Goal: Task Accomplishment & Management: Manage account settings

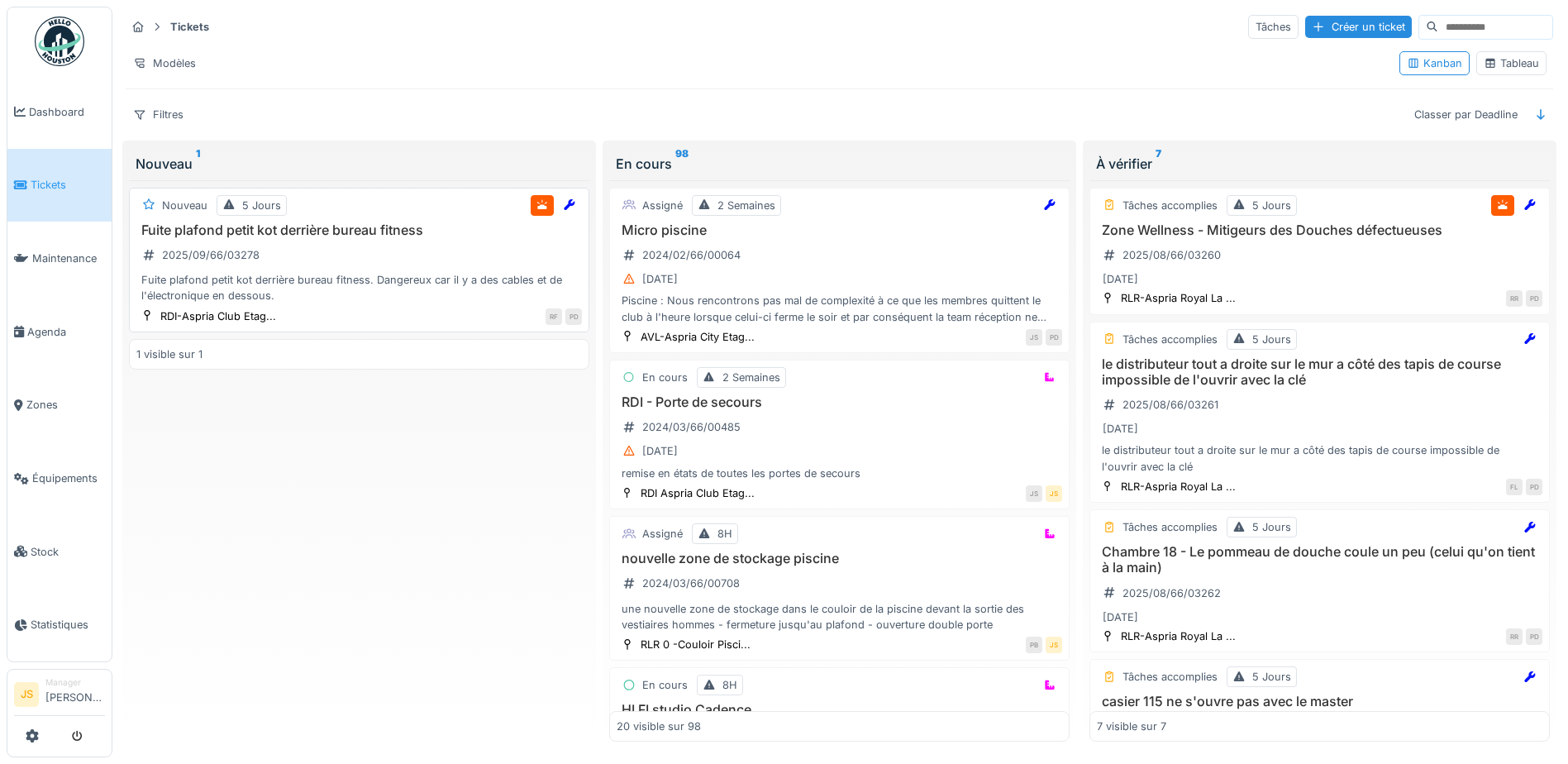
click at [221, 276] on div "Fuite plafond petit kot derrière bureau fitness. Dangereux car il y a des cable…" at bounding box center [359, 287] width 446 height 31
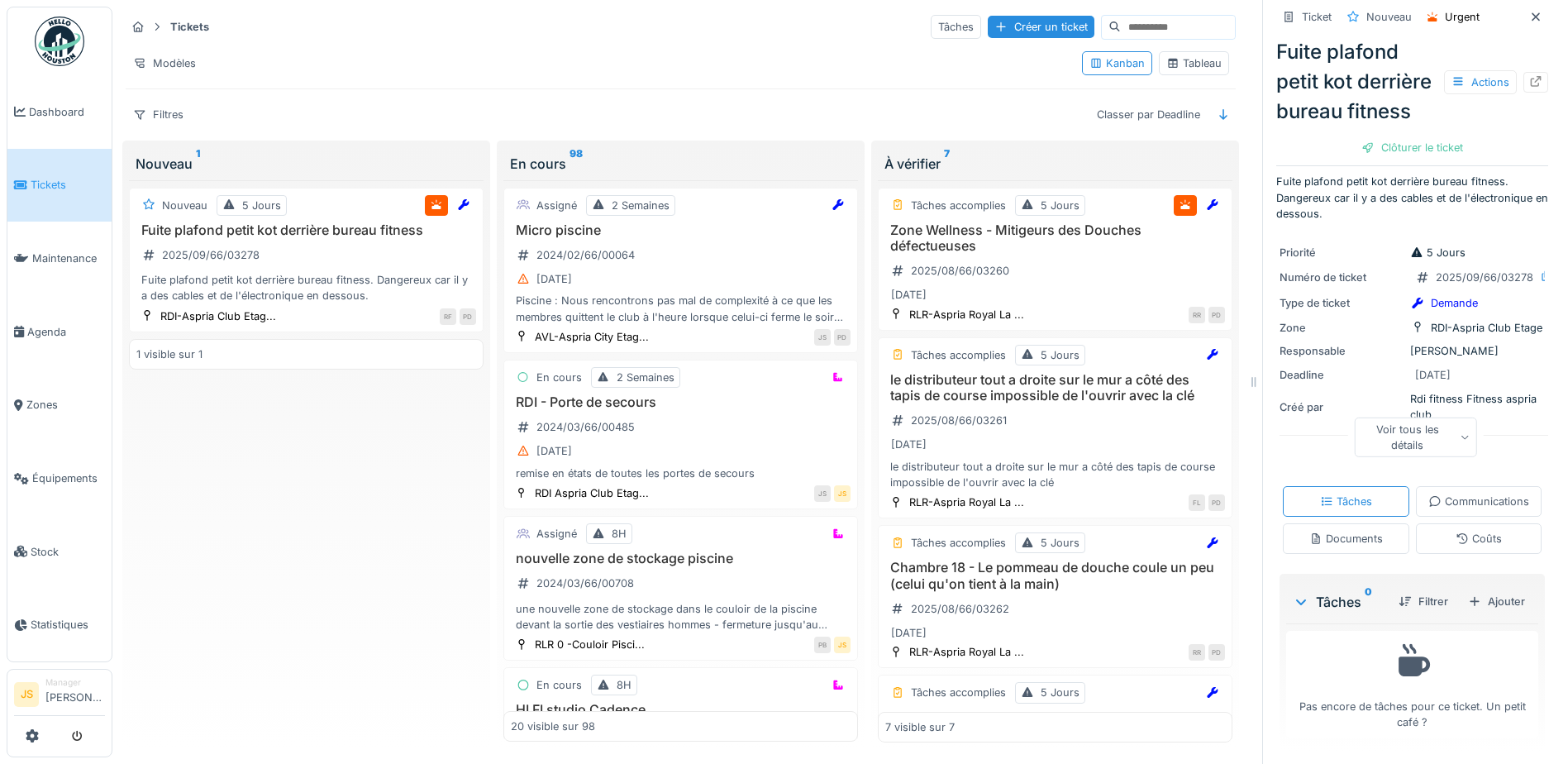
scroll to position [119, 0]
click at [1383, 531] on div "Documents" at bounding box center [1347, 539] width 74 height 16
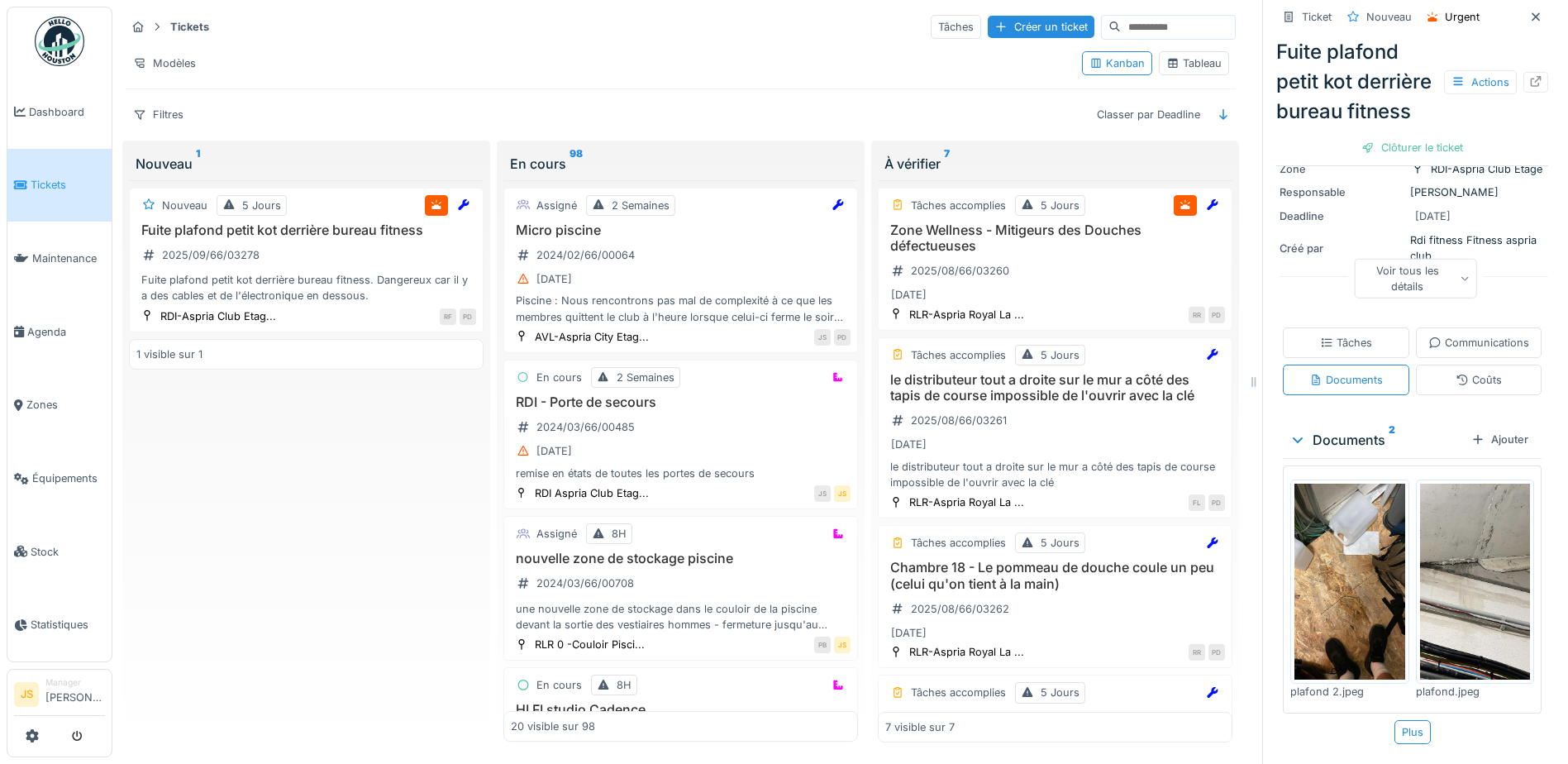
scroll to position [267, 0]
click at [1301, 585] on img at bounding box center [1349, 581] width 111 height 196
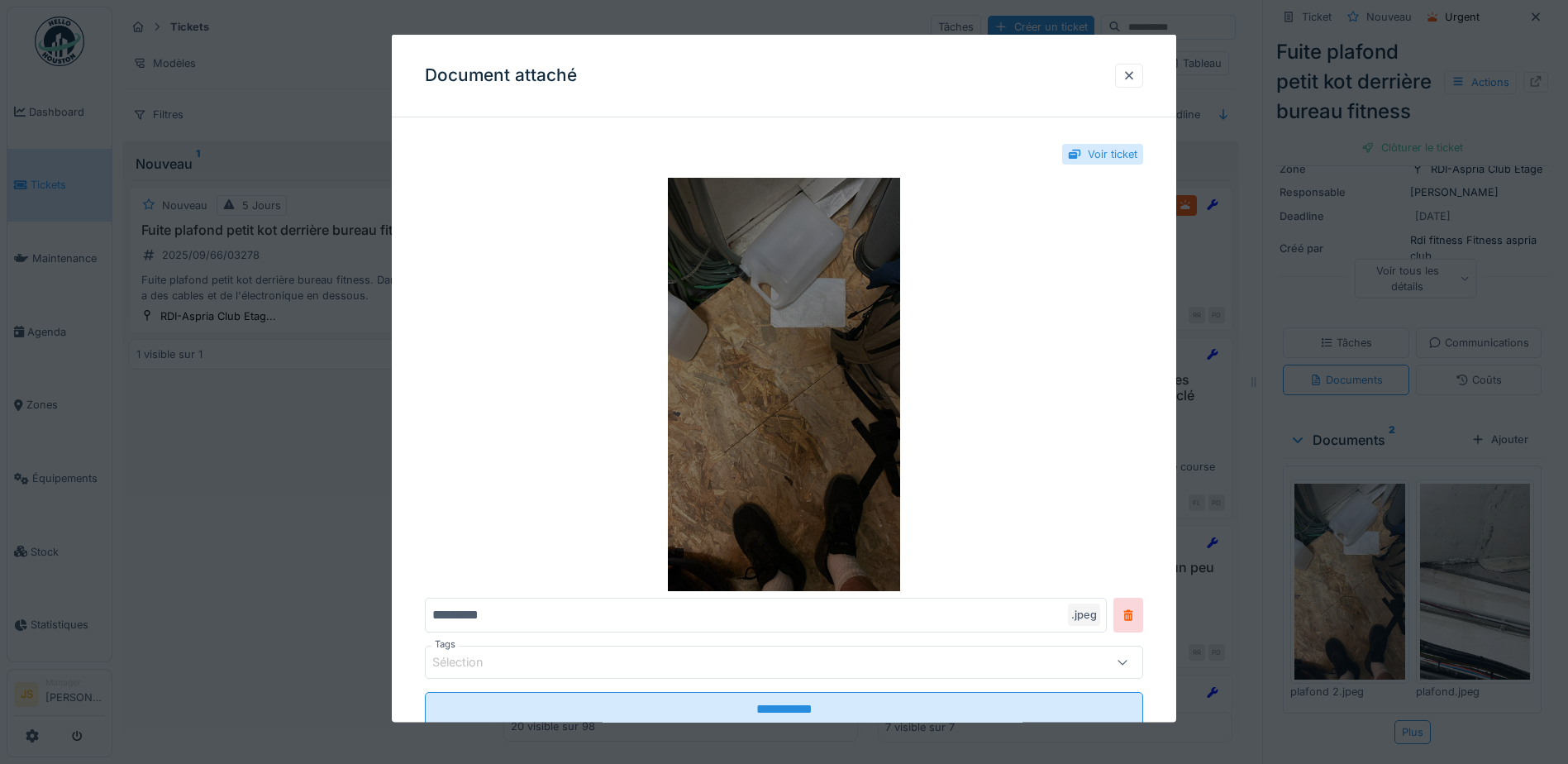
click at [810, 351] on img at bounding box center [784, 384] width 718 height 414
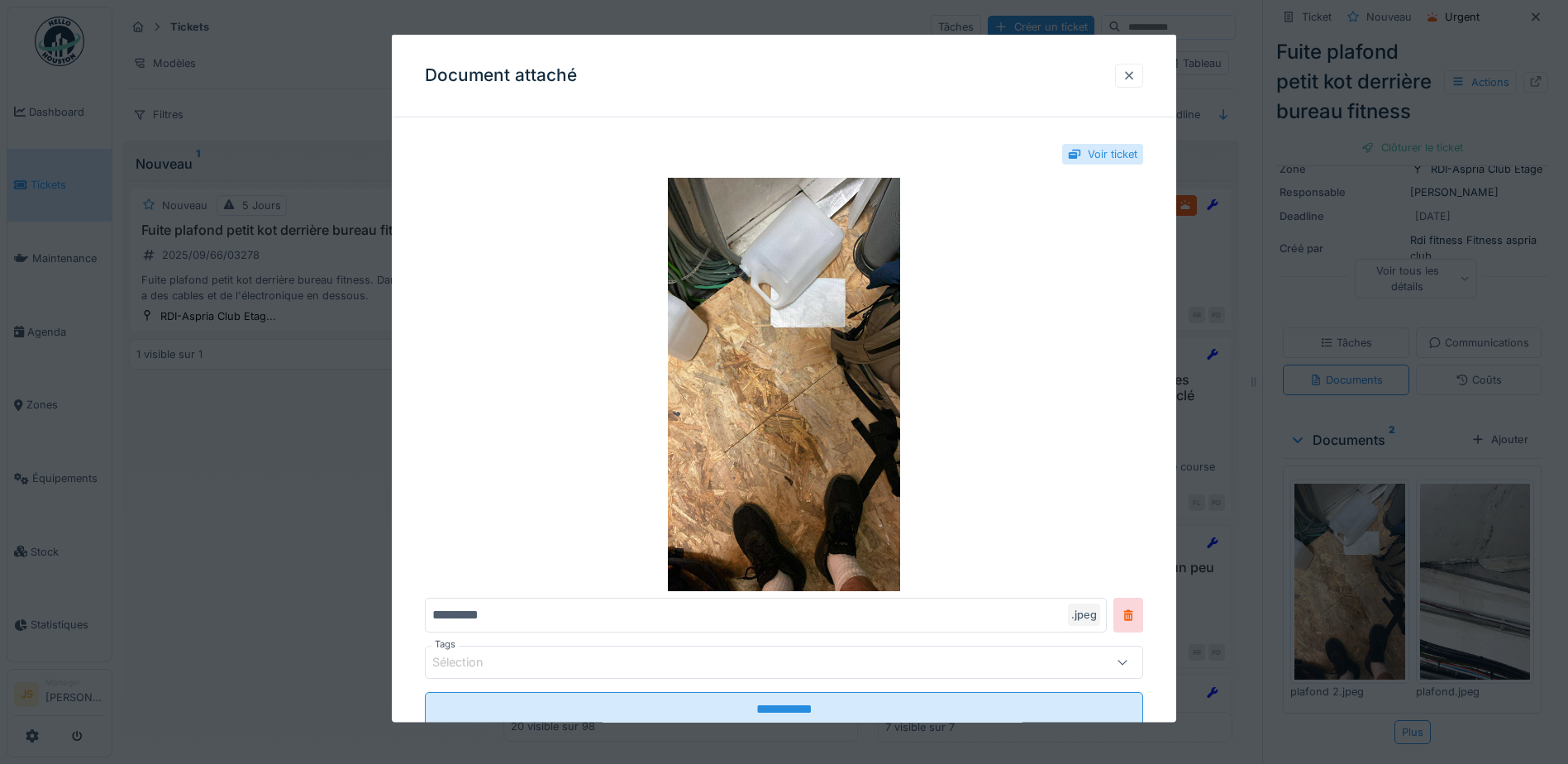
click at [1142, 66] on div at bounding box center [1129, 74] width 28 height 24
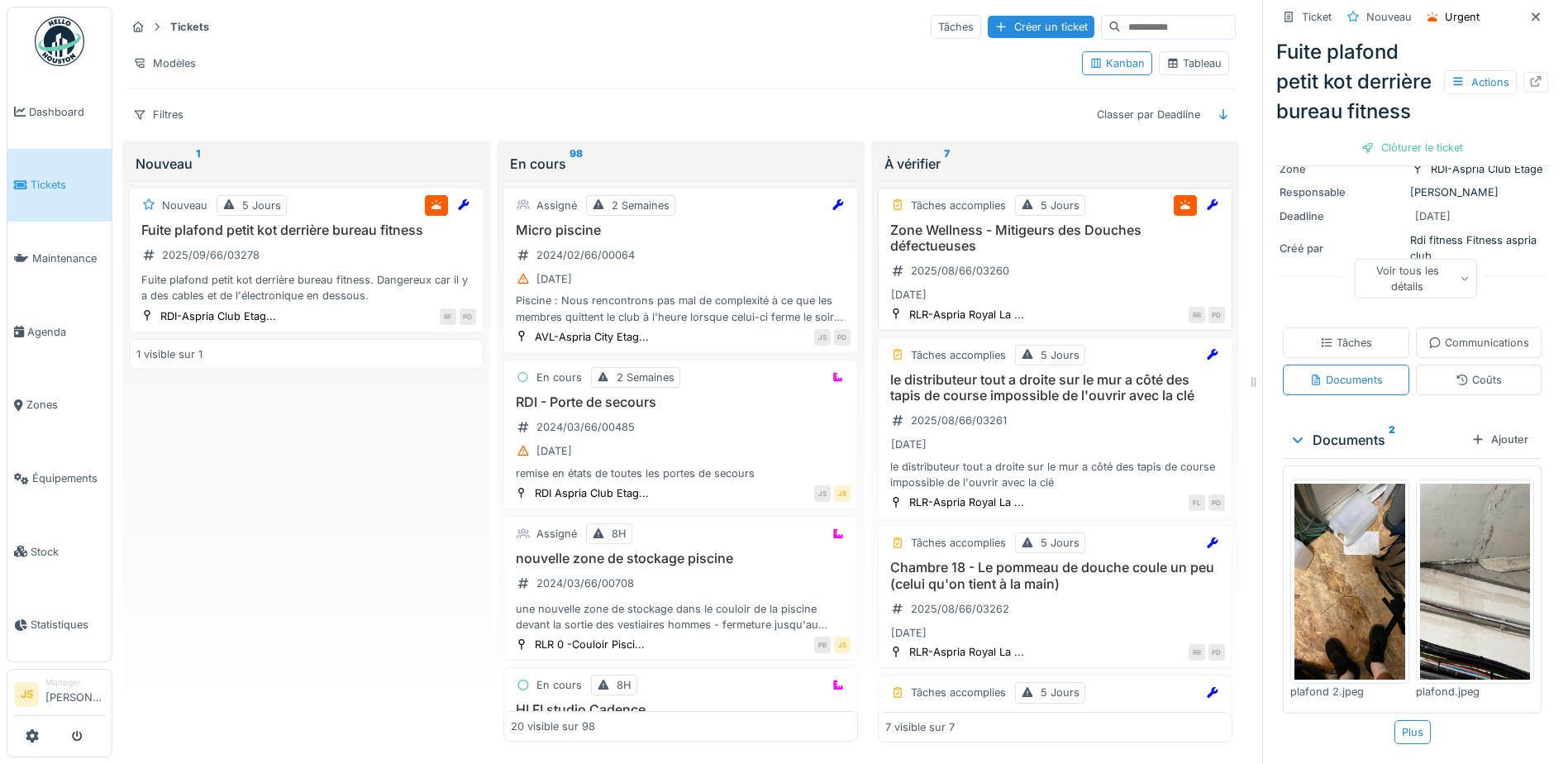
click at [972, 222] on h3 "Zone Wellness - Mitigeurs des Douches défectueuses" at bounding box center [1055, 238] width 340 height 31
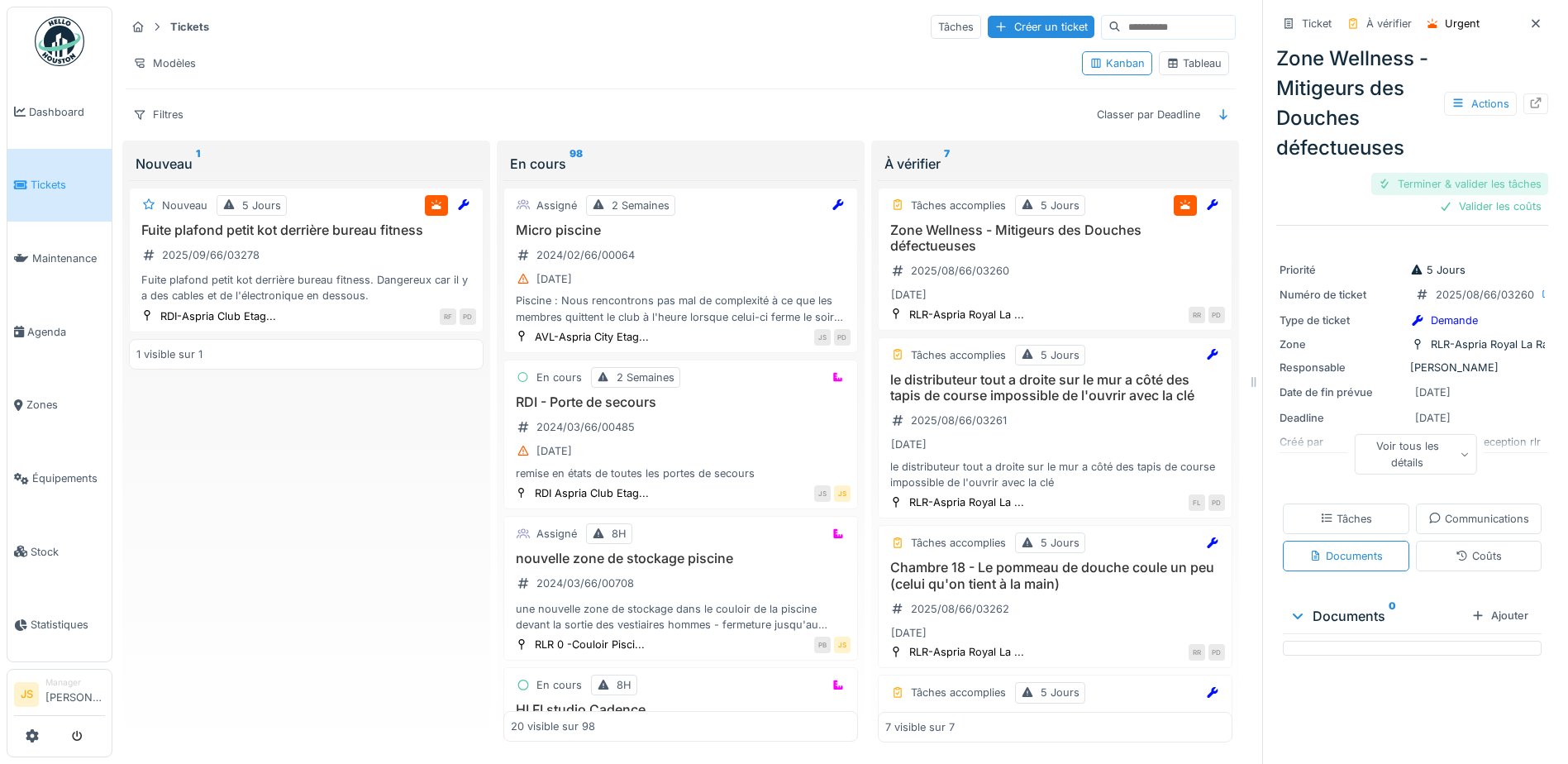
click at [1483, 173] on div "Terminer & valider les tâches" at bounding box center [1459, 185] width 177 height 23
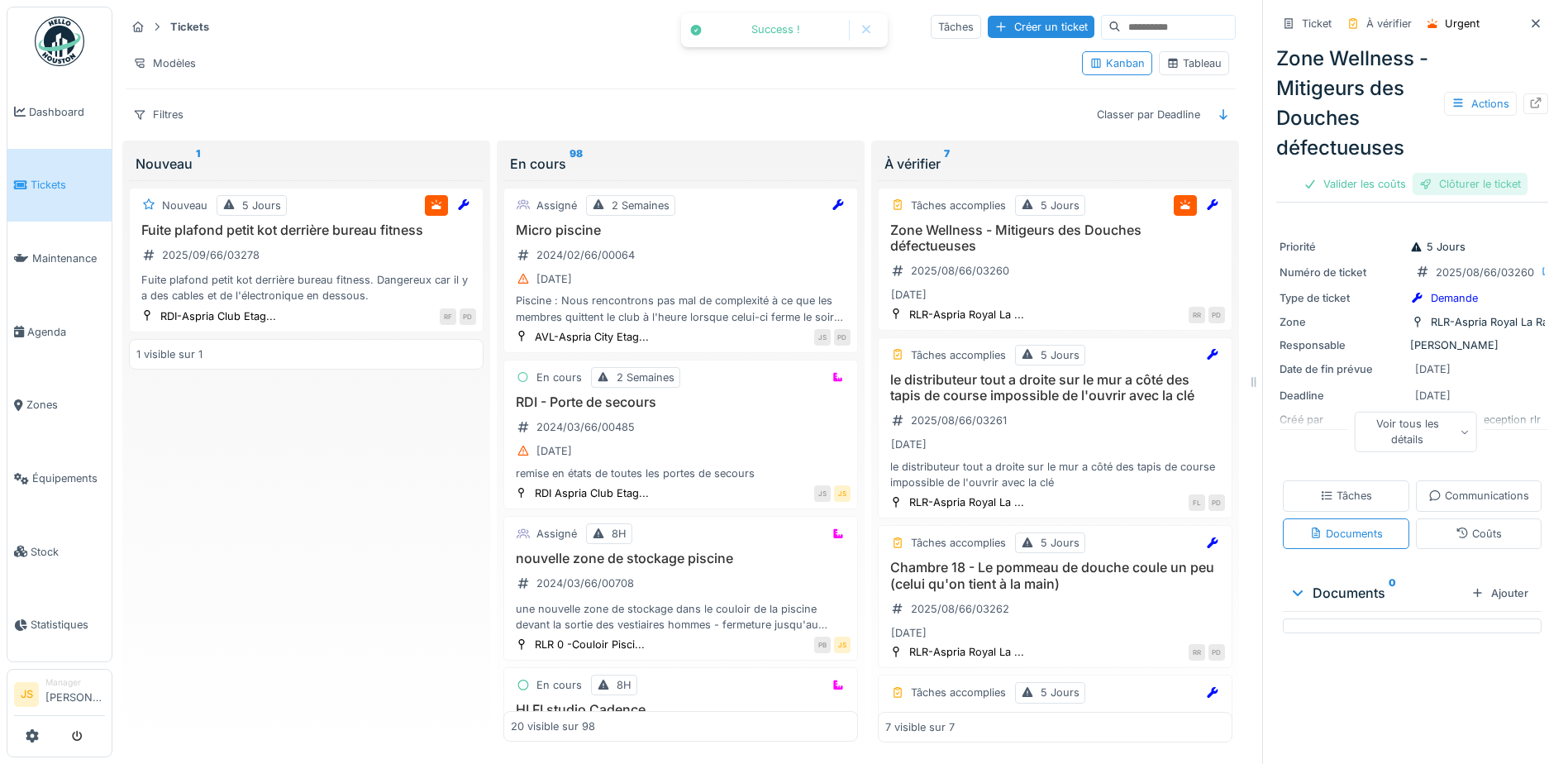
click at [1475, 173] on div "Clôturer le ticket" at bounding box center [1470, 185] width 115 height 23
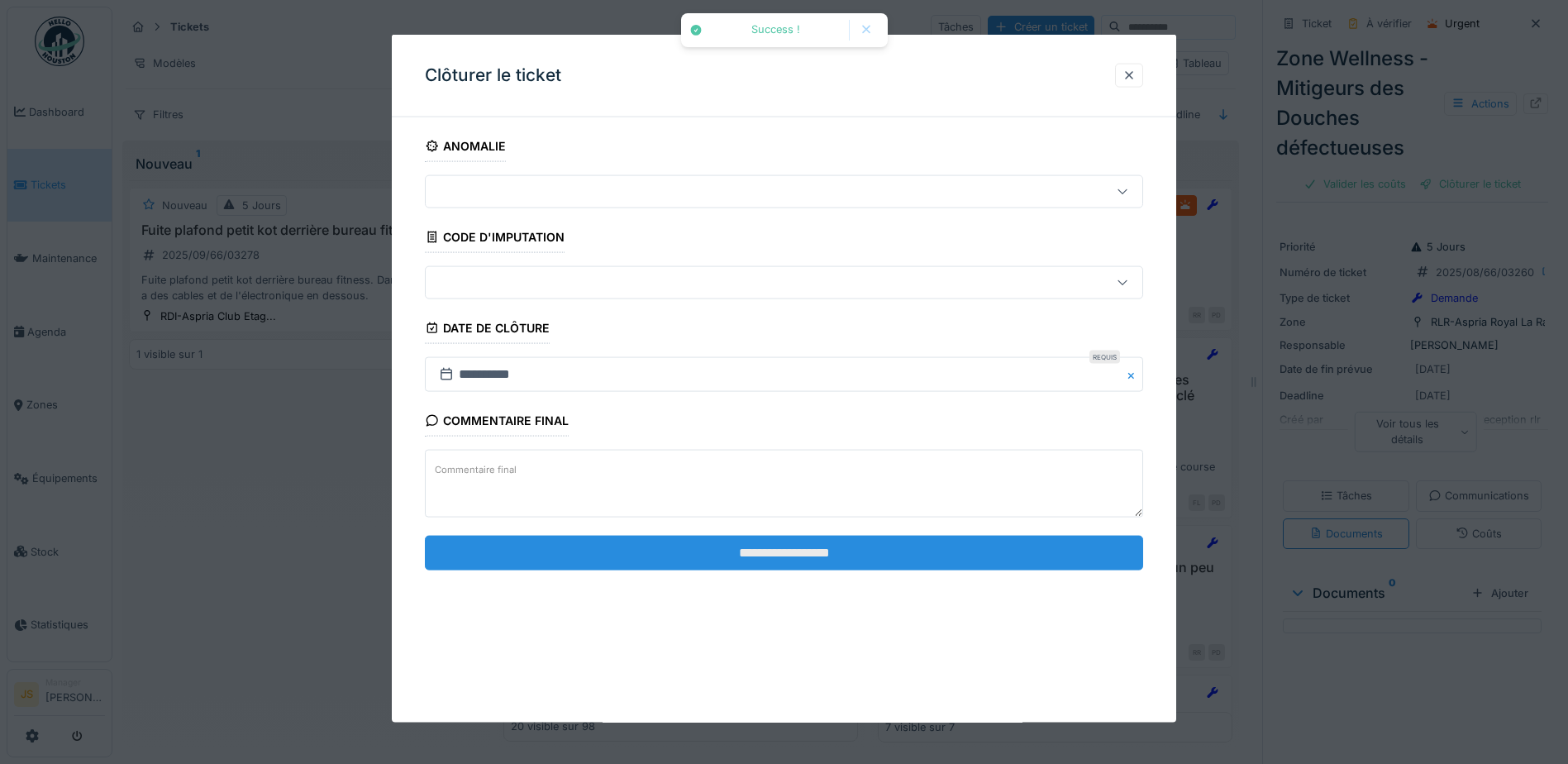
click at [724, 561] on input "**********" at bounding box center [784, 552] width 718 height 35
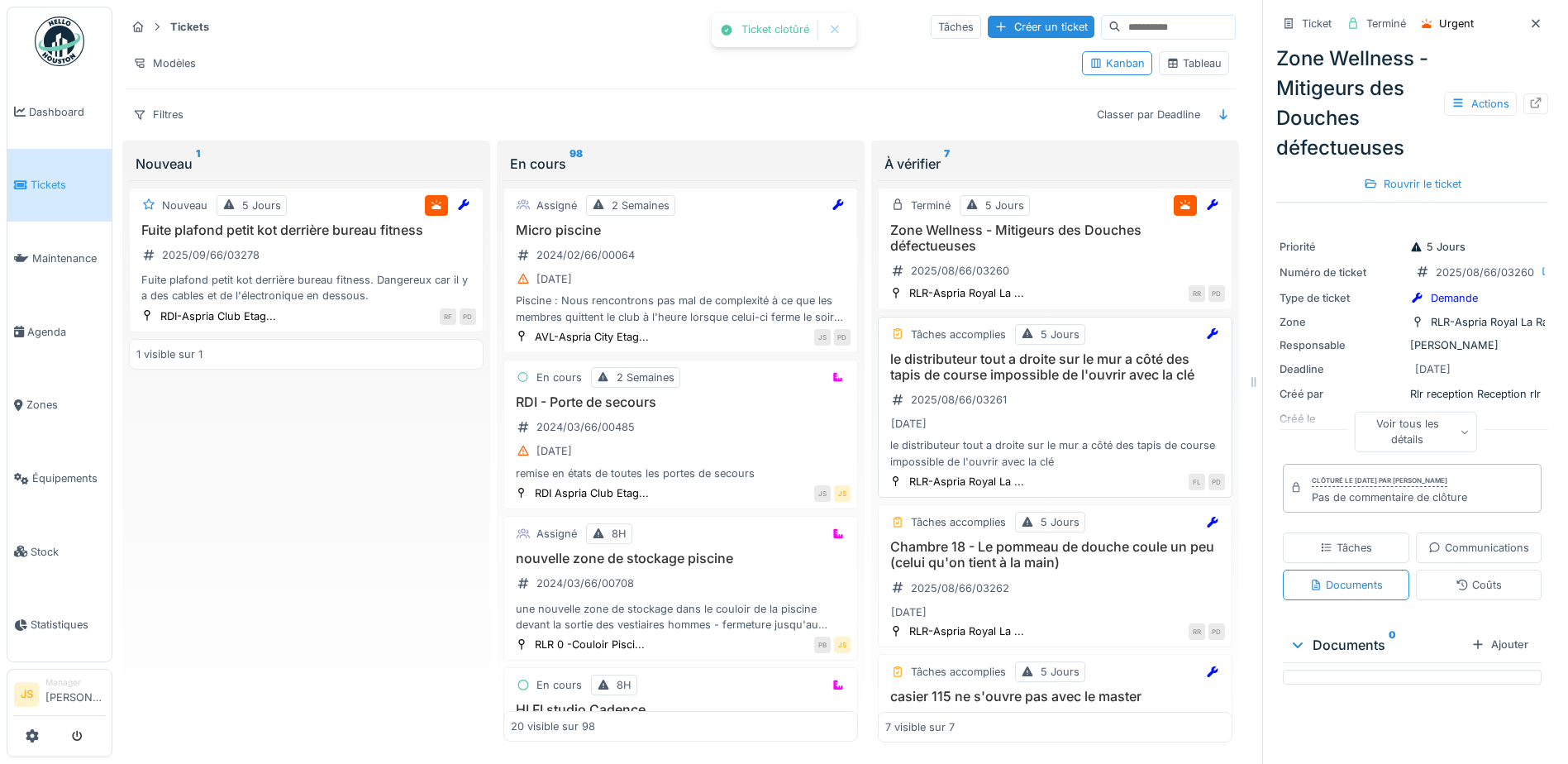
click at [973, 360] on h3 "le distributeur tout a droite sur le mur a côté des tapis de course impossible …" at bounding box center [1055, 366] width 340 height 31
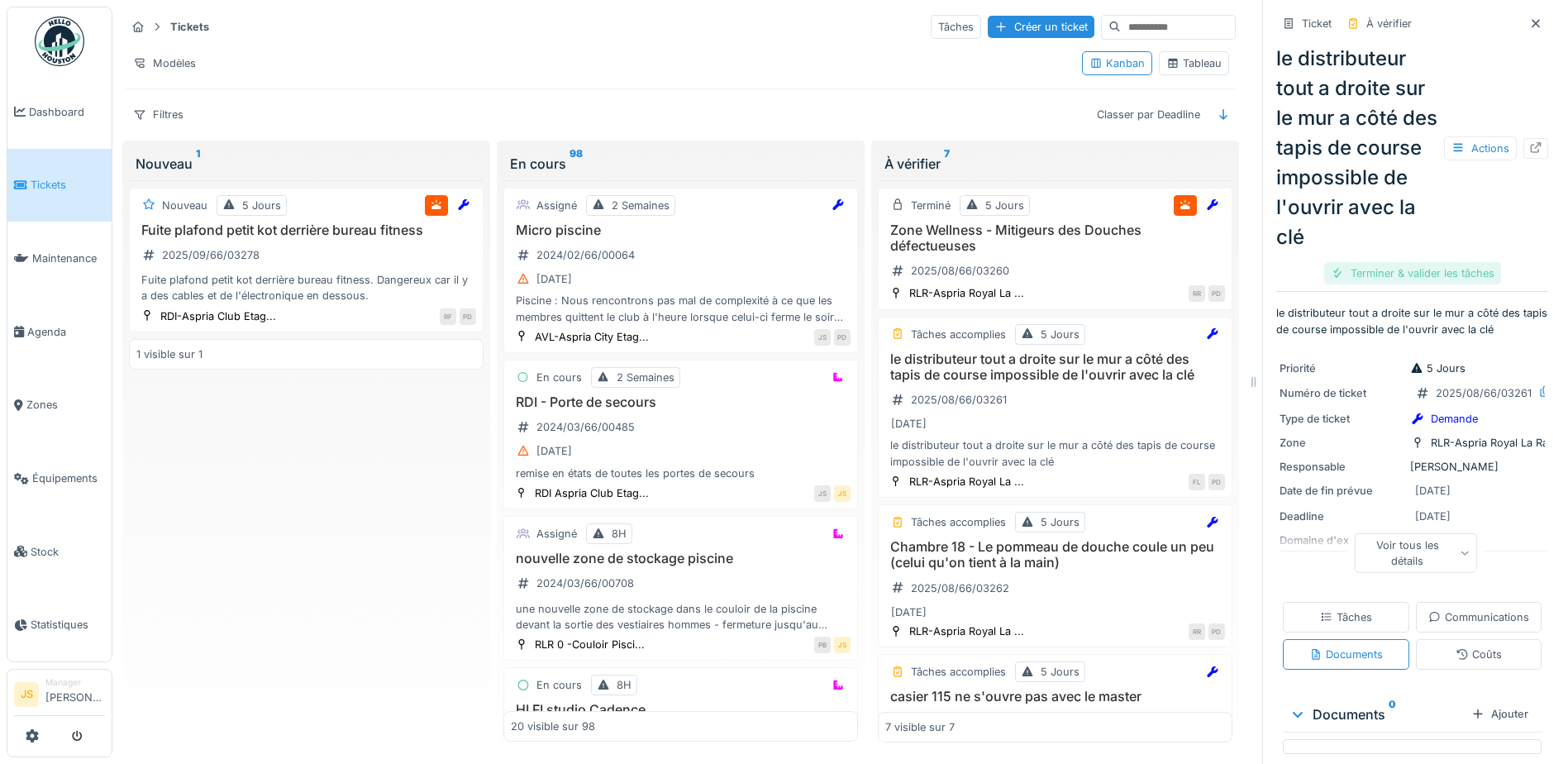
click at [1453, 285] on div "Terminer & valider les tâches" at bounding box center [1412, 274] width 177 height 23
click at [1422, 285] on div "Clôturer le ticket" at bounding box center [1412, 274] width 115 height 23
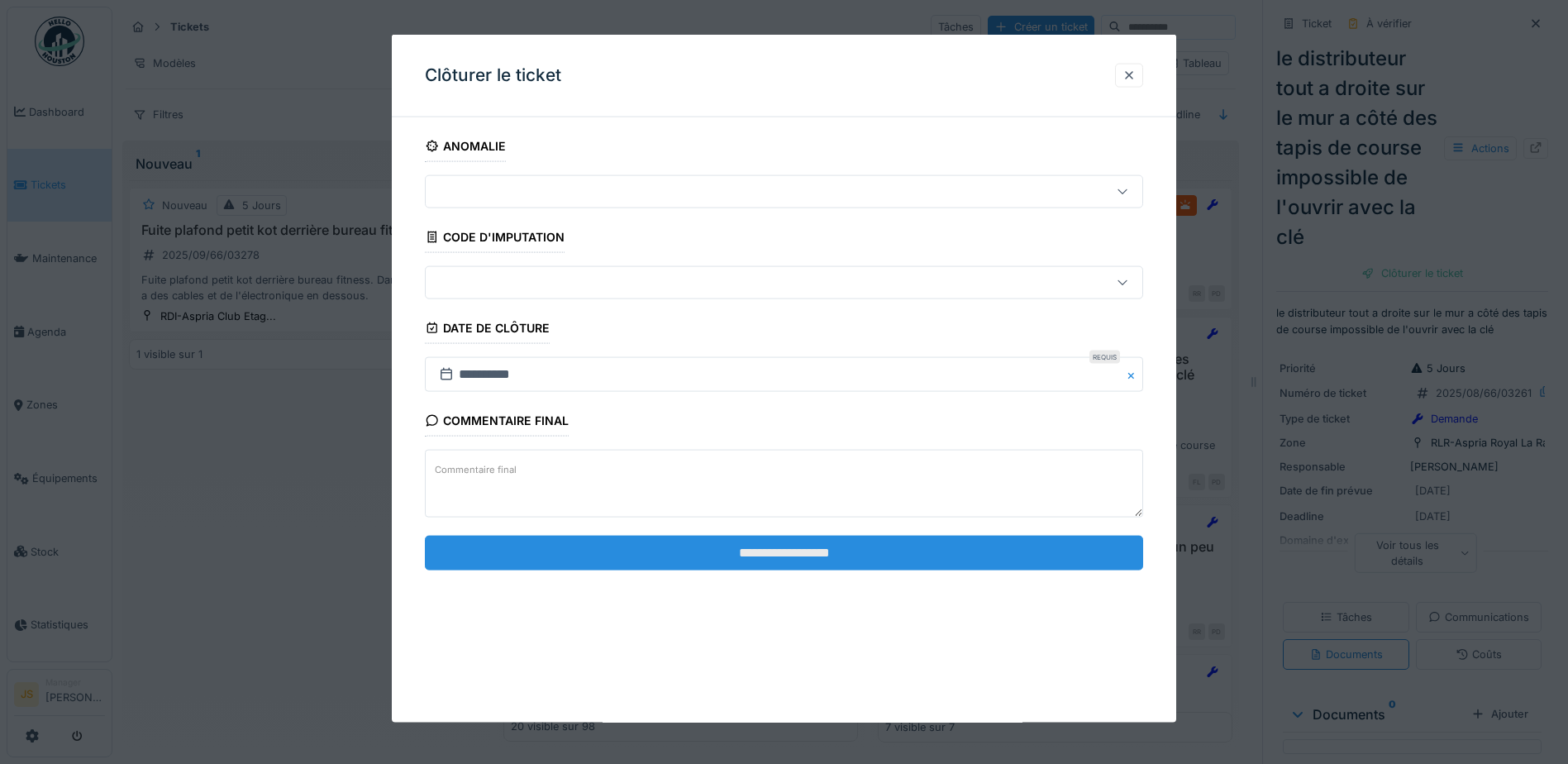
click at [860, 558] on input "**********" at bounding box center [784, 552] width 718 height 35
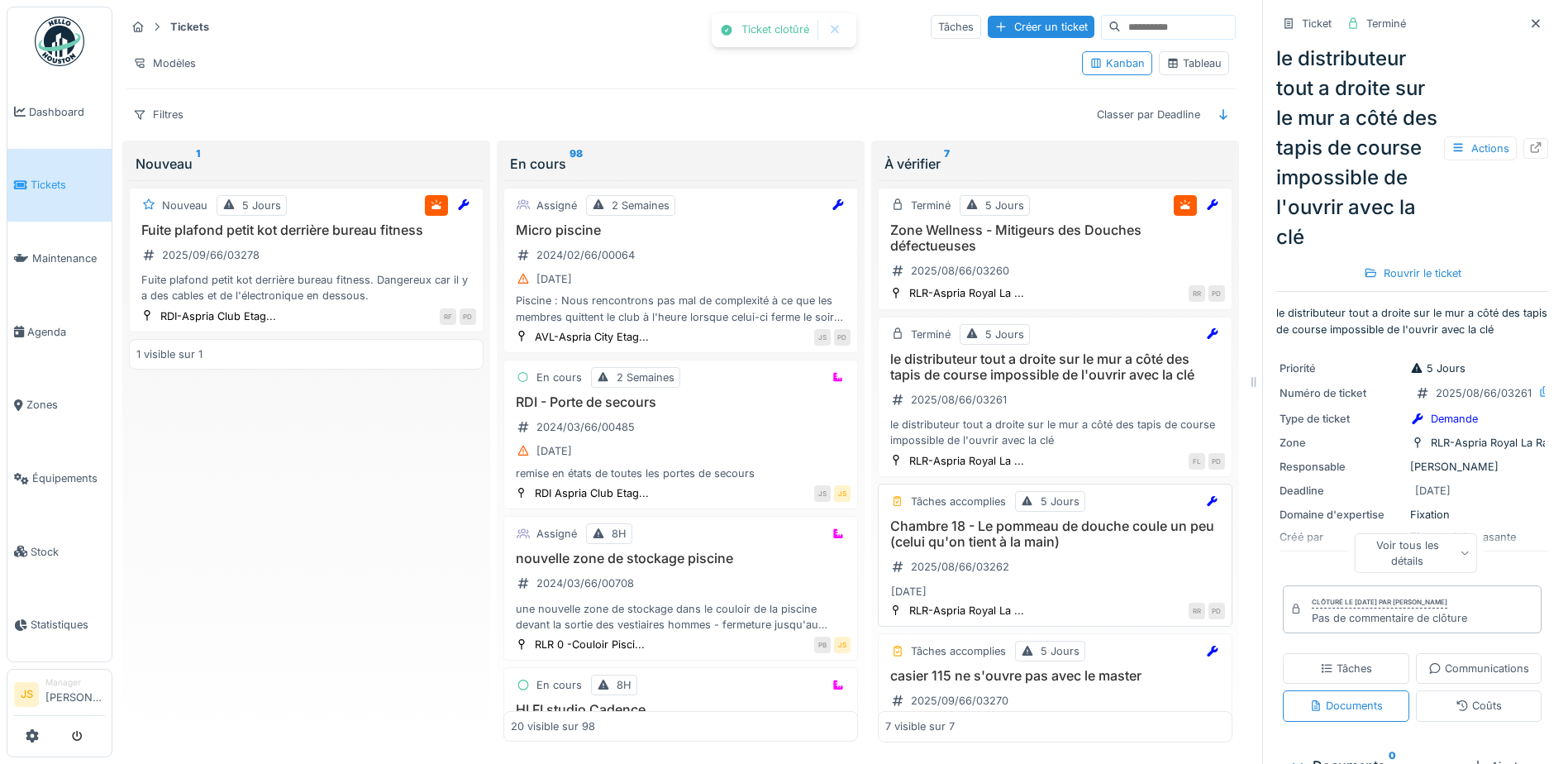
click at [958, 519] on h3 "Chambre 18 - Le pommeau de douche coule un peu (celui qu'on tient à la main)" at bounding box center [1055, 534] width 340 height 31
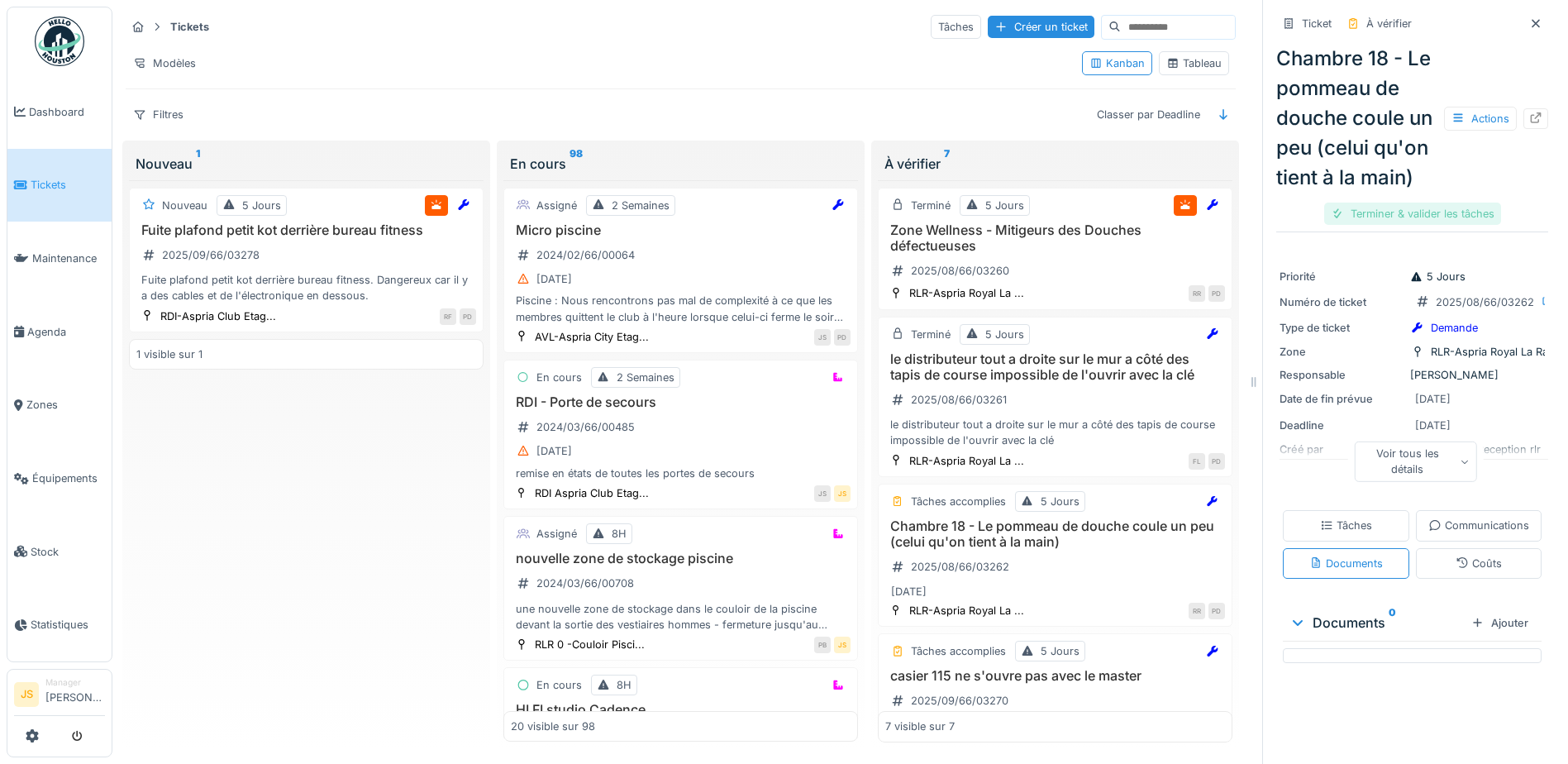
click at [1415, 225] on div "Terminer & valider les tâches" at bounding box center [1412, 214] width 177 height 23
click at [1381, 225] on div "Clôturer le ticket" at bounding box center [1412, 214] width 115 height 23
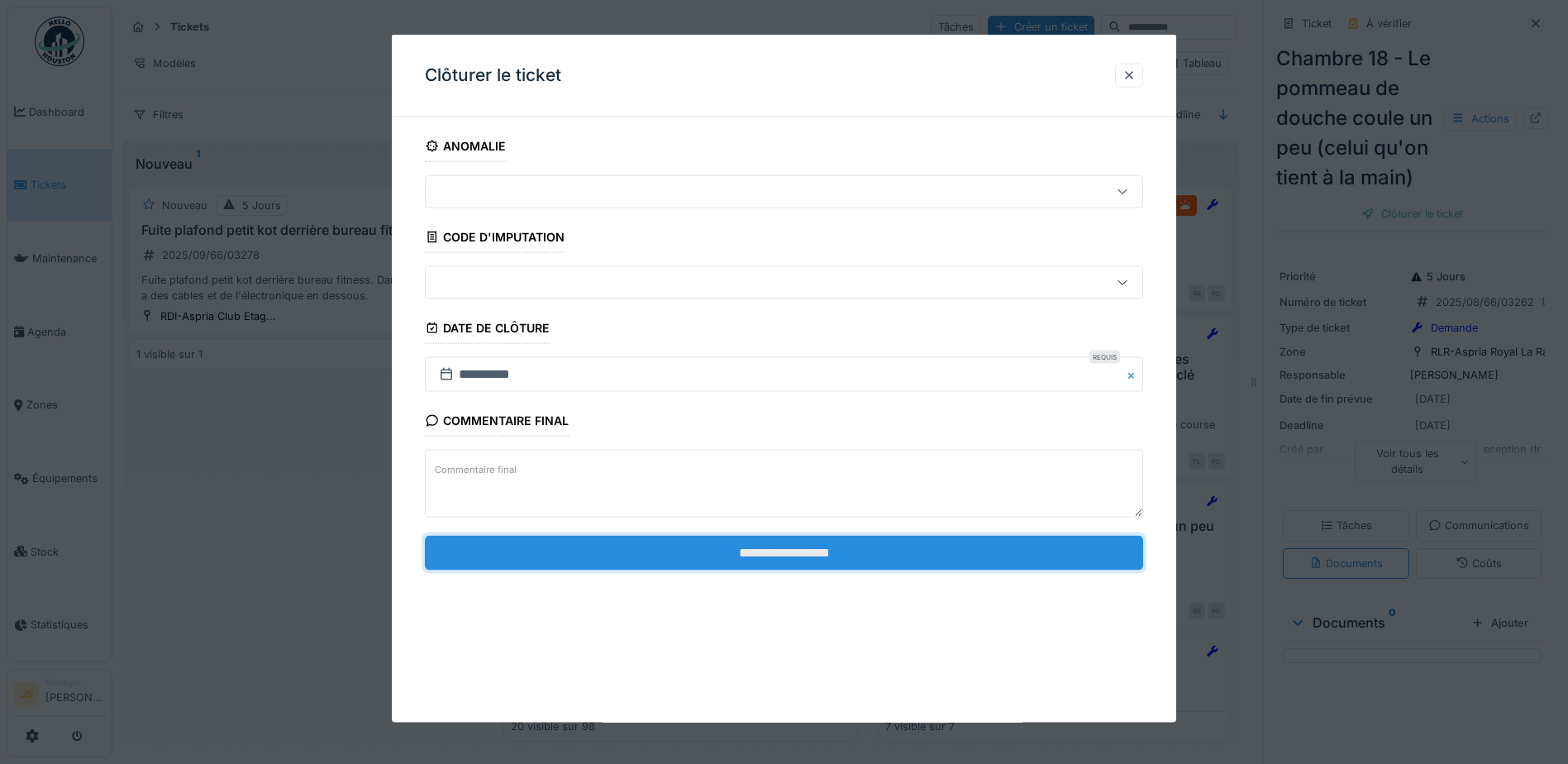
click at [791, 565] on input "**********" at bounding box center [784, 552] width 718 height 35
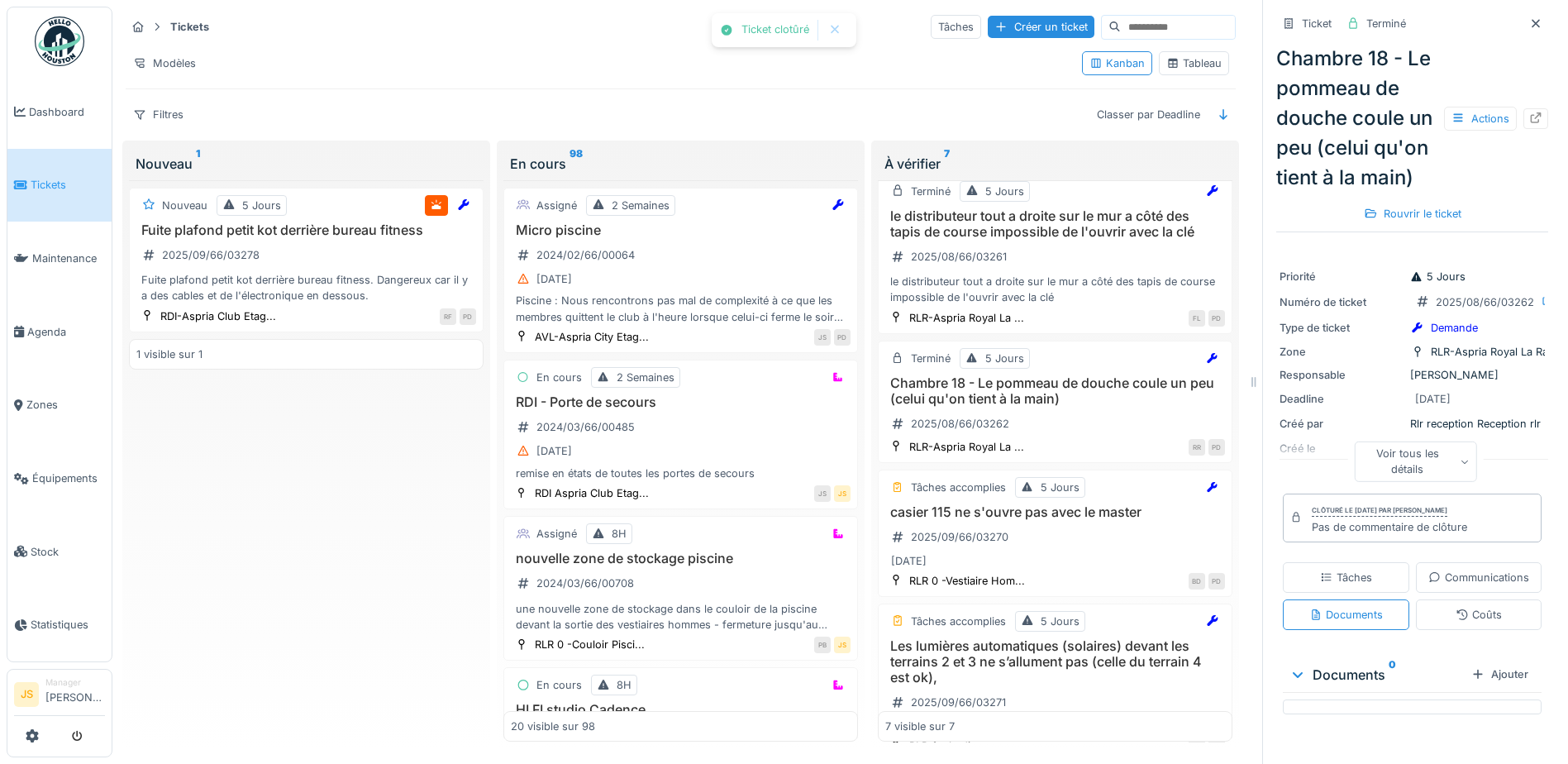
scroll to position [166, 0]
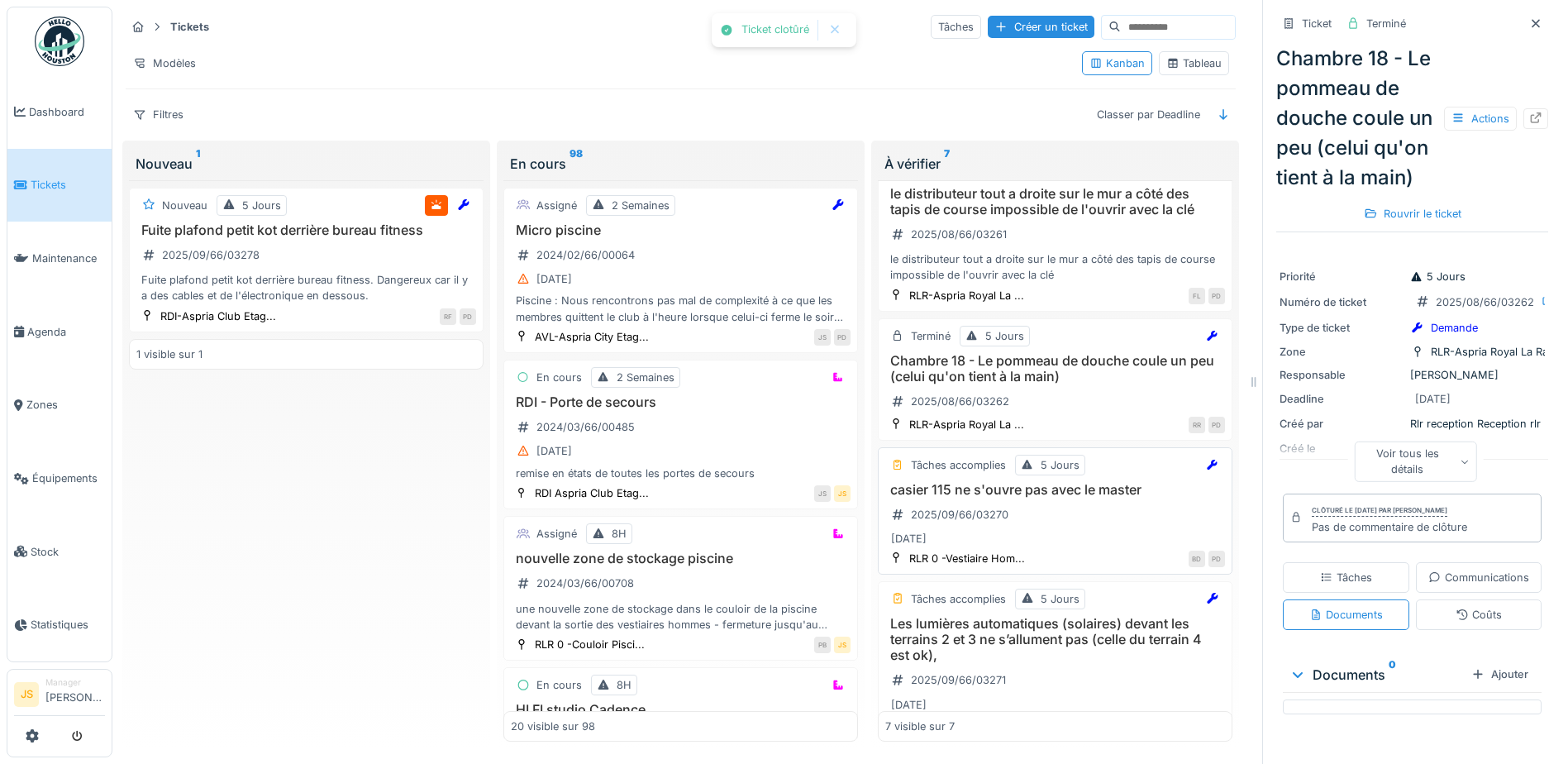
click at [1006, 482] on h3 "casier 115 ne s'ouvre pas avec le master" at bounding box center [1055, 489] width 340 height 16
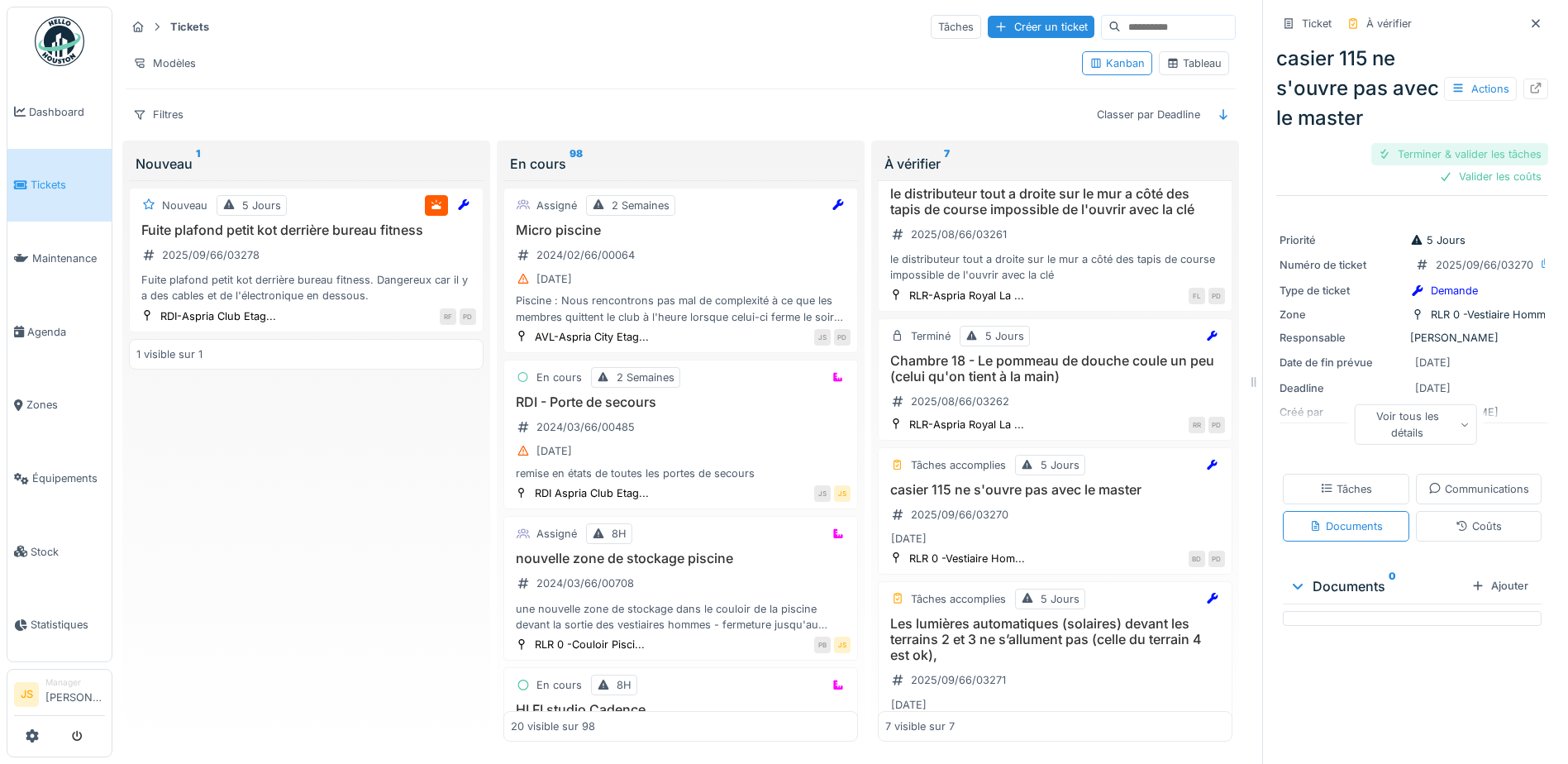
click at [1460, 143] on div "Terminer & valider les tâches" at bounding box center [1459, 154] width 177 height 23
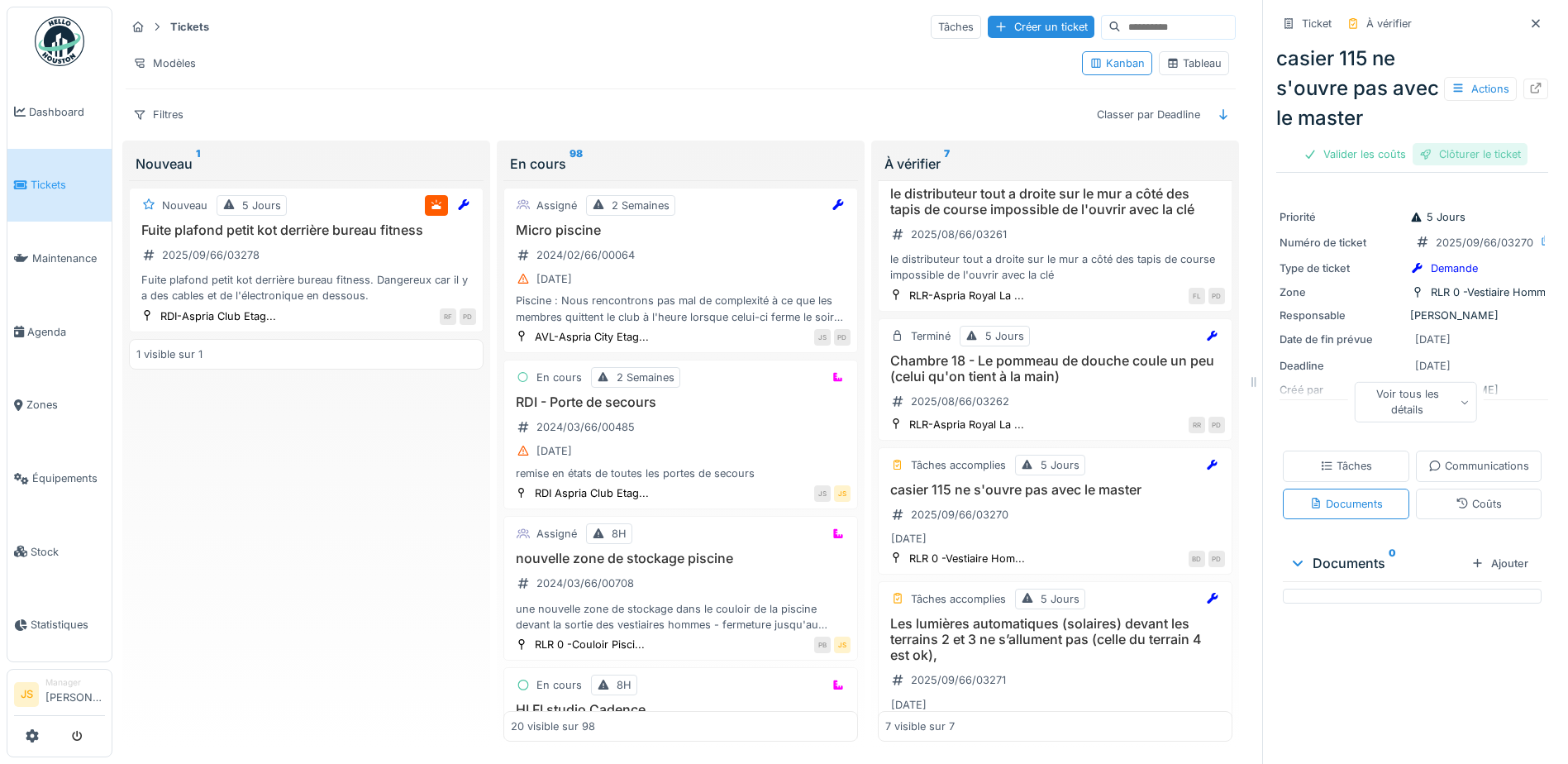
click at [1460, 143] on div "Clôturer le ticket" at bounding box center [1470, 154] width 115 height 23
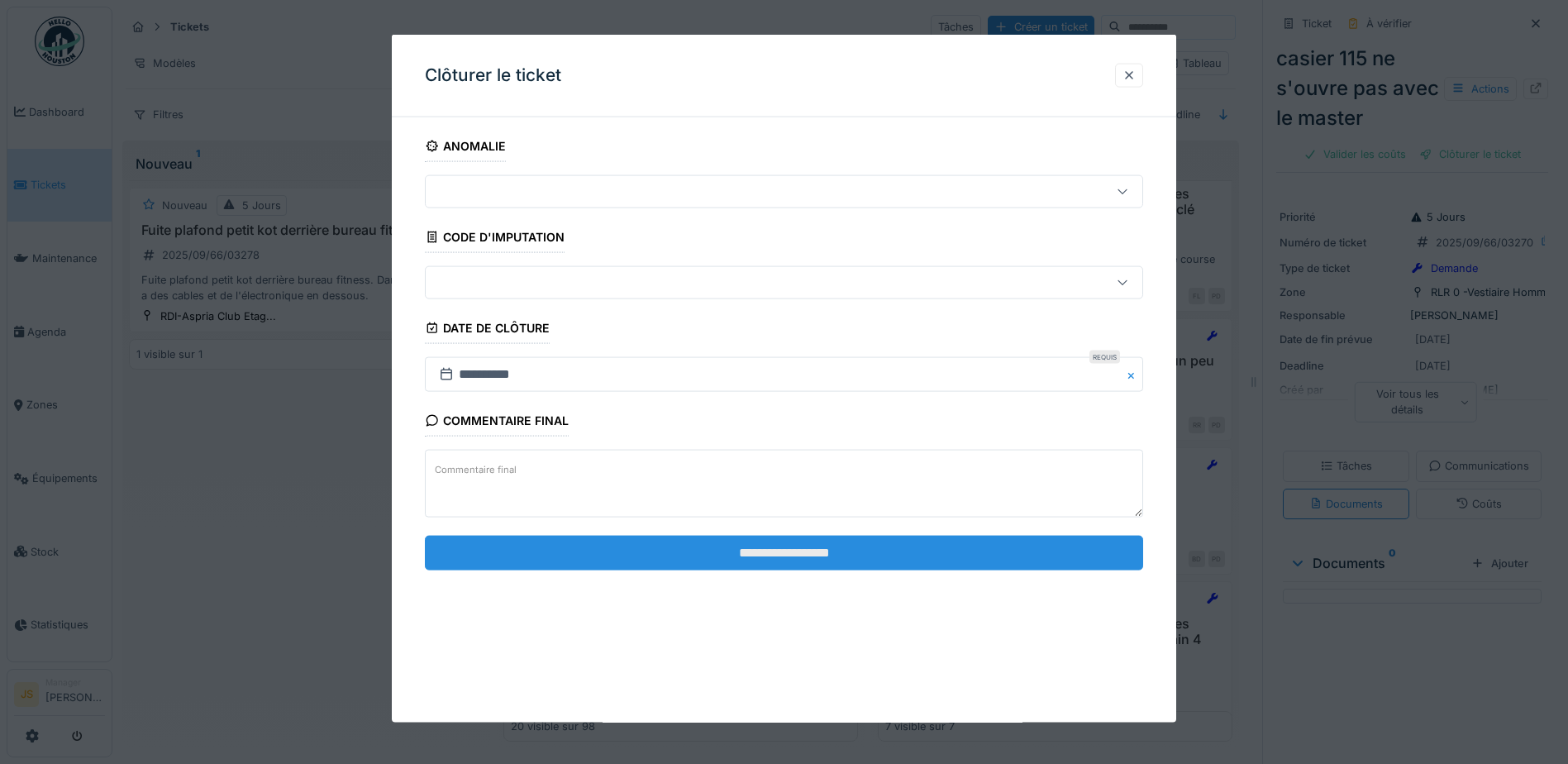
click at [776, 545] on input "**********" at bounding box center [784, 552] width 718 height 35
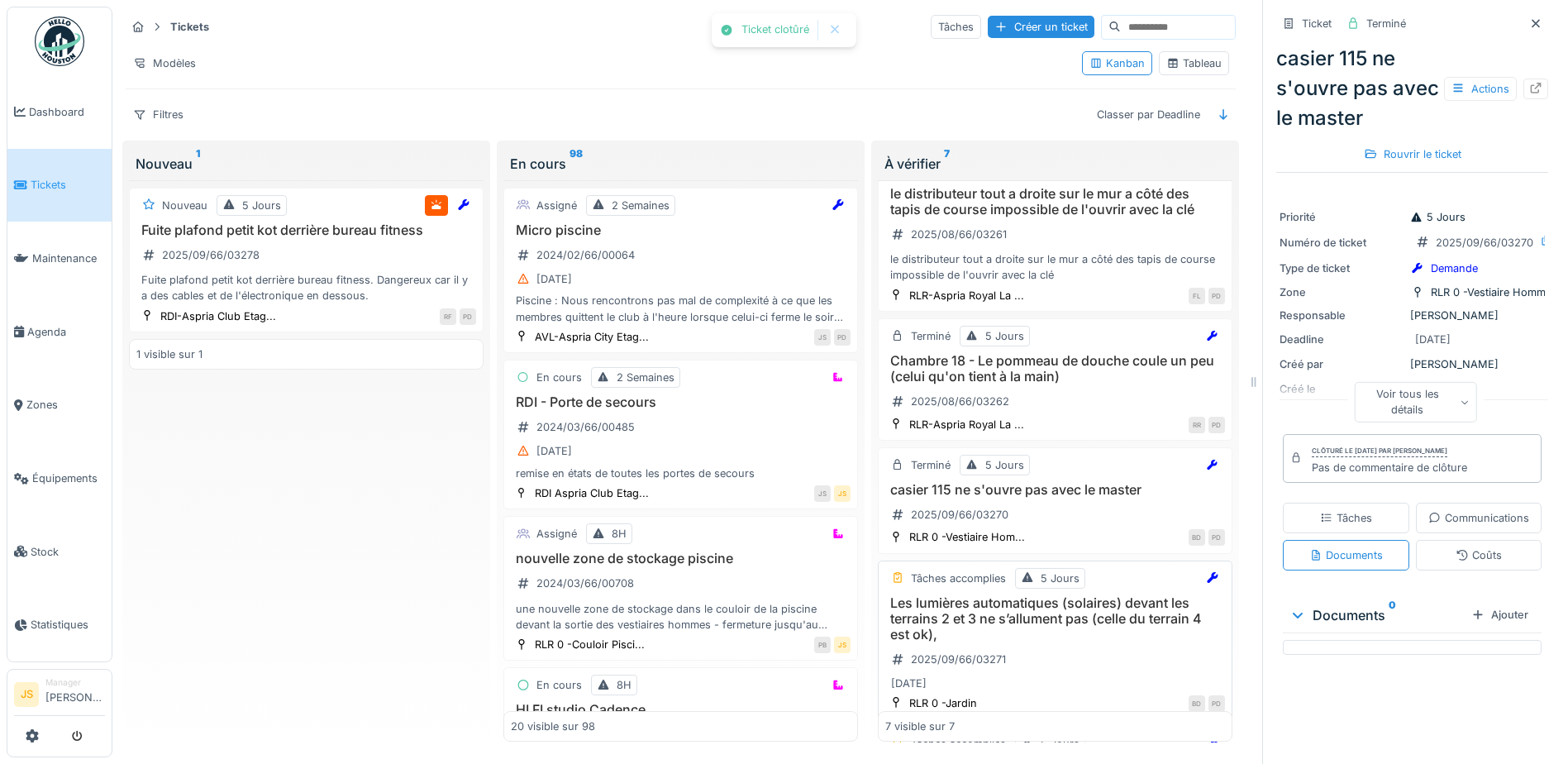
click at [1018, 596] on h3 "Les lumières automatiques (solaires) devant les terrains 2 et 3 ne s’allument p…" at bounding box center [1055, 619] width 340 height 48
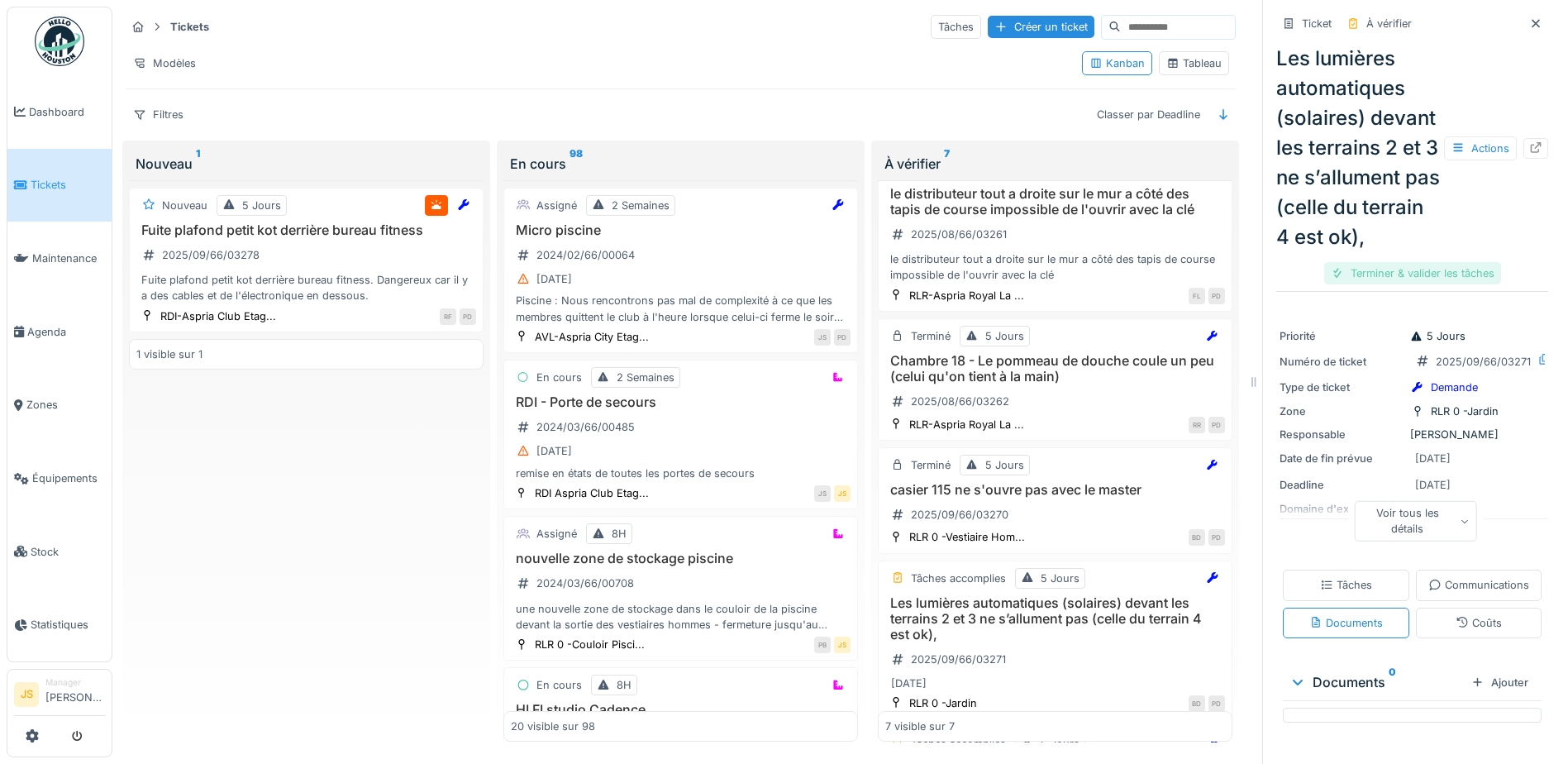
click at [1438, 285] on div "Terminer & valider les tâches" at bounding box center [1412, 274] width 177 height 23
click at [1432, 285] on div "Clôturer le ticket" at bounding box center [1412, 274] width 115 height 23
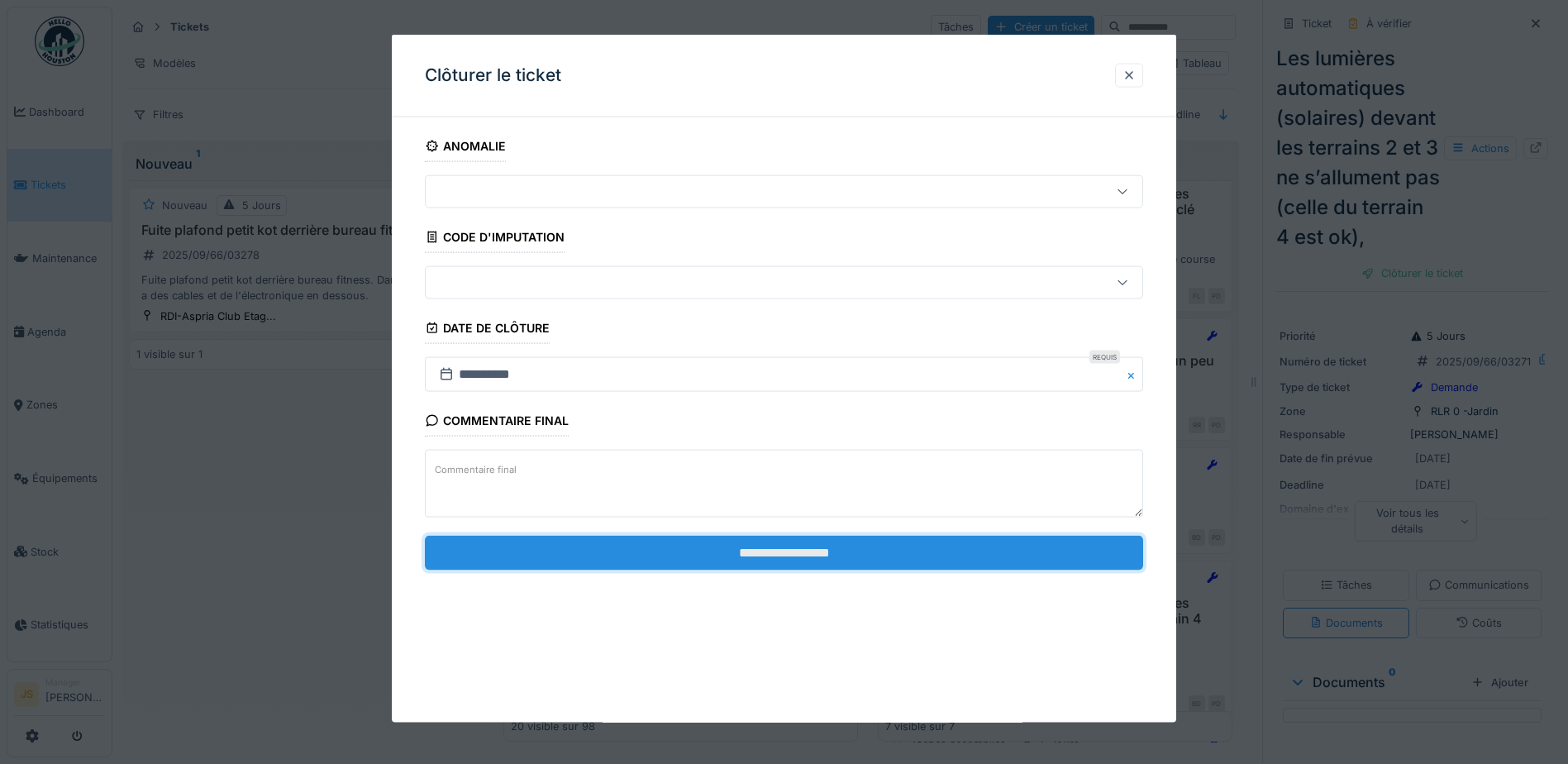
click at [877, 549] on input "**********" at bounding box center [784, 552] width 718 height 35
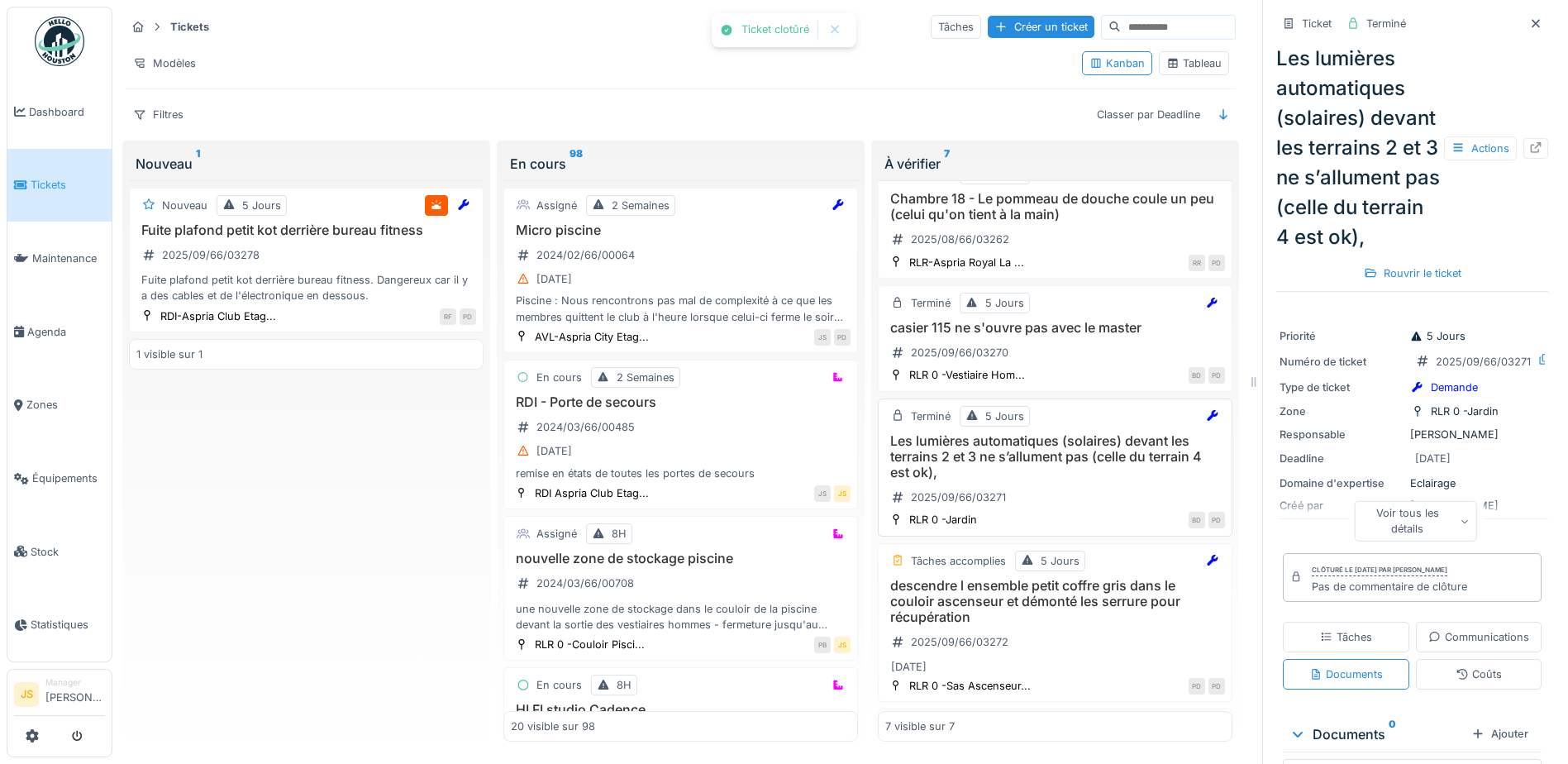
scroll to position [330, 0]
click at [978, 575] on h3 "descendre l ensemble petit coffre gris dans le couloir ascenseur et démonté les…" at bounding box center [1055, 598] width 340 height 48
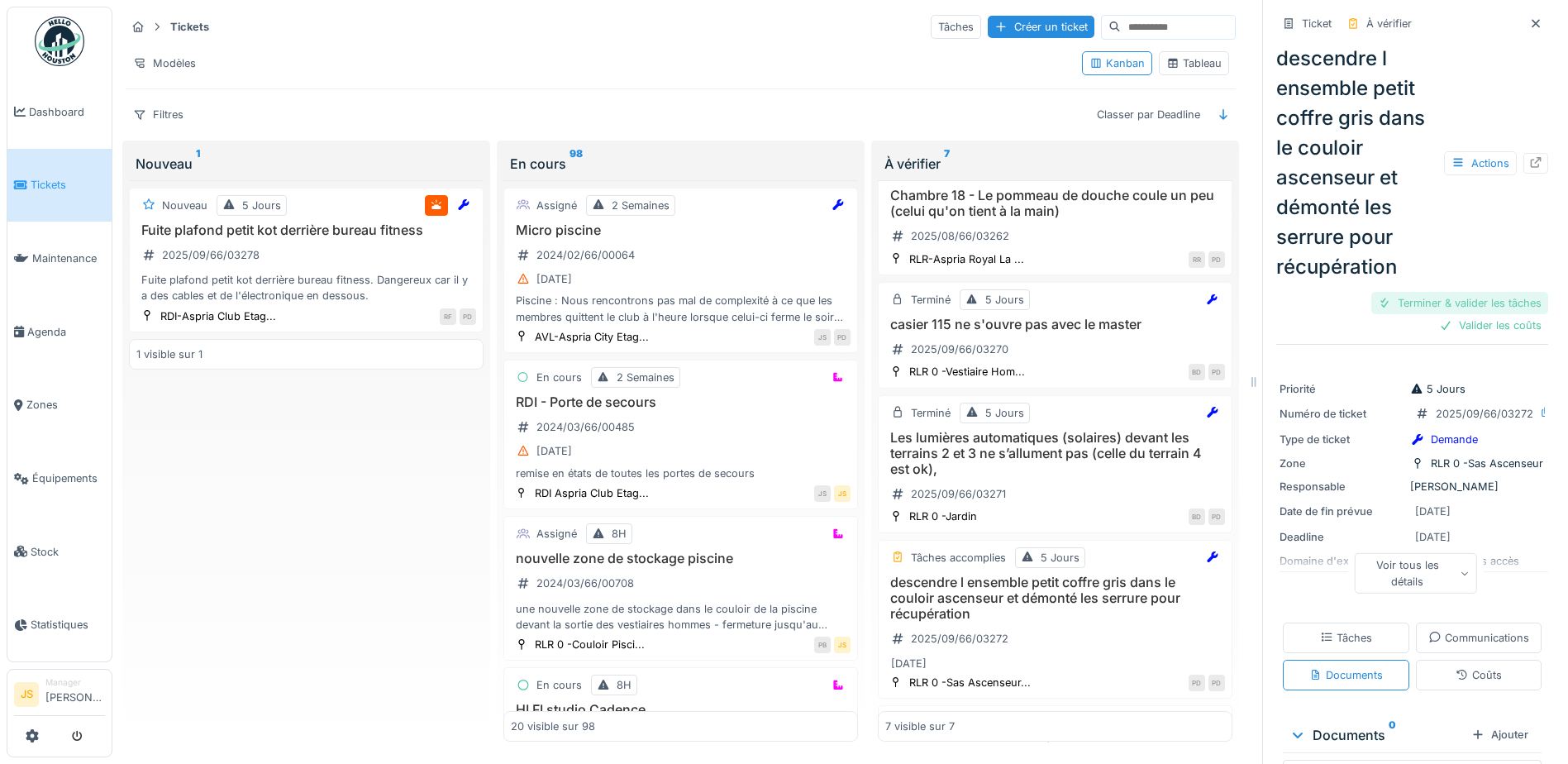
click at [1429, 294] on div "Terminer & valider les tâches" at bounding box center [1459, 303] width 177 height 23
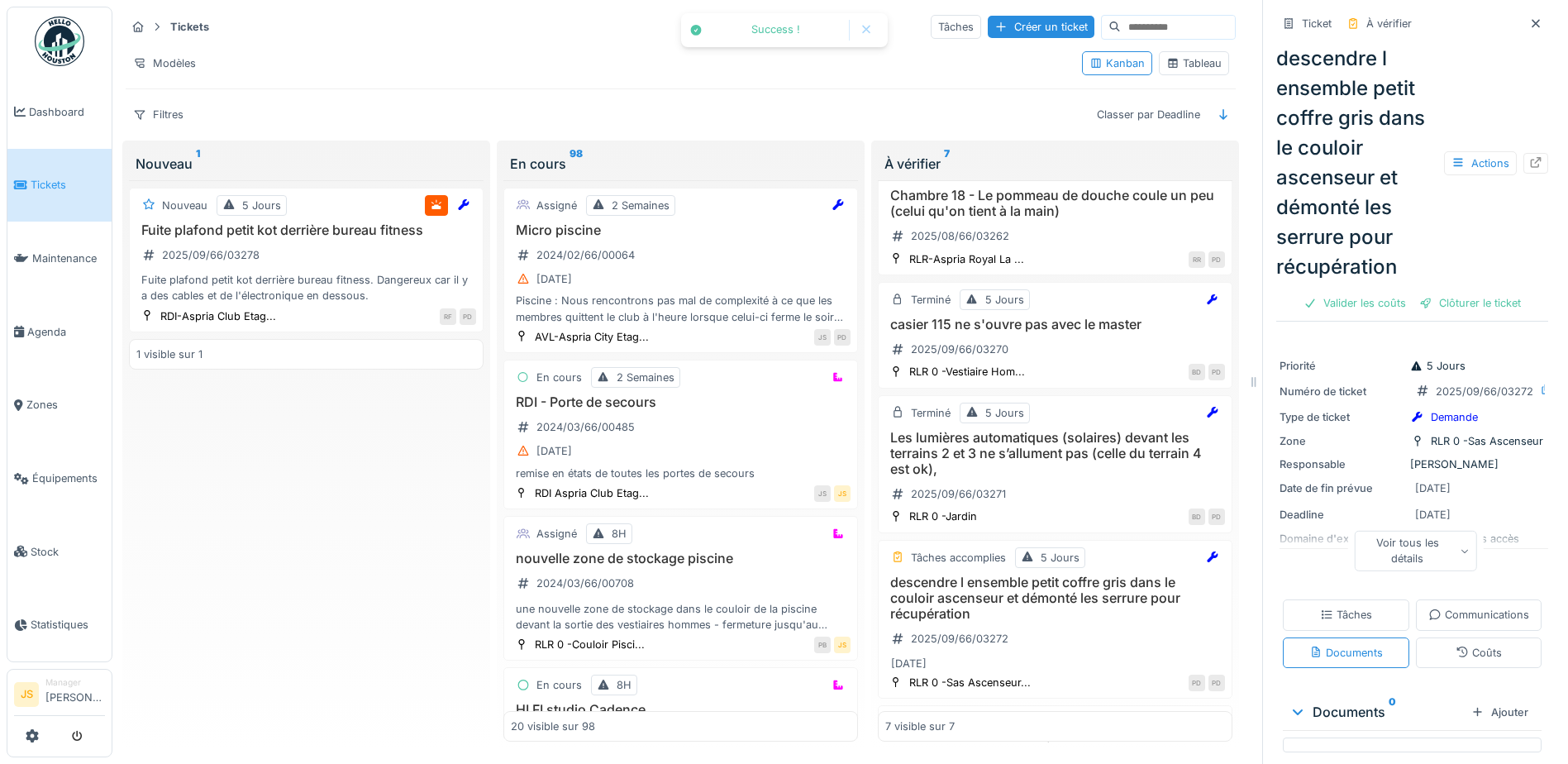
click at [1453, 294] on div "Clôturer le ticket" at bounding box center [1470, 303] width 115 height 23
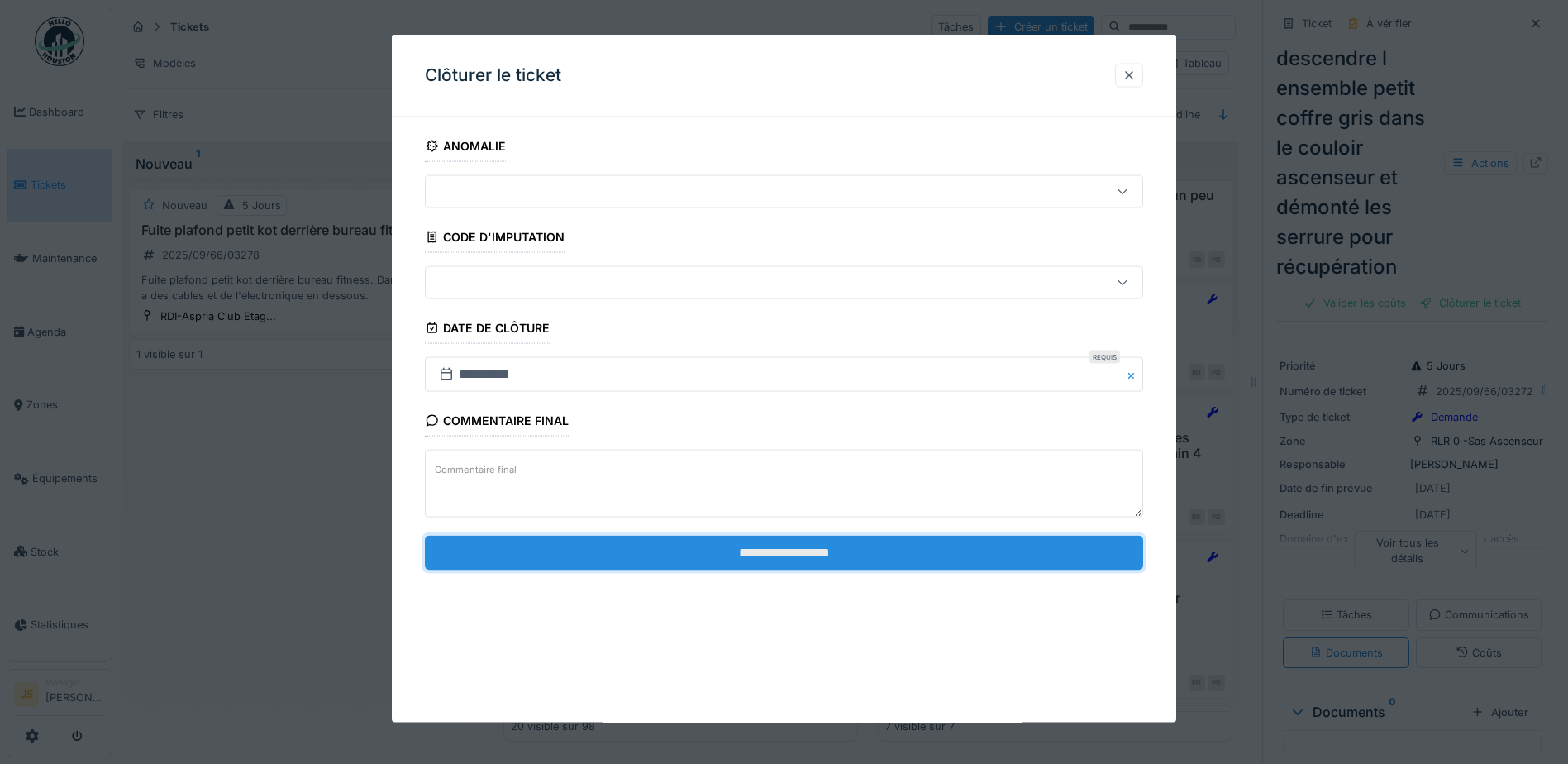
click at [997, 543] on input "**********" at bounding box center [784, 552] width 718 height 35
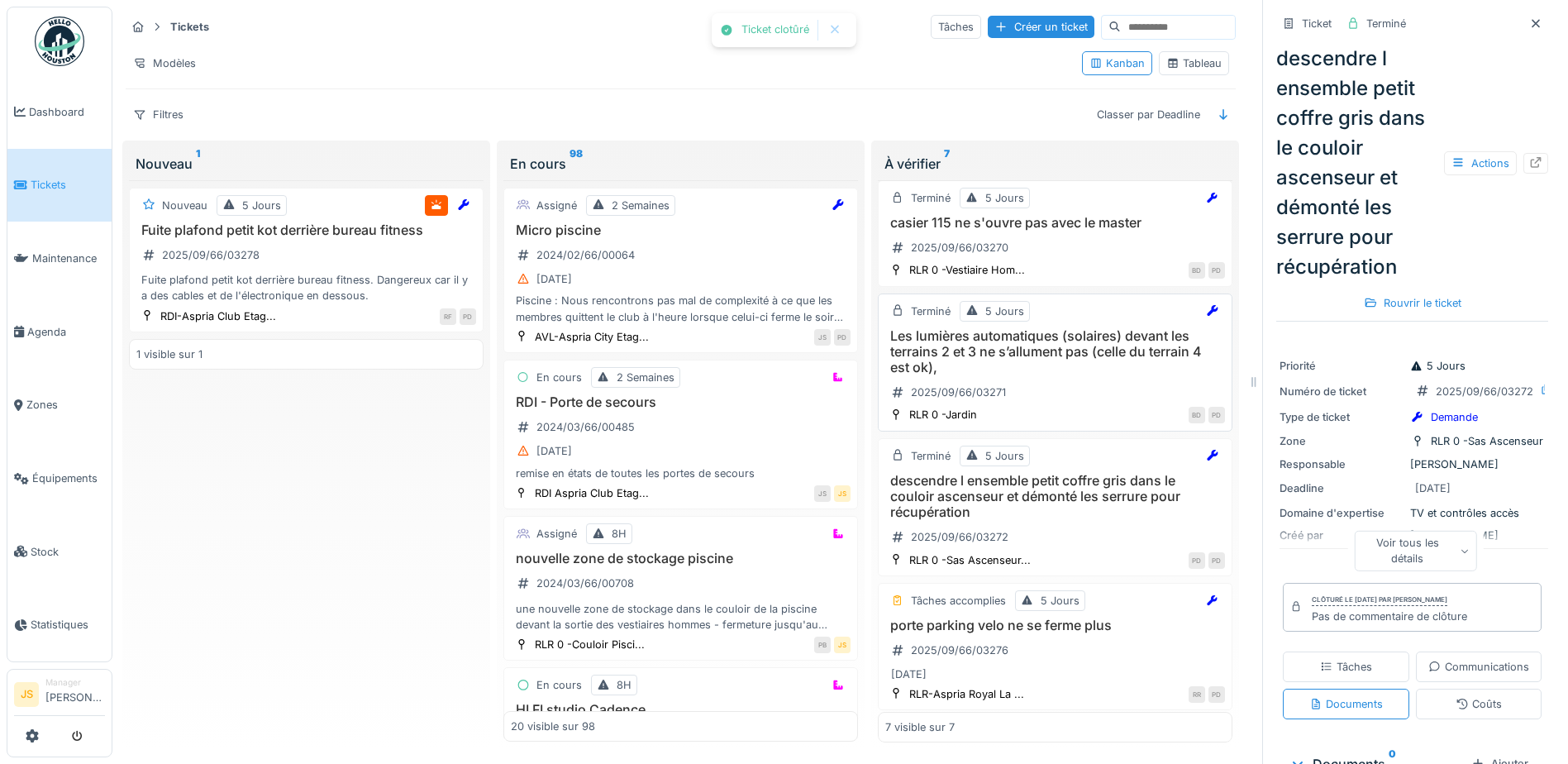
scroll to position [437, 0]
click at [964, 613] on h3 "porte parking velo ne se ferme plus" at bounding box center [1055, 620] width 340 height 16
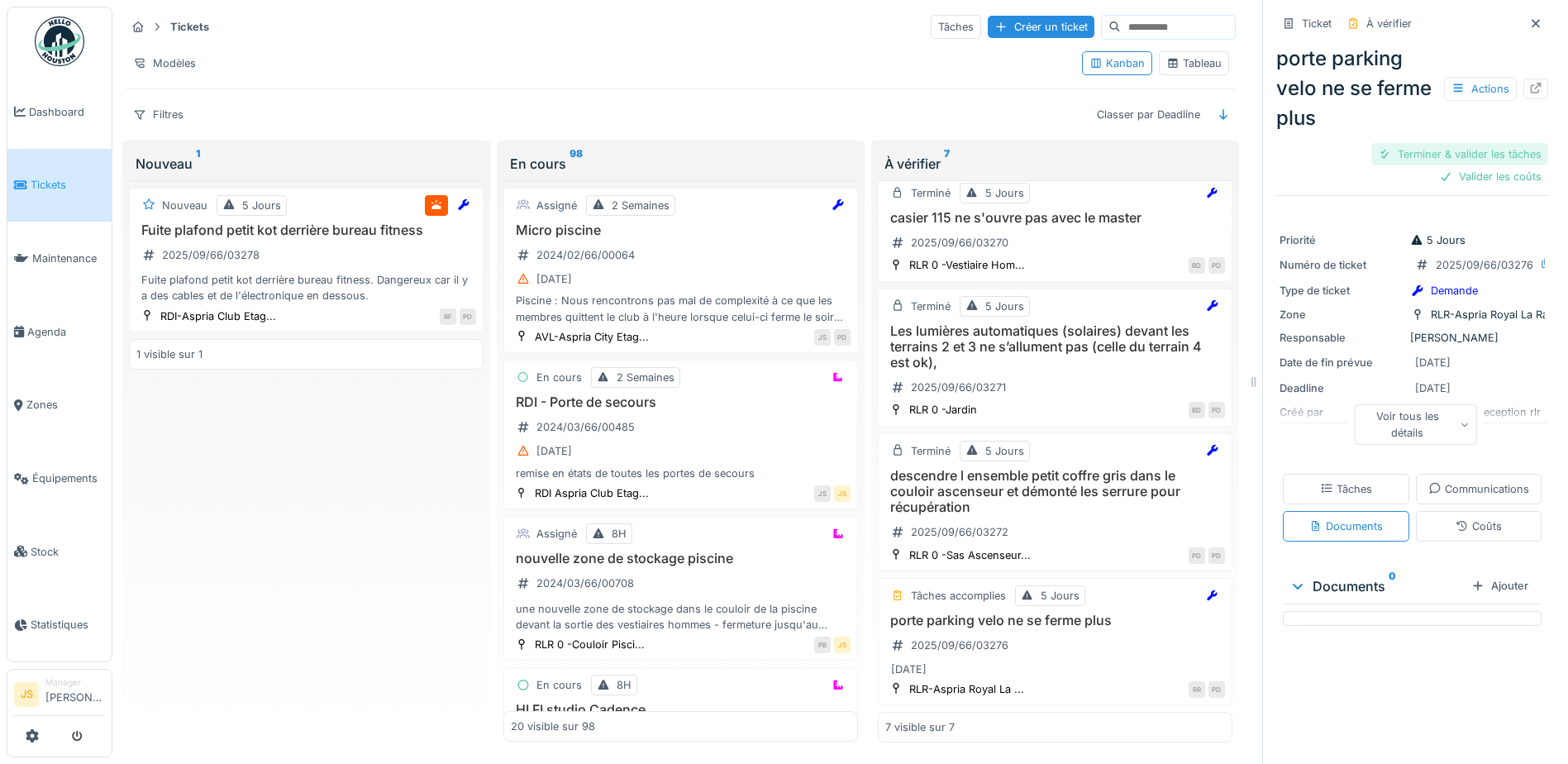
click at [1461, 143] on div "Terminer & valider les tâches" at bounding box center [1459, 154] width 177 height 23
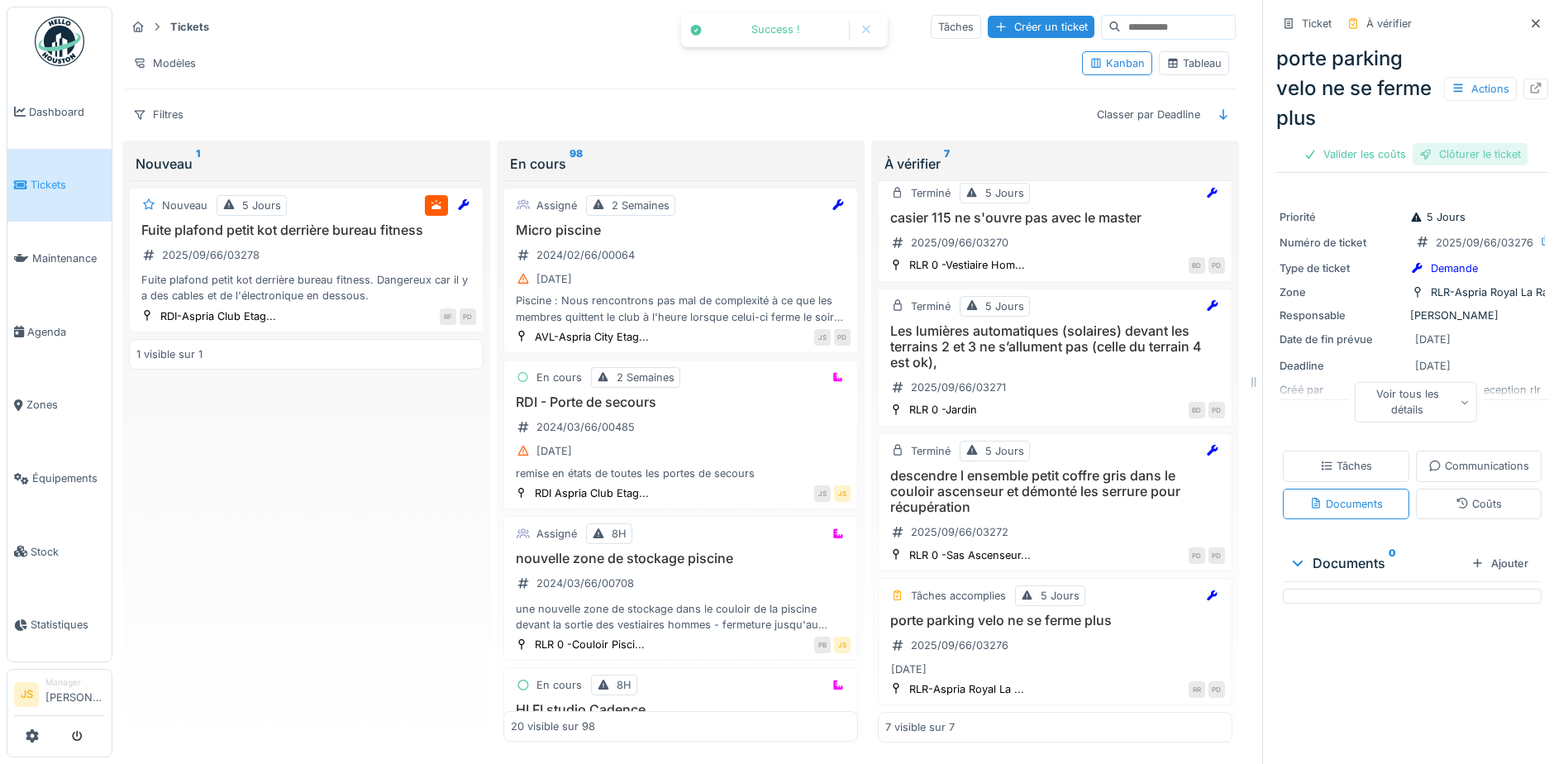
click at [1465, 143] on div "Clôturer le ticket" at bounding box center [1470, 154] width 115 height 23
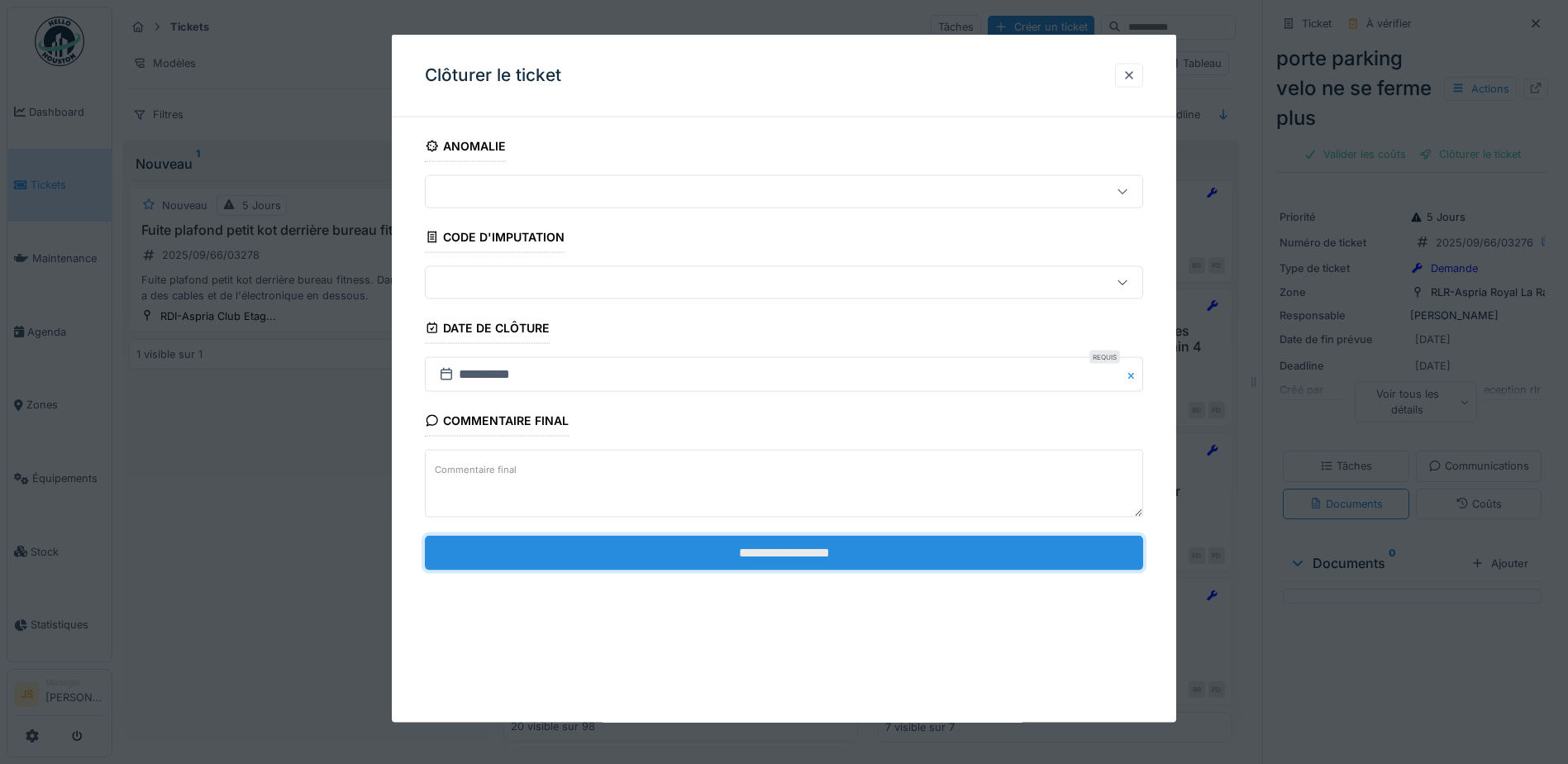
click at [906, 557] on input "**********" at bounding box center [784, 552] width 718 height 35
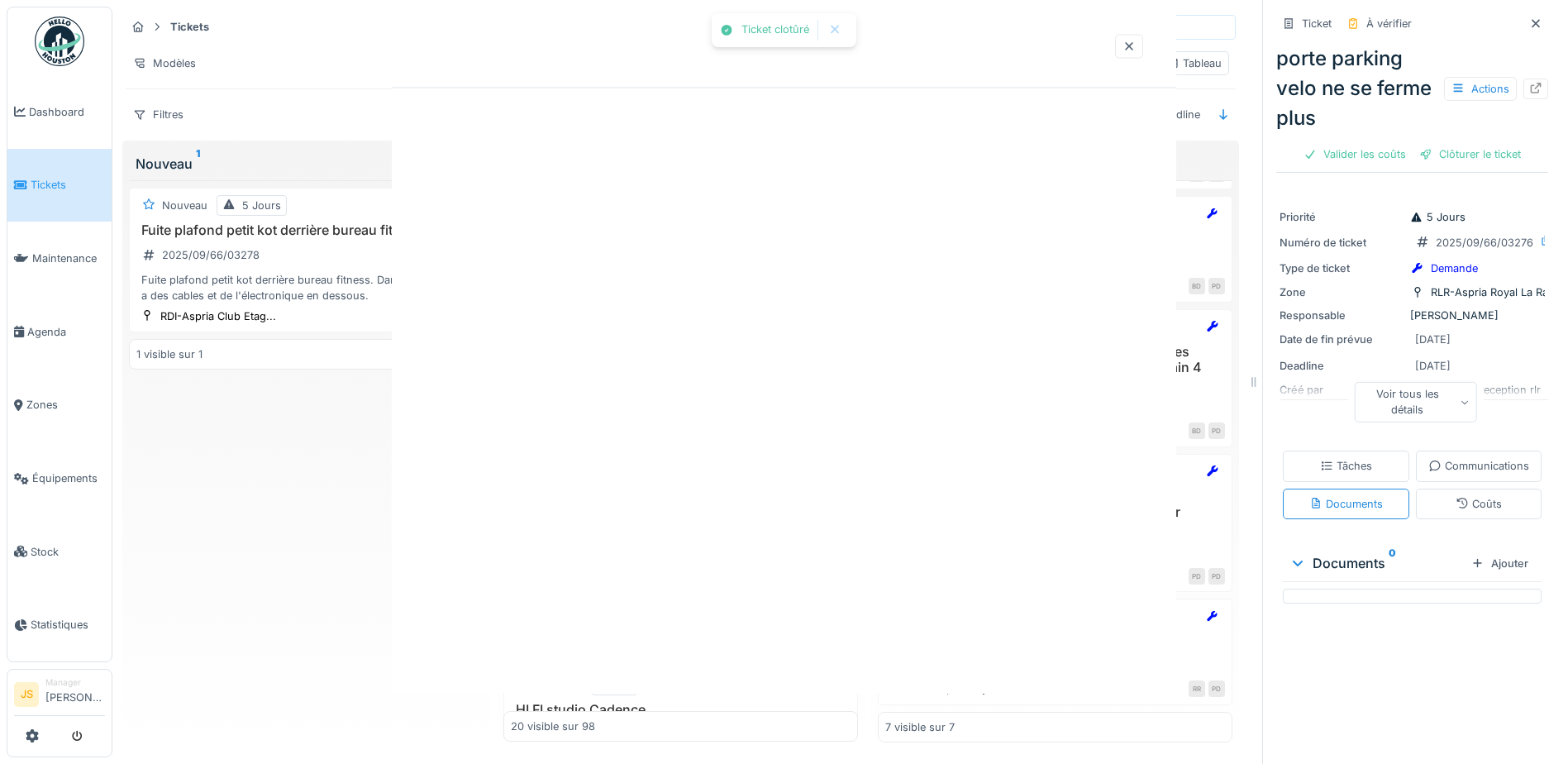
scroll to position [417, 0]
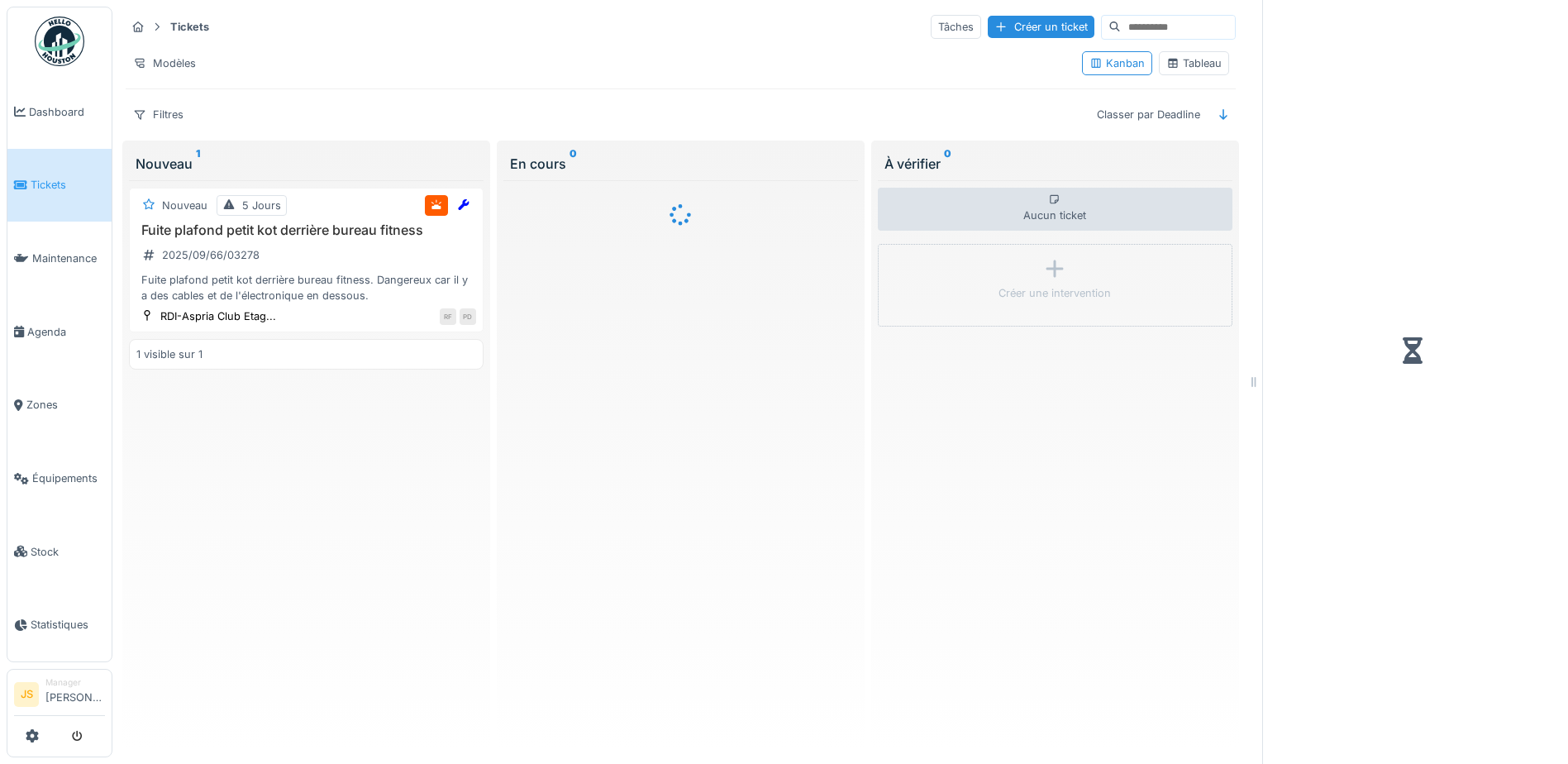
scroll to position [12, 0]
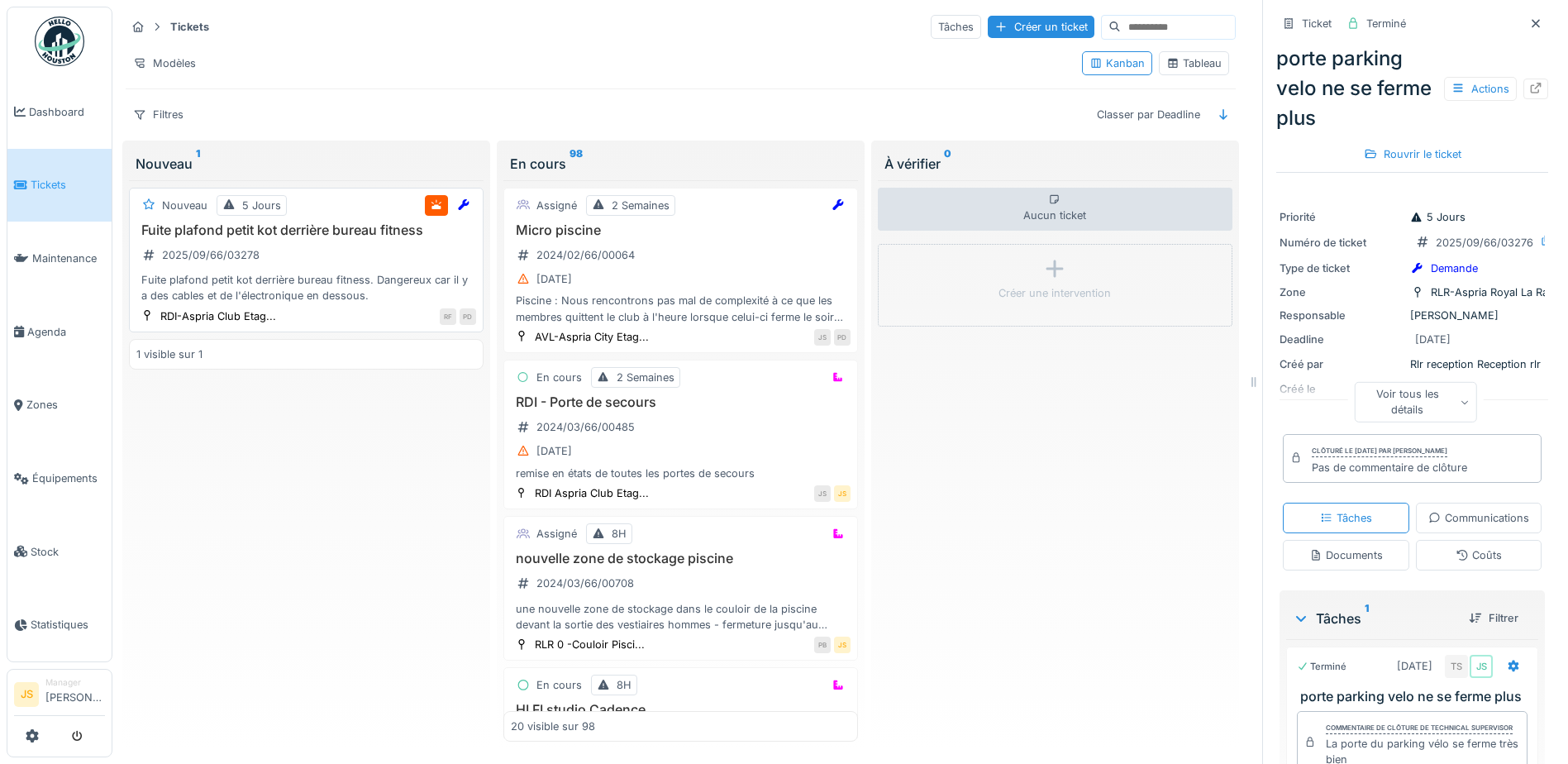
click at [337, 275] on div "Fuite plafond petit kot derrière bureau fitness. Dangereux car il y a des cable…" at bounding box center [306, 287] width 340 height 31
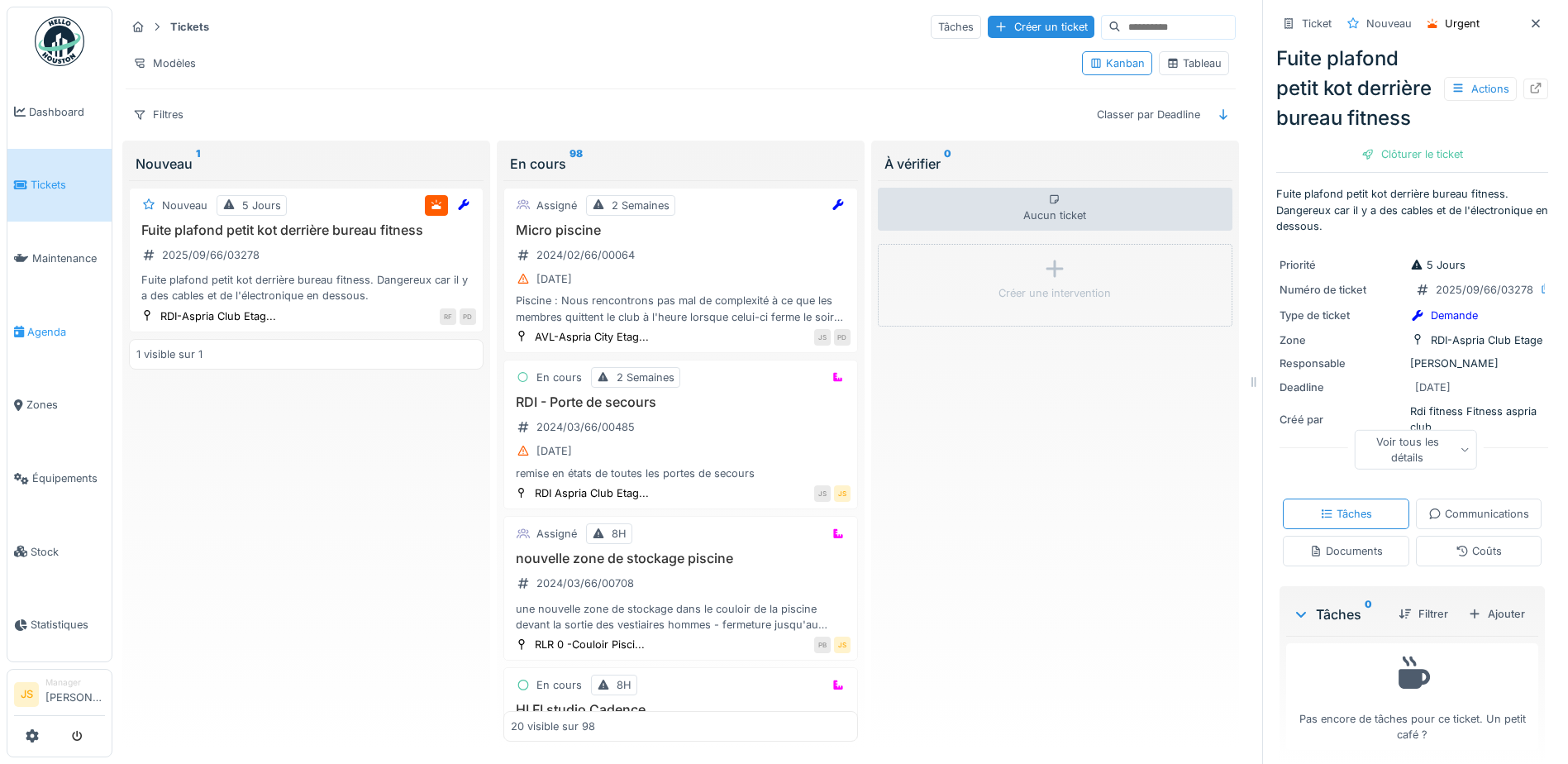
click at [46, 324] on span "Agenda" at bounding box center [66, 331] width 78 height 16
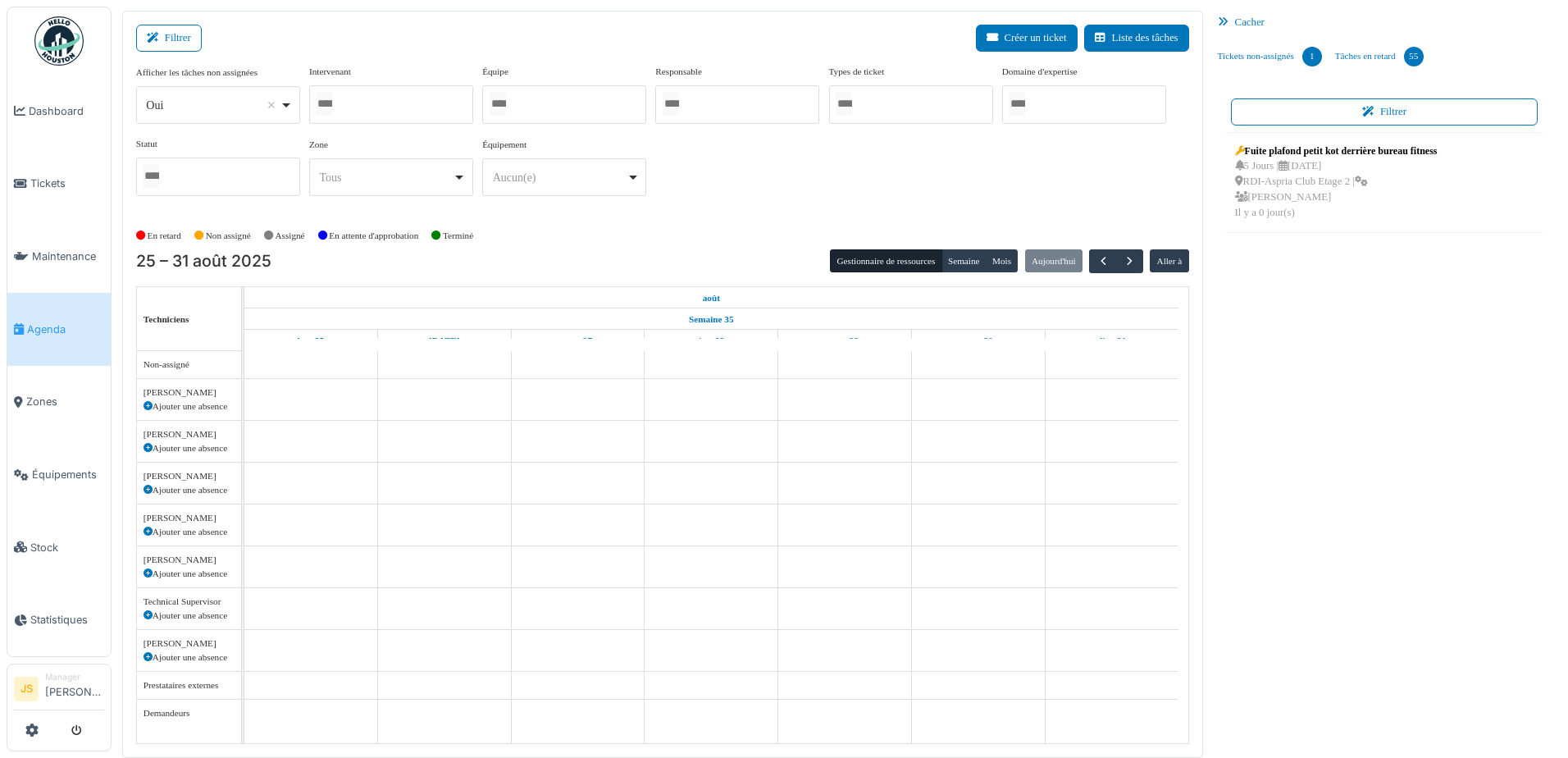
click at [206, 172] on div at bounding box center [218, 177] width 164 height 39
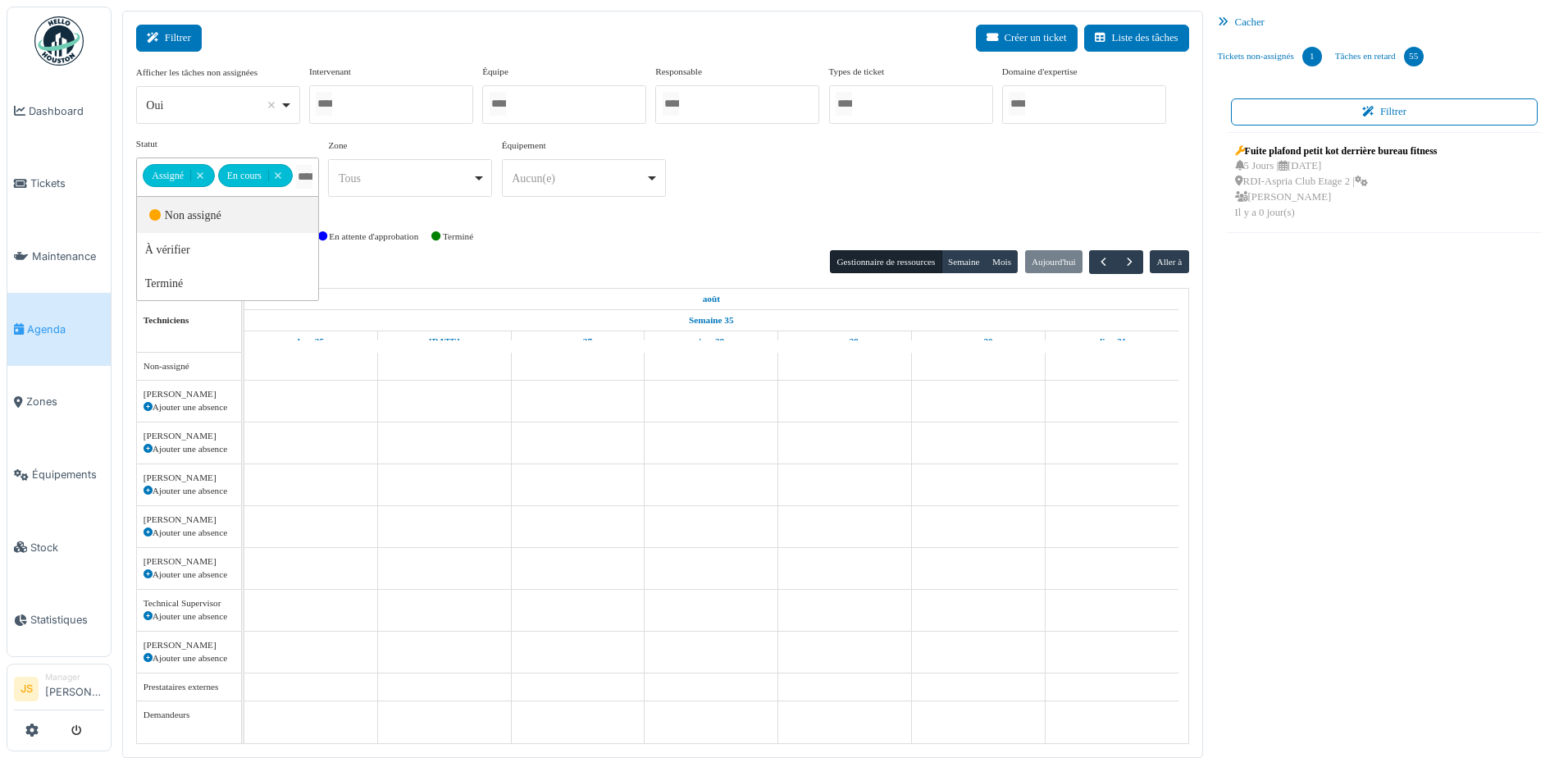
click at [167, 32] on button "Filtrer" at bounding box center [169, 38] width 66 height 27
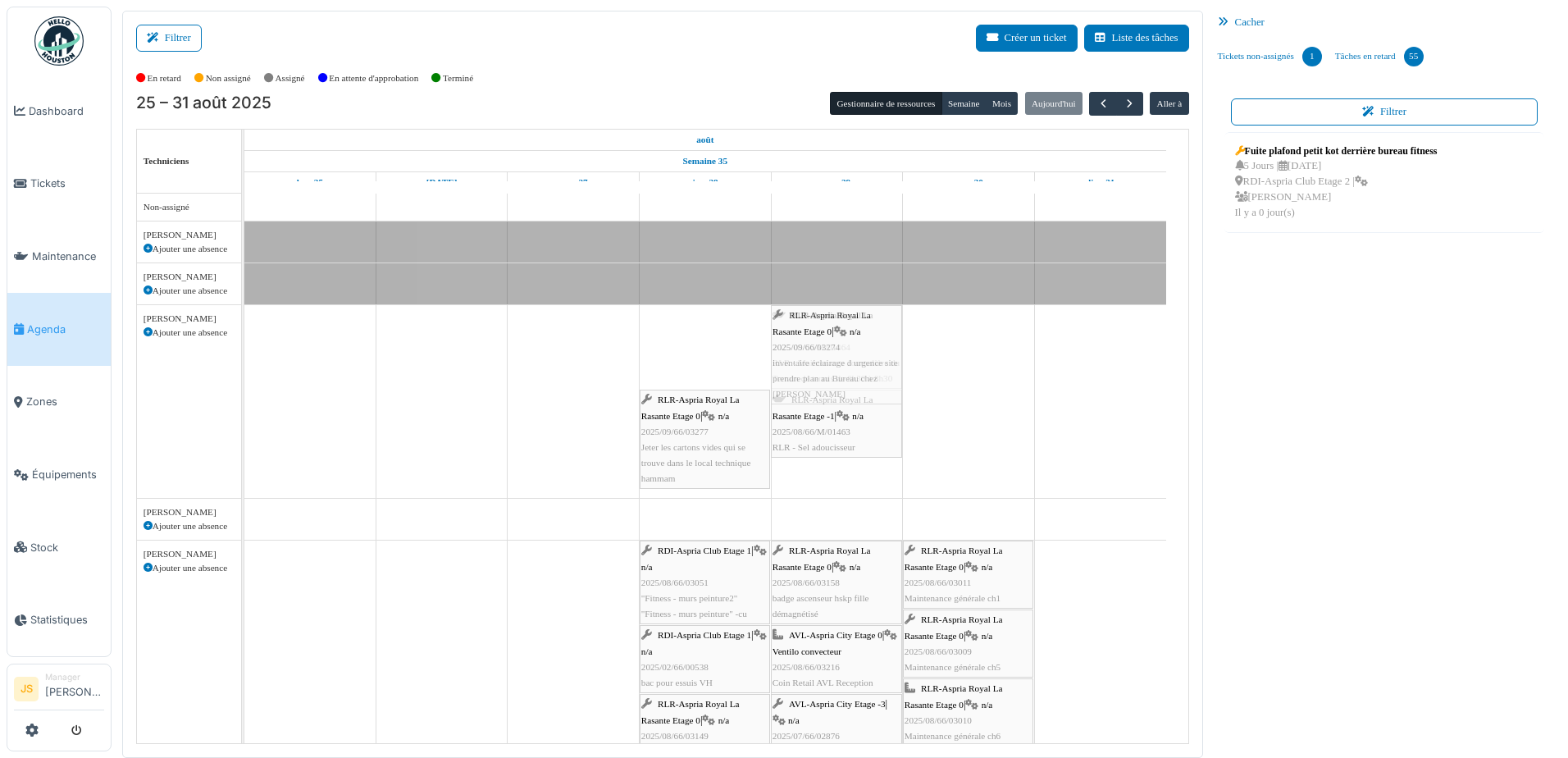
drag, startPoint x: 685, startPoint y: 348, endPoint x: 806, endPoint y: 345, distance: 121.0
click at [244, 345] on div "RLR-Aspria Royal La Rasante Etage 0 | n/a 2025/09/66/03274 inventaire éclairage…" at bounding box center [244, 401] width 0 height 193
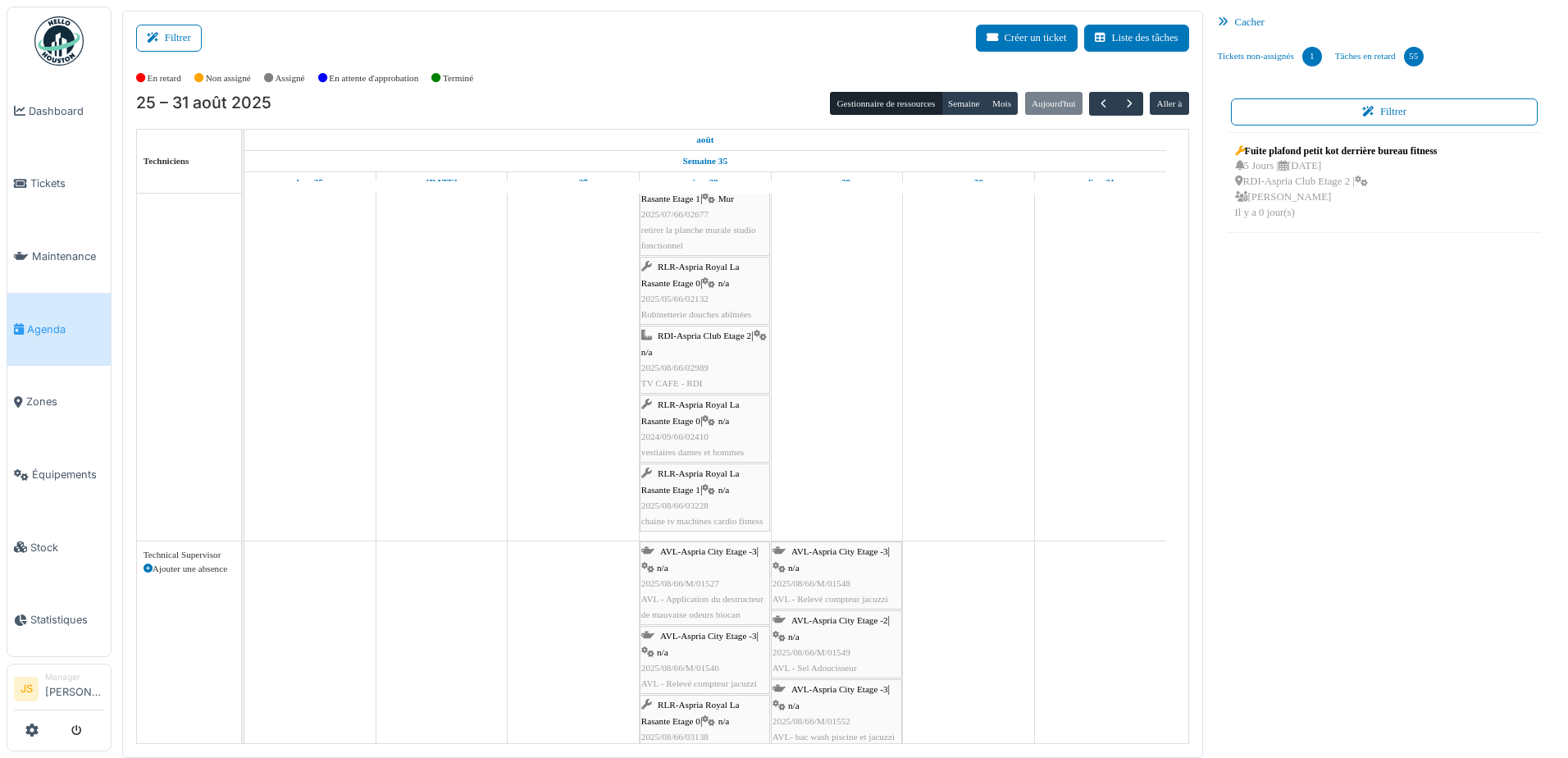
scroll to position [2200, 0]
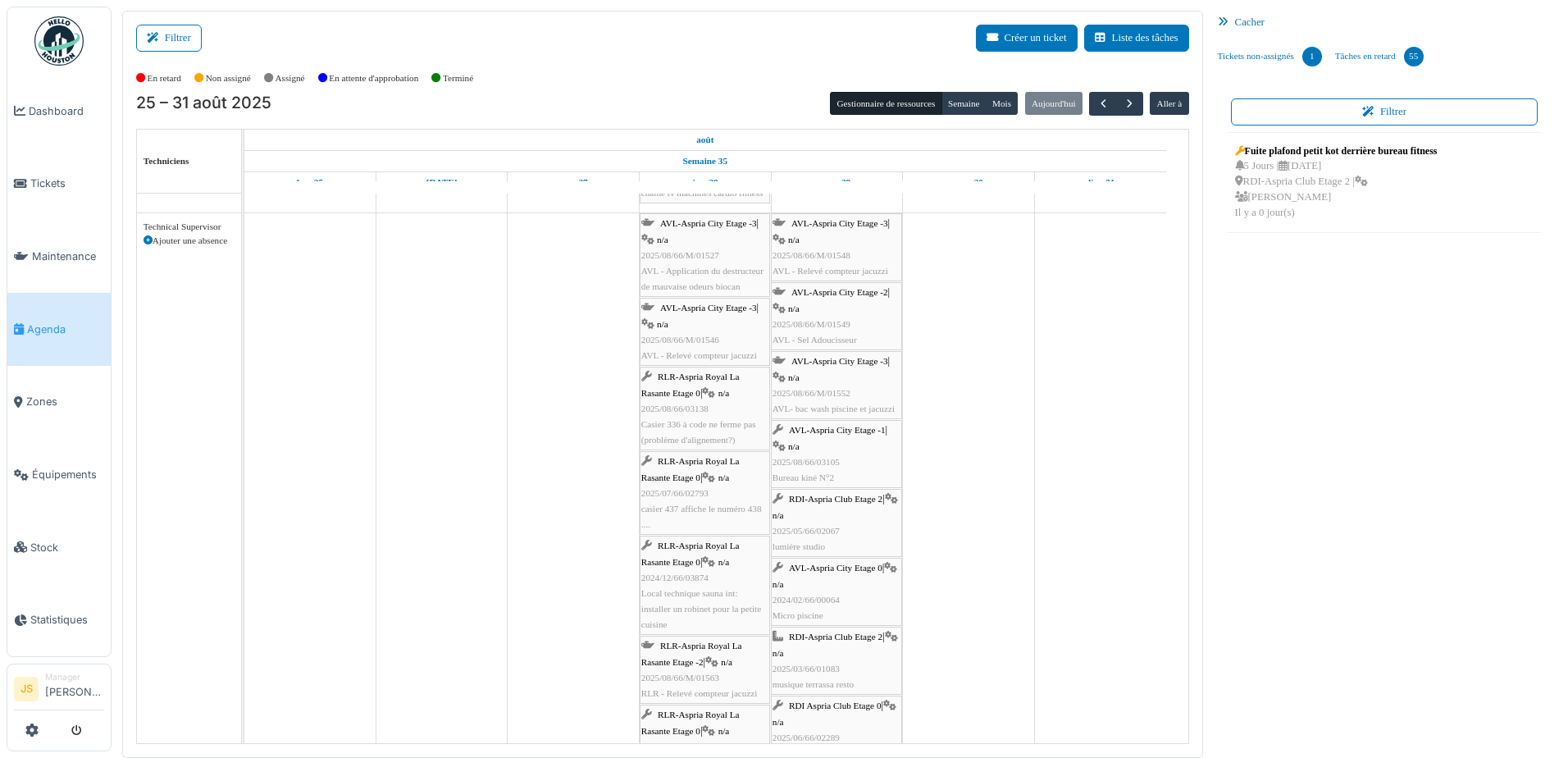
click at [706, 278] on div "AVL-Aspria City Etage -3 | n/a 2025/08/66/M/01527 AVL - Application du destruct…" at bounding box center [704, 255] width 127 height 79
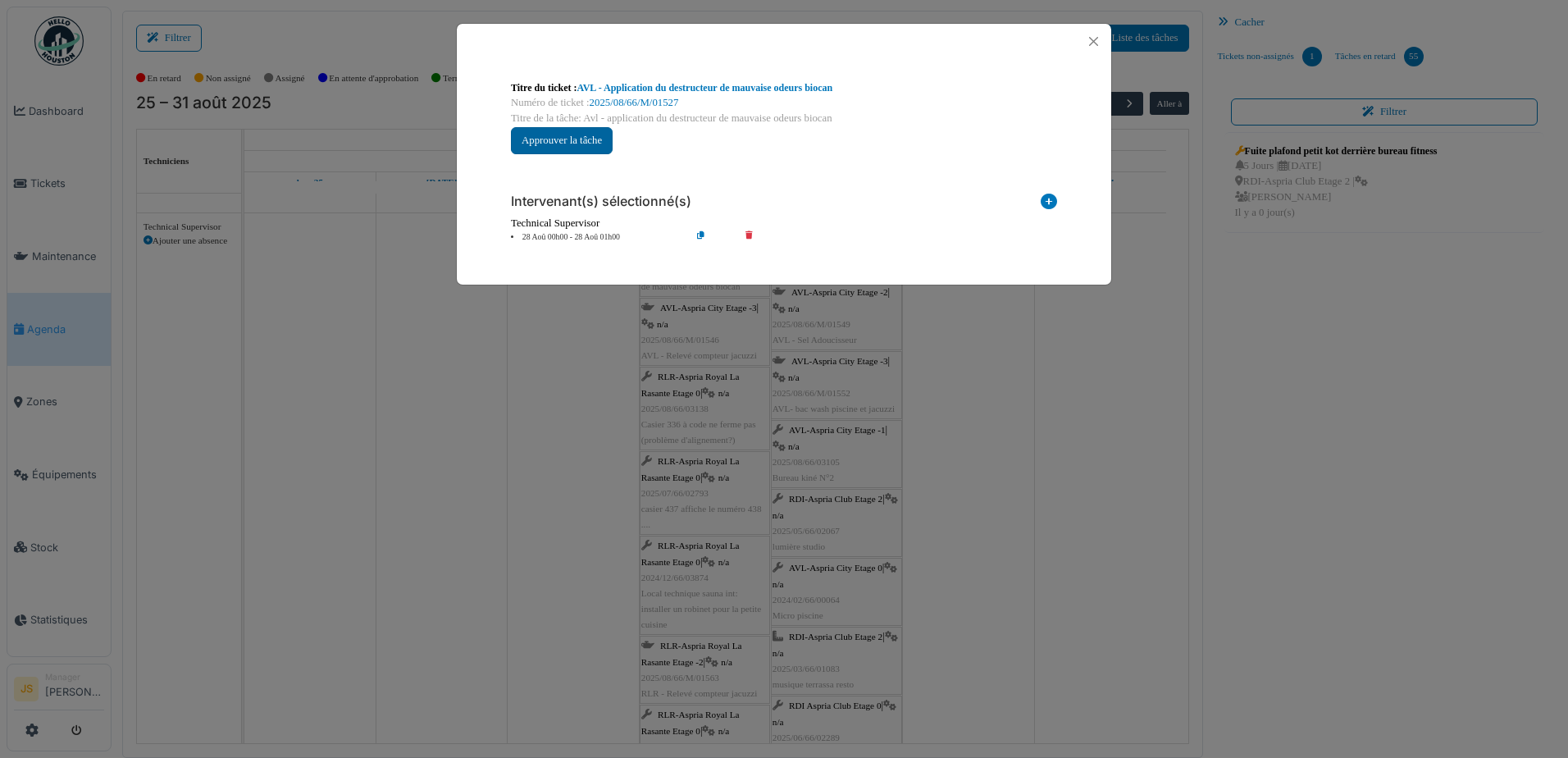
click at [566, 142] on button "Approuver la tâche" at bounding box center [561, 140] width 101 height 27
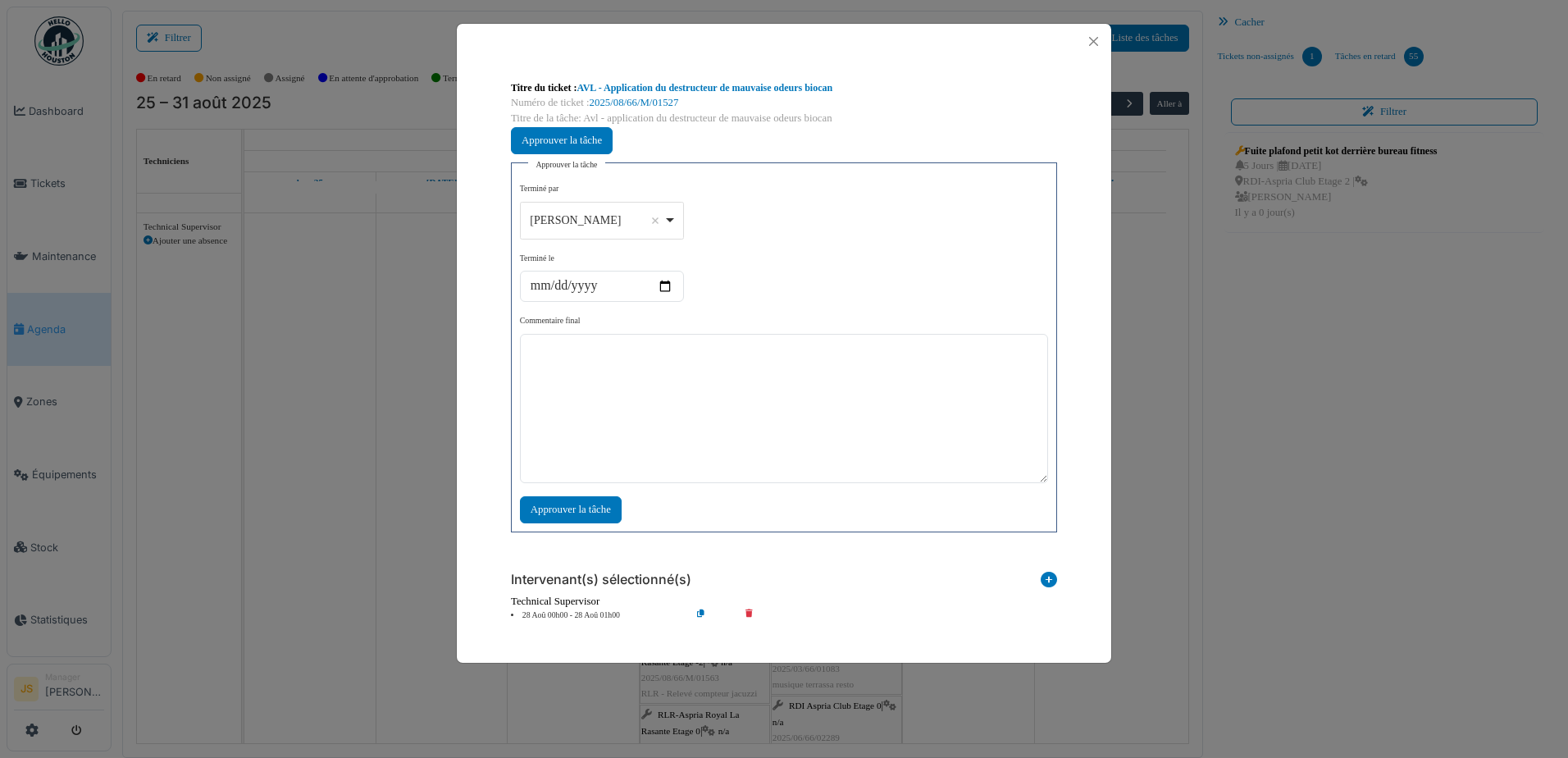
click at [673, 219] on div "[PERSON_NAME] Remove item" at bounding box center [602, 220] width 150 height 23
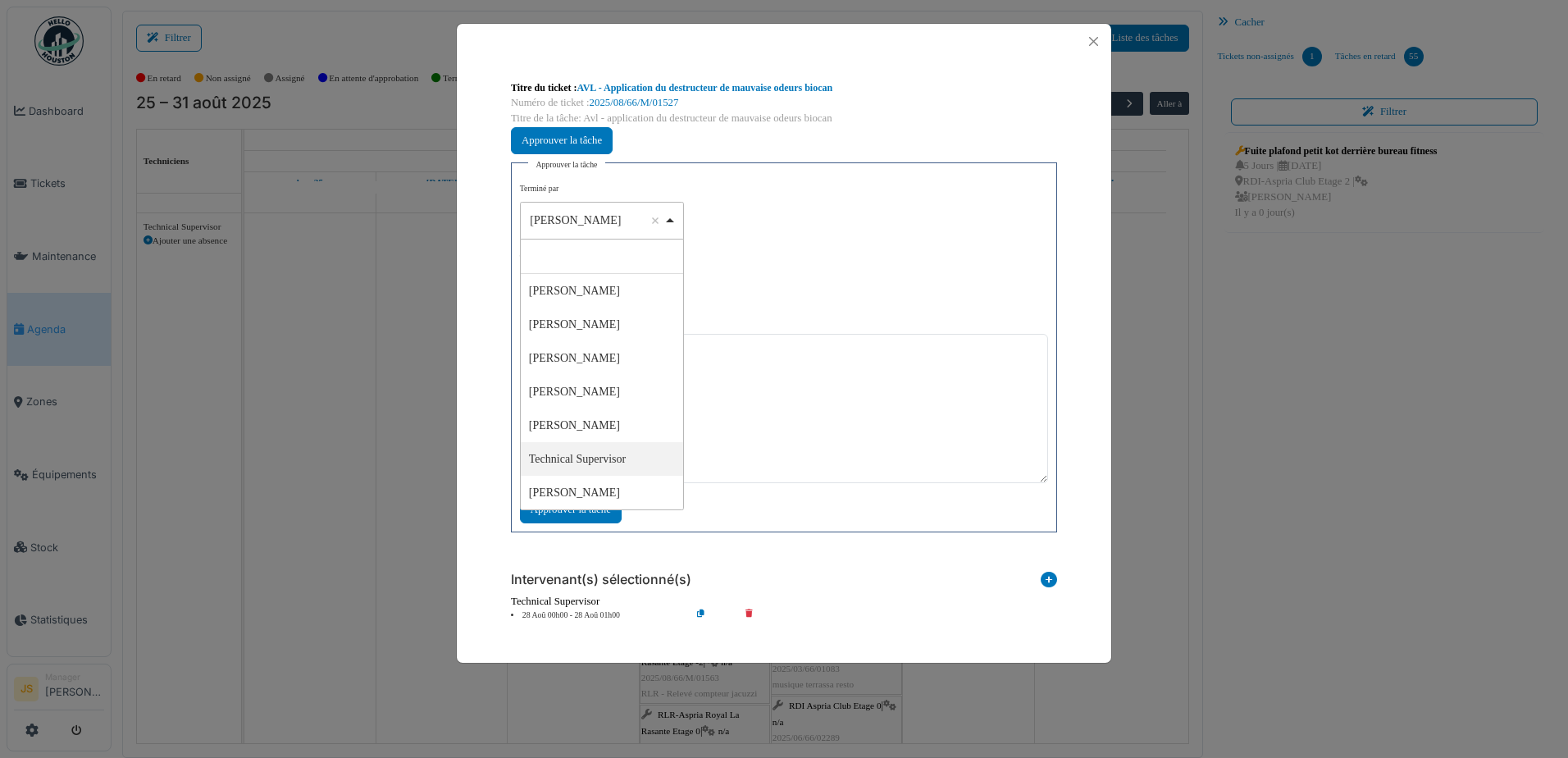
select select "****"
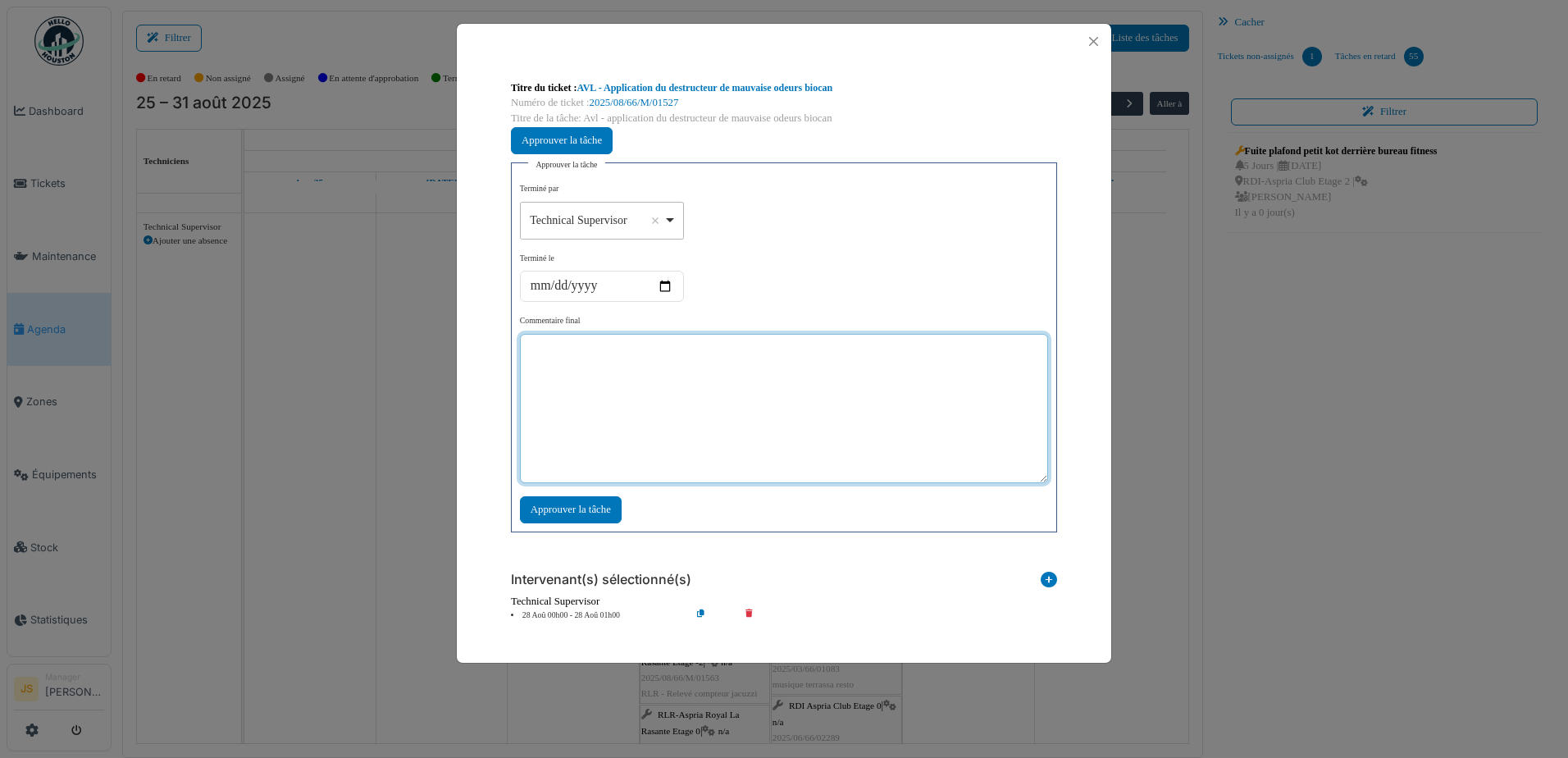
click at [701, 396] on textarea at bounding box center [784, 409] width 529 height 149
type textarea "***"
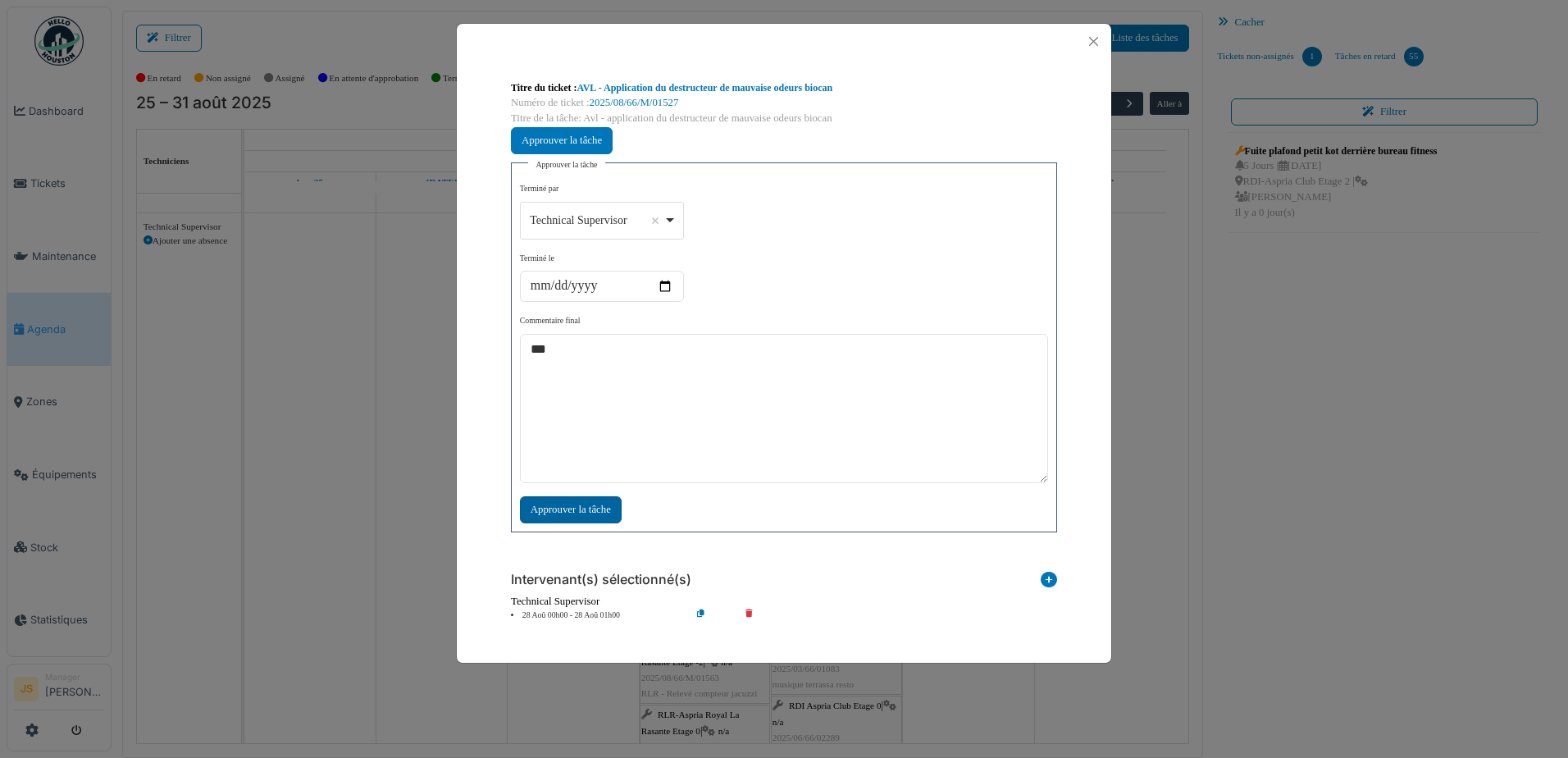
click at [561, 503] on div "Approuver la tâche" at bounding box center [571, 510] width 101 height 27
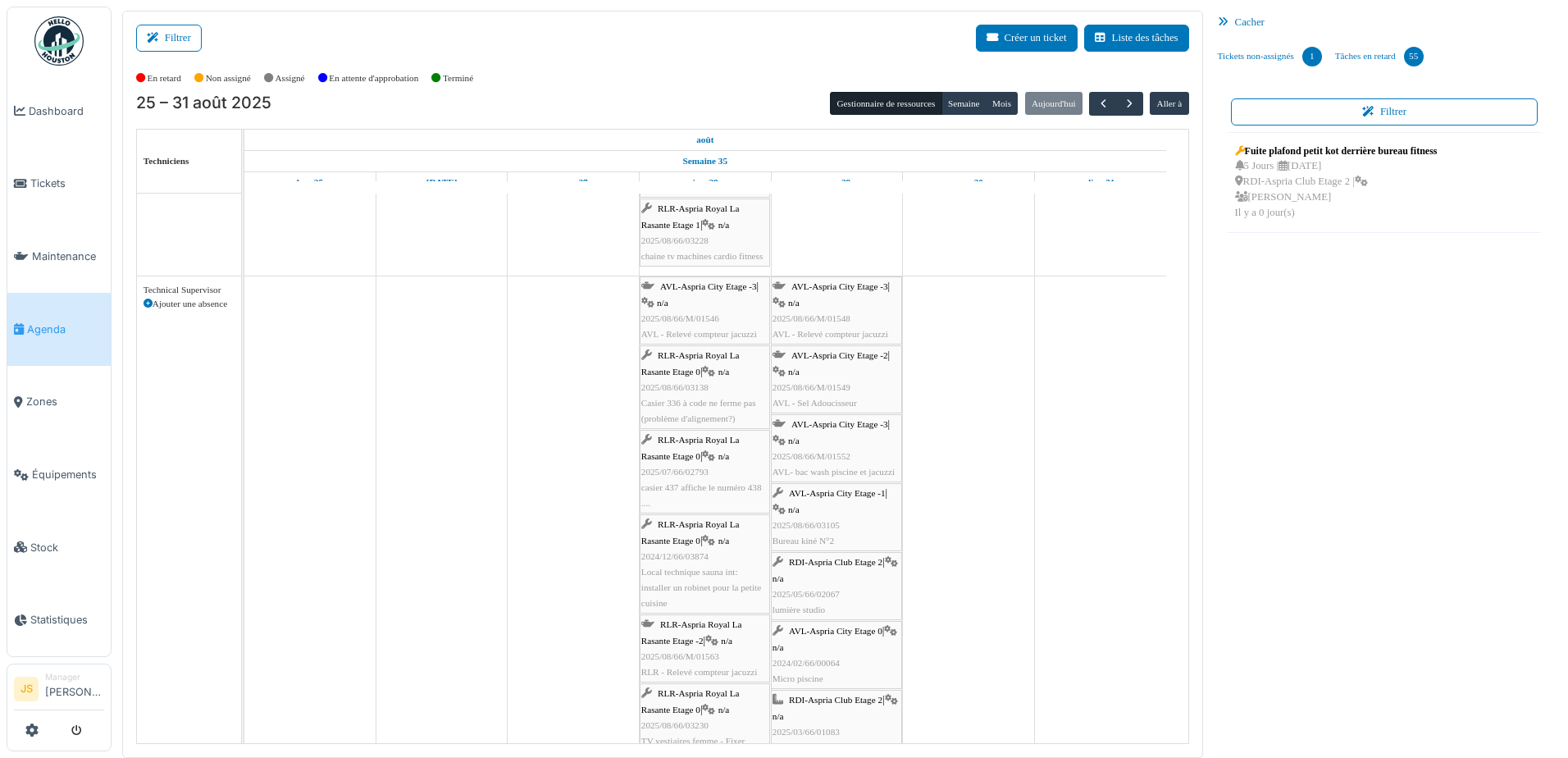
scroll to position [2057, 0]
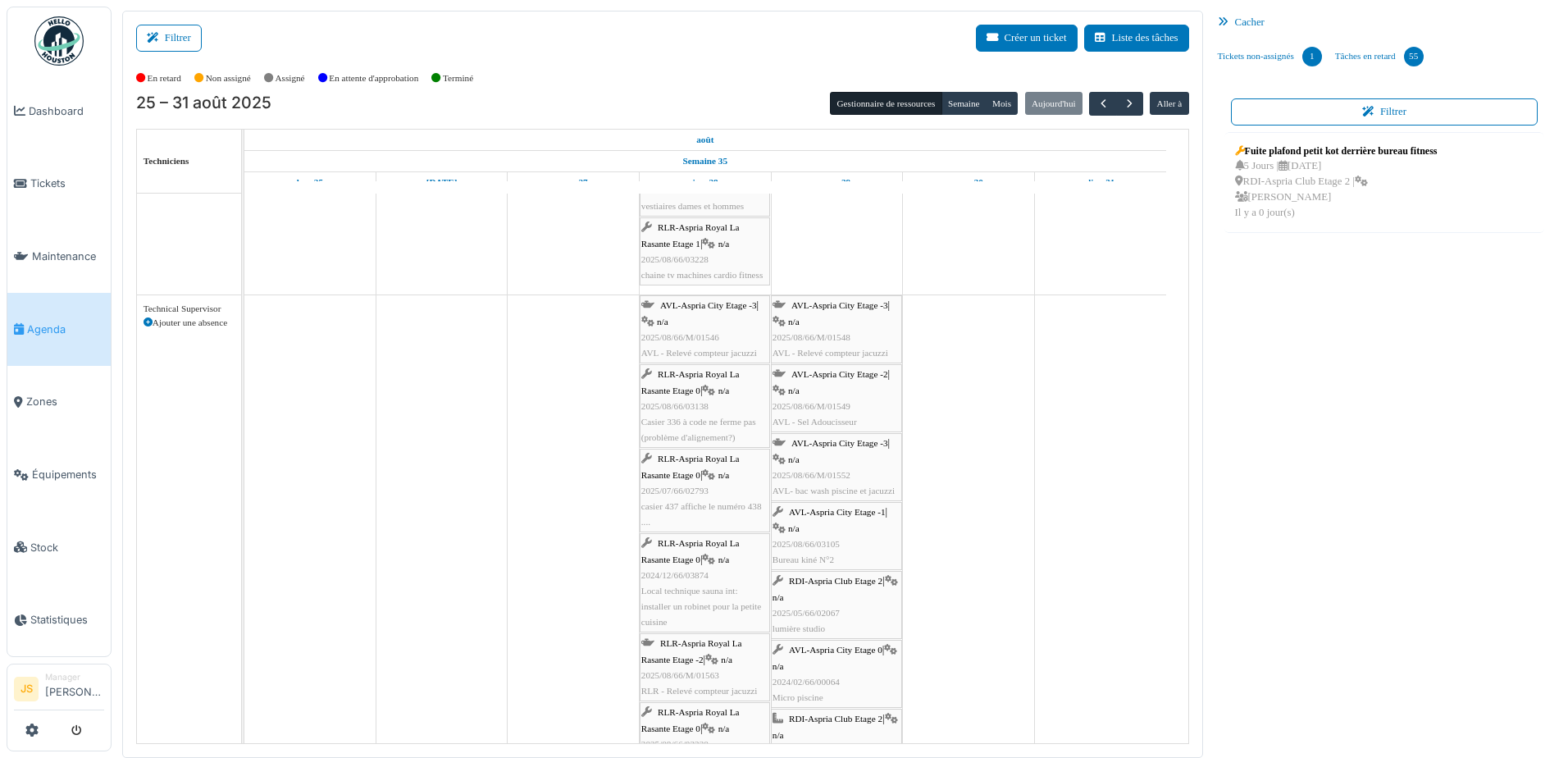
click at [720, 344] on div "AVL-Aspria City Etage -3 | n/a 2025/08/66/M/01546 AVL - Relevé compteur jacuzzi" at bounding box center [704, 329] width 127 height 63
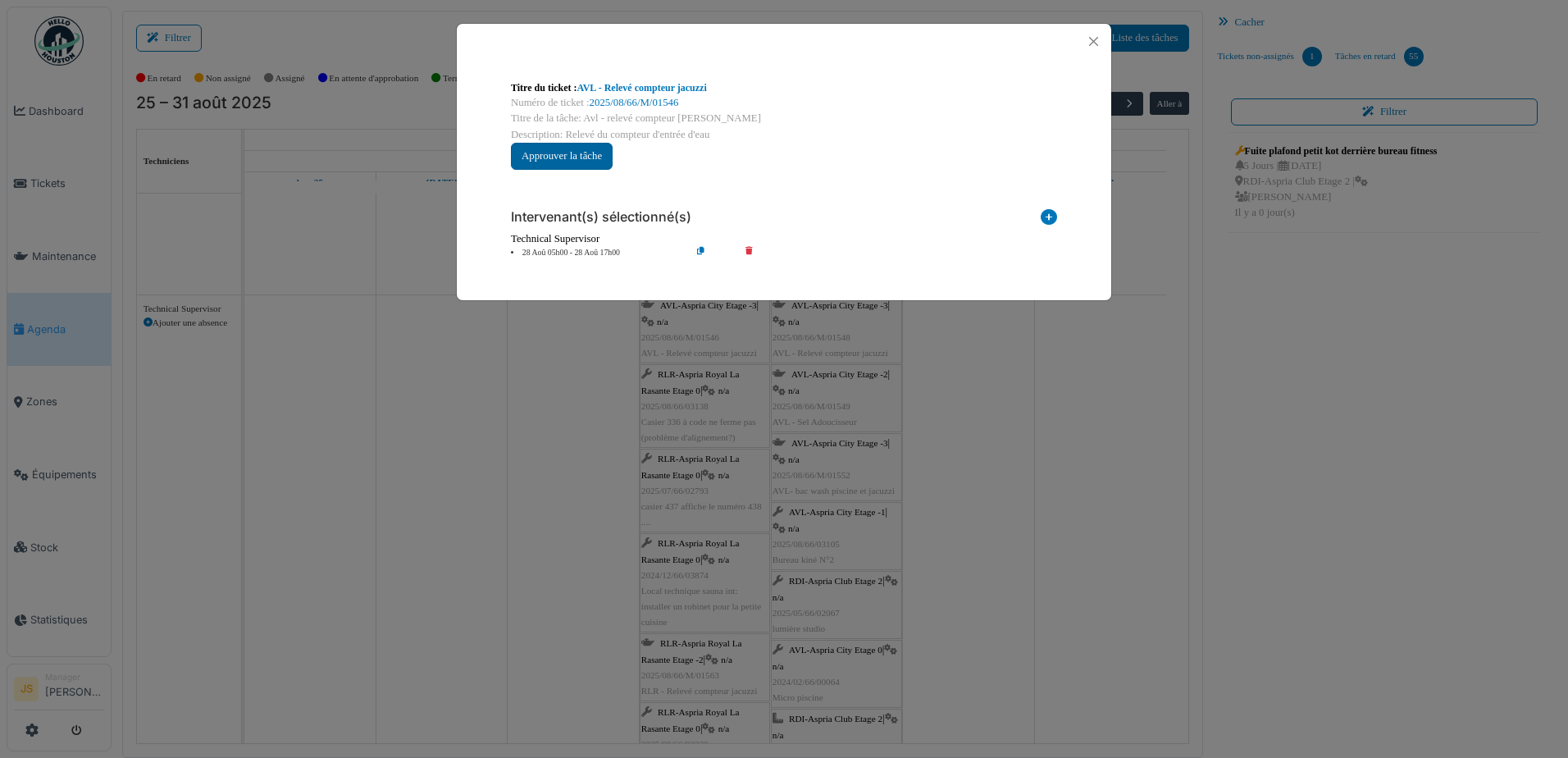
click at [591, 156] on button "Approuver la tâche" at bounding box center [561, 156] width 101 height 27
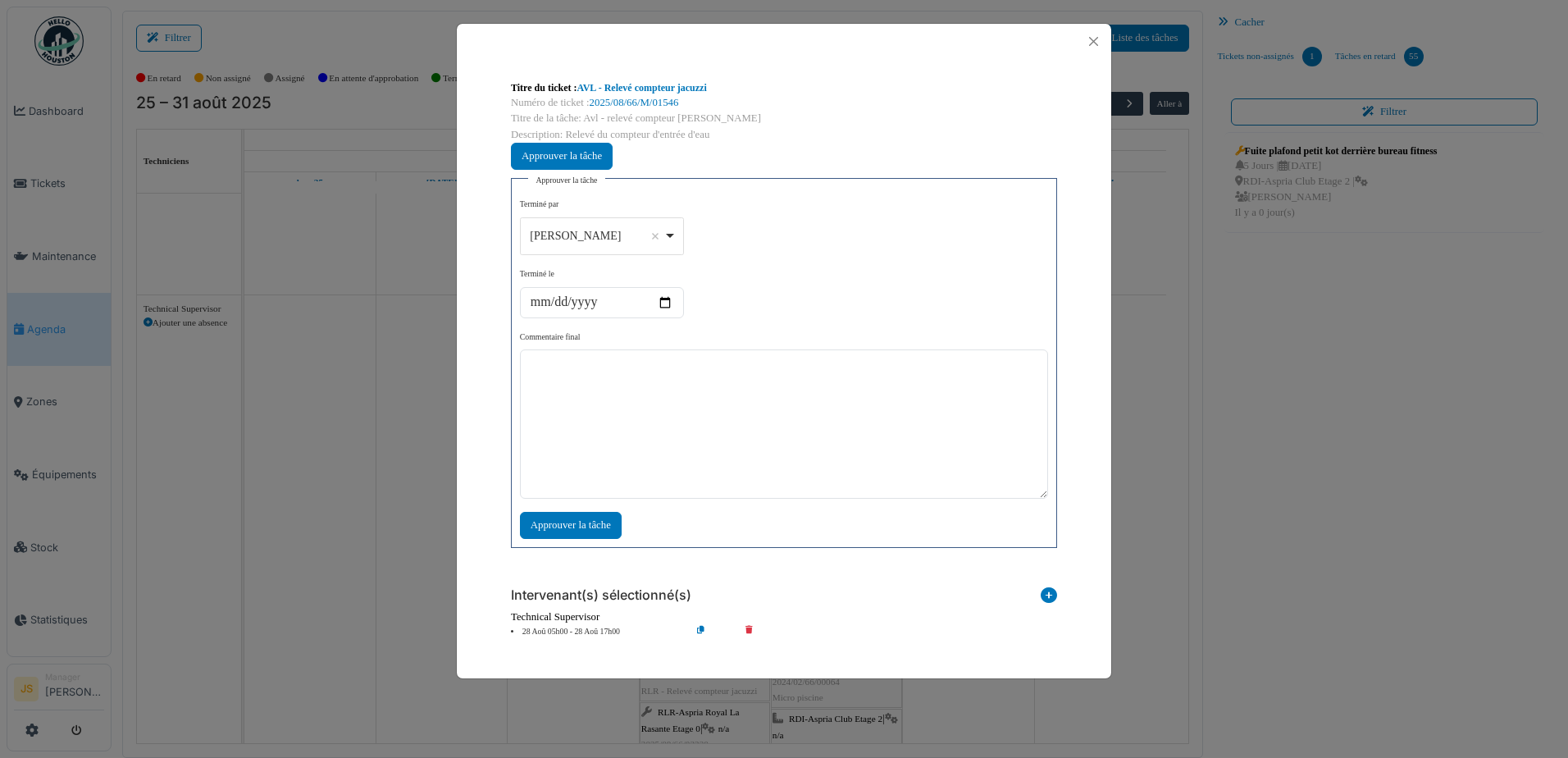
click at [670, 231] on div "[PERSON_NAME] Remove item" at bounding box center [602, 235] width 150 height 23
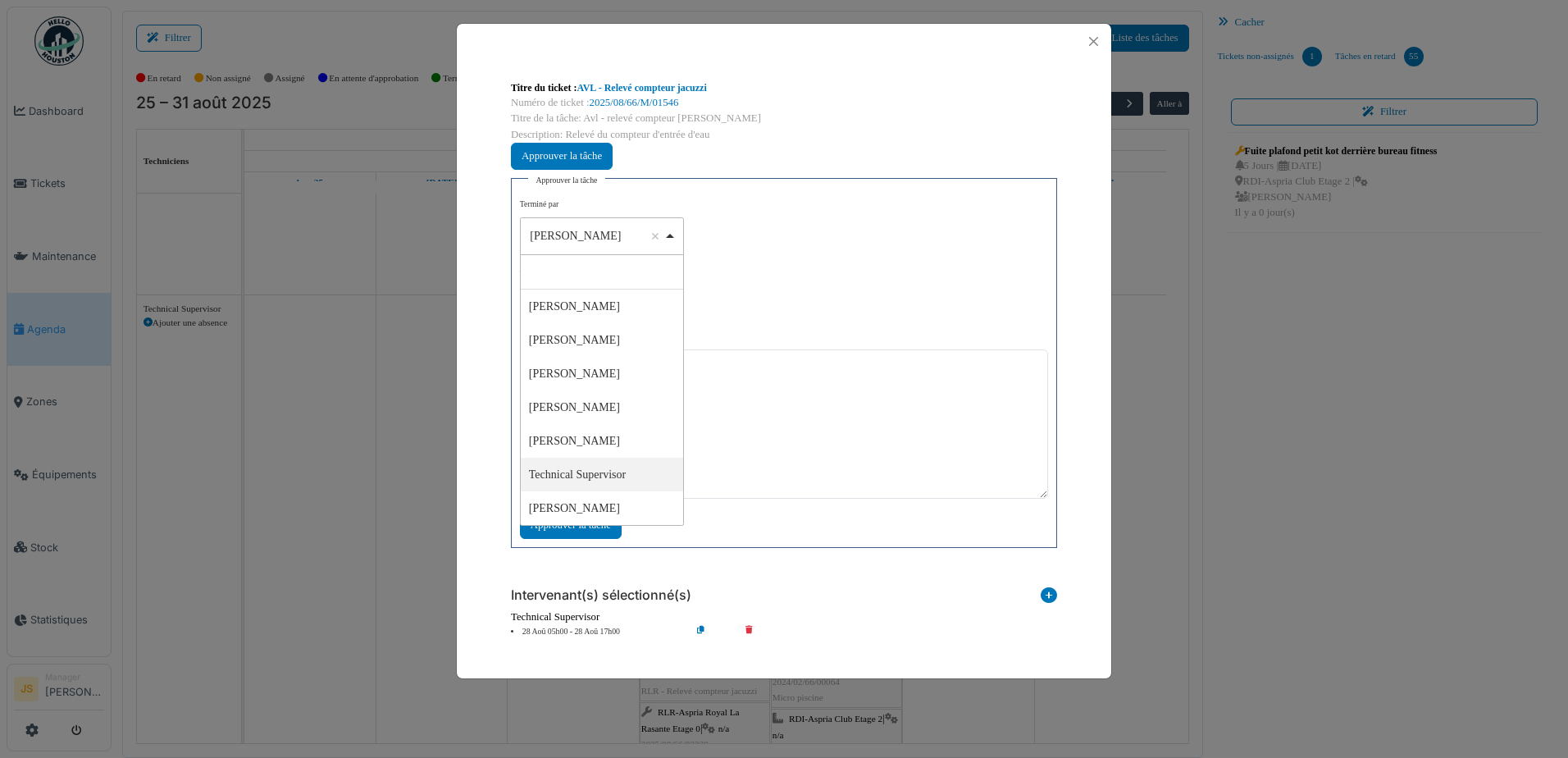
select select "****"
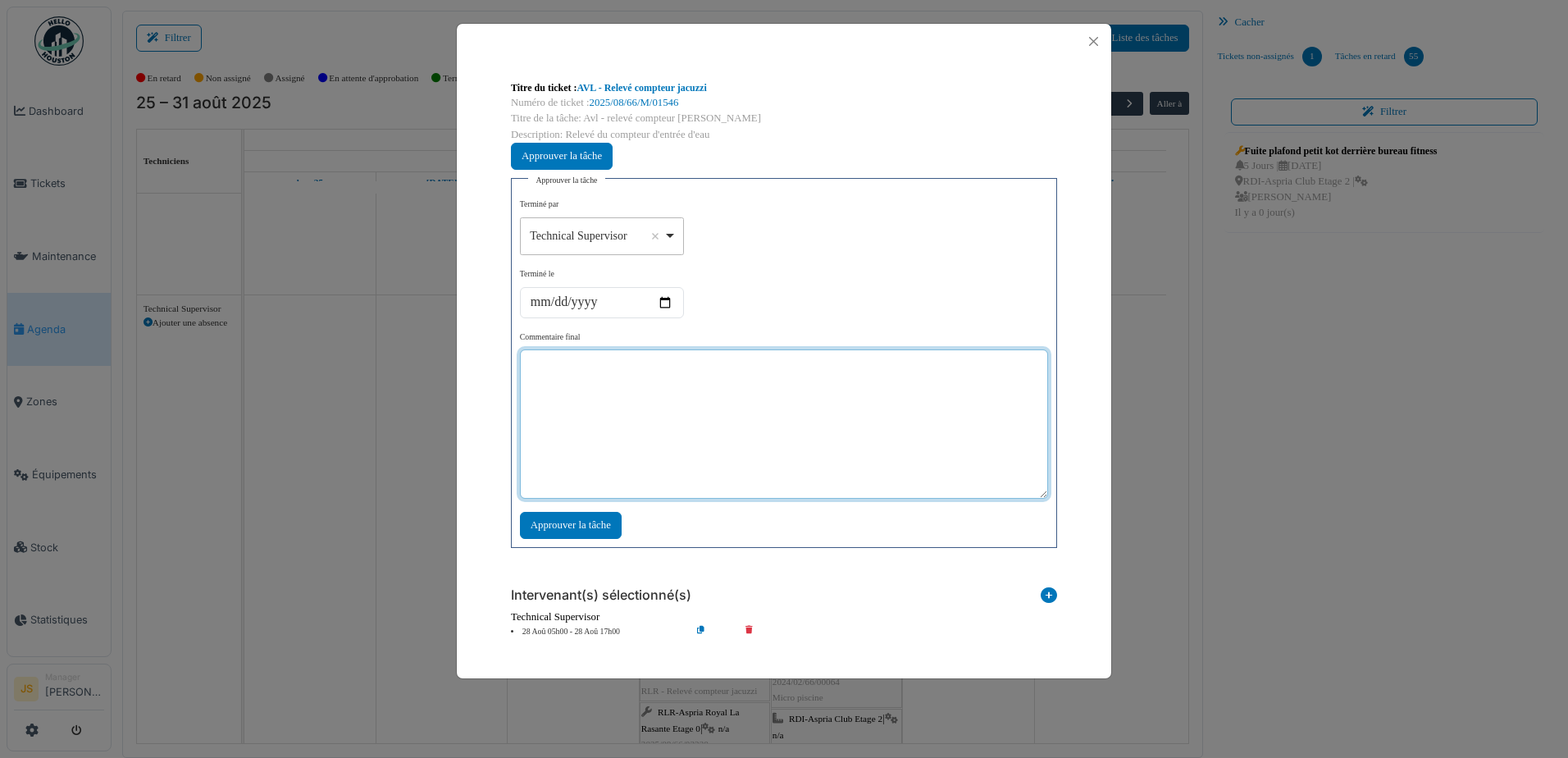
click at [671, 432] on textarea at bounding box center [784, 424] width 529 height 149
type textarea "***"
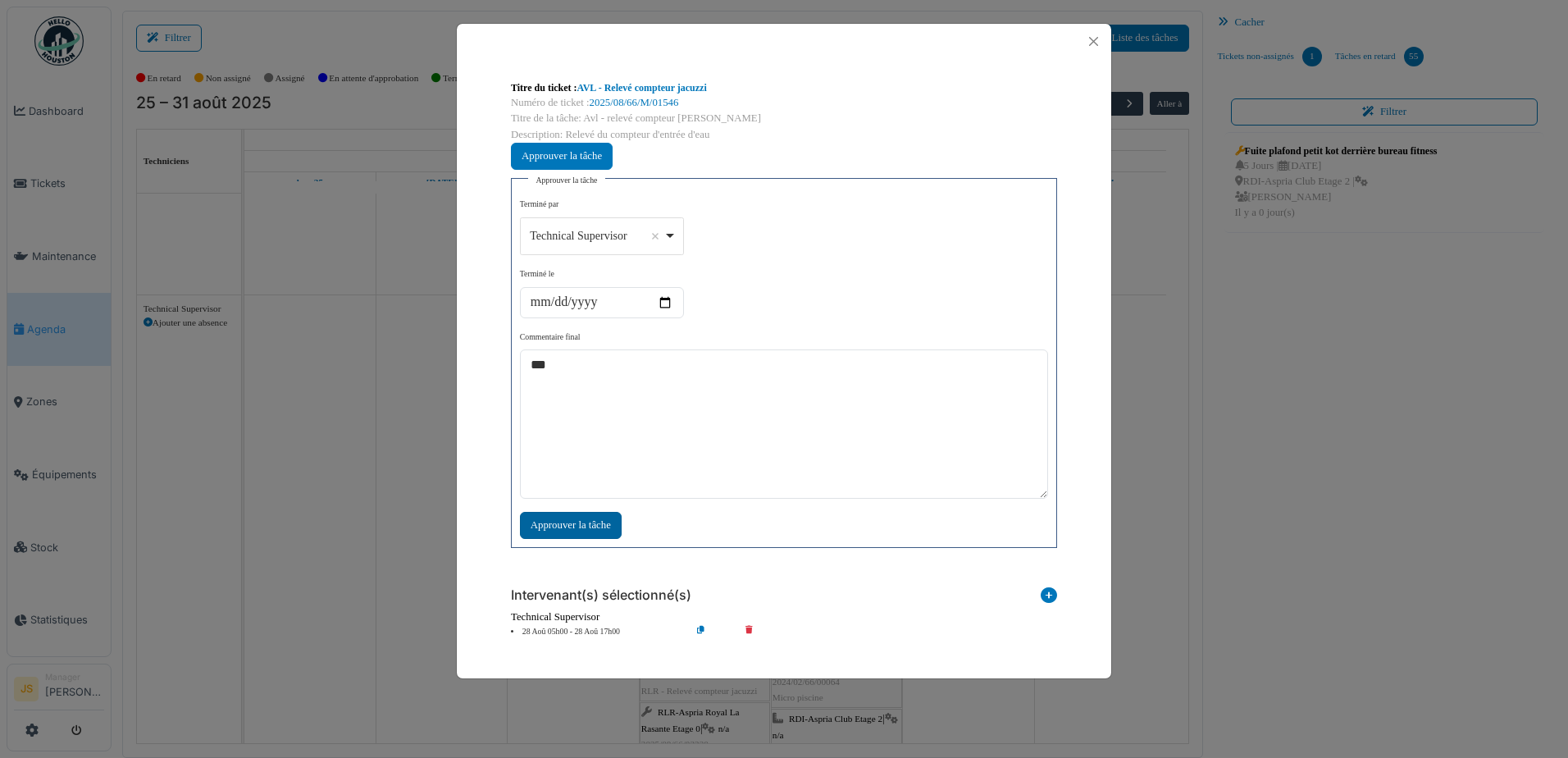
click at [577, 526] on div "Approuver la tâche" at bounding box center [571, 525] width 101 height 27
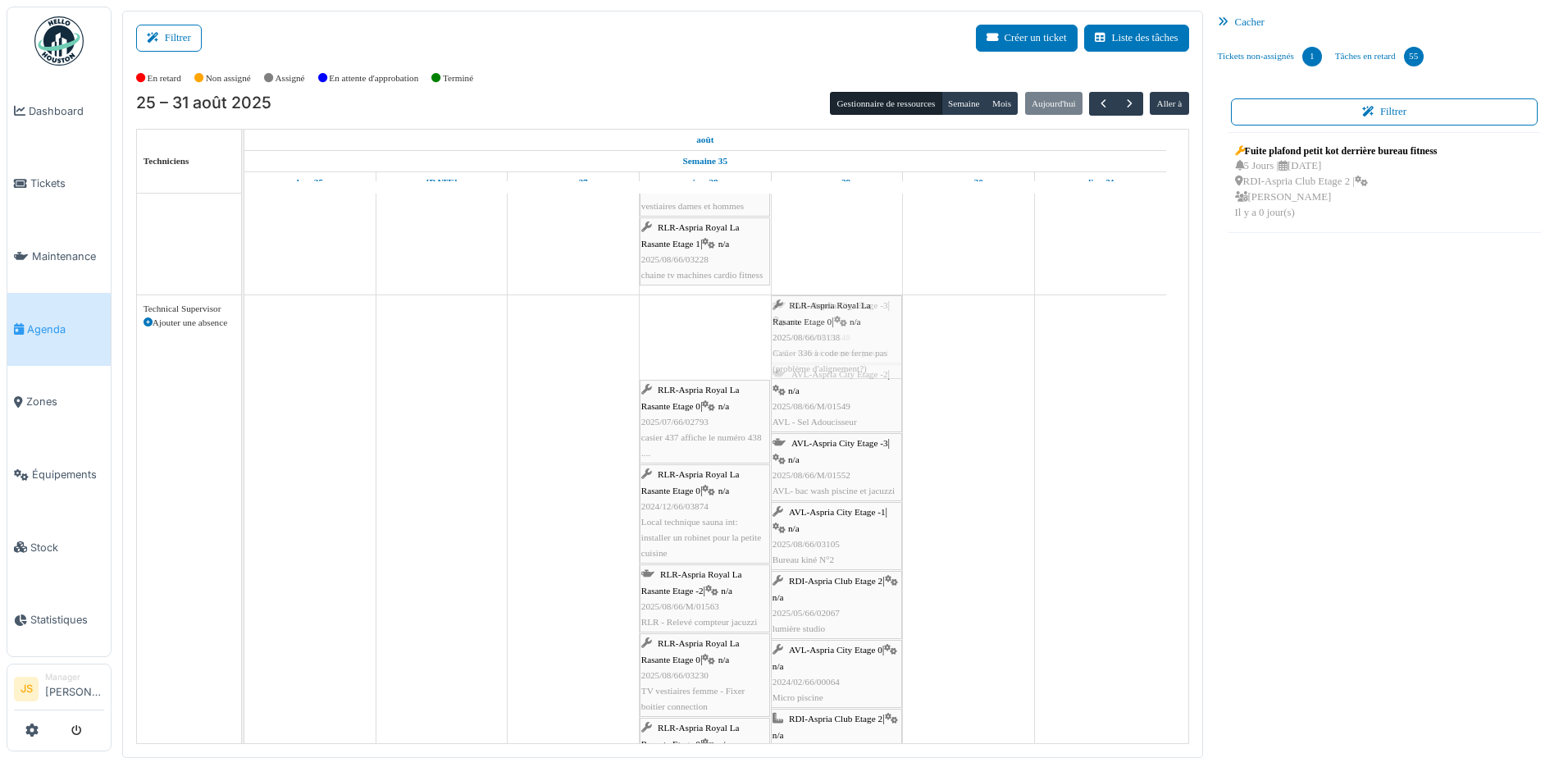
drag, startPoint x: 704, startPoint y: 354, endPoint x: 829, endPoint y: 343, distance: 125.5
drag, startPoint x: 714, startPoint y: 350, endPoint x: 797, endPoint y: 347, distance: 83.1
drag, startPoint x: 702, startPoint y: 360, endPoint x: 797, endPoint y: 348, distance: 95.8
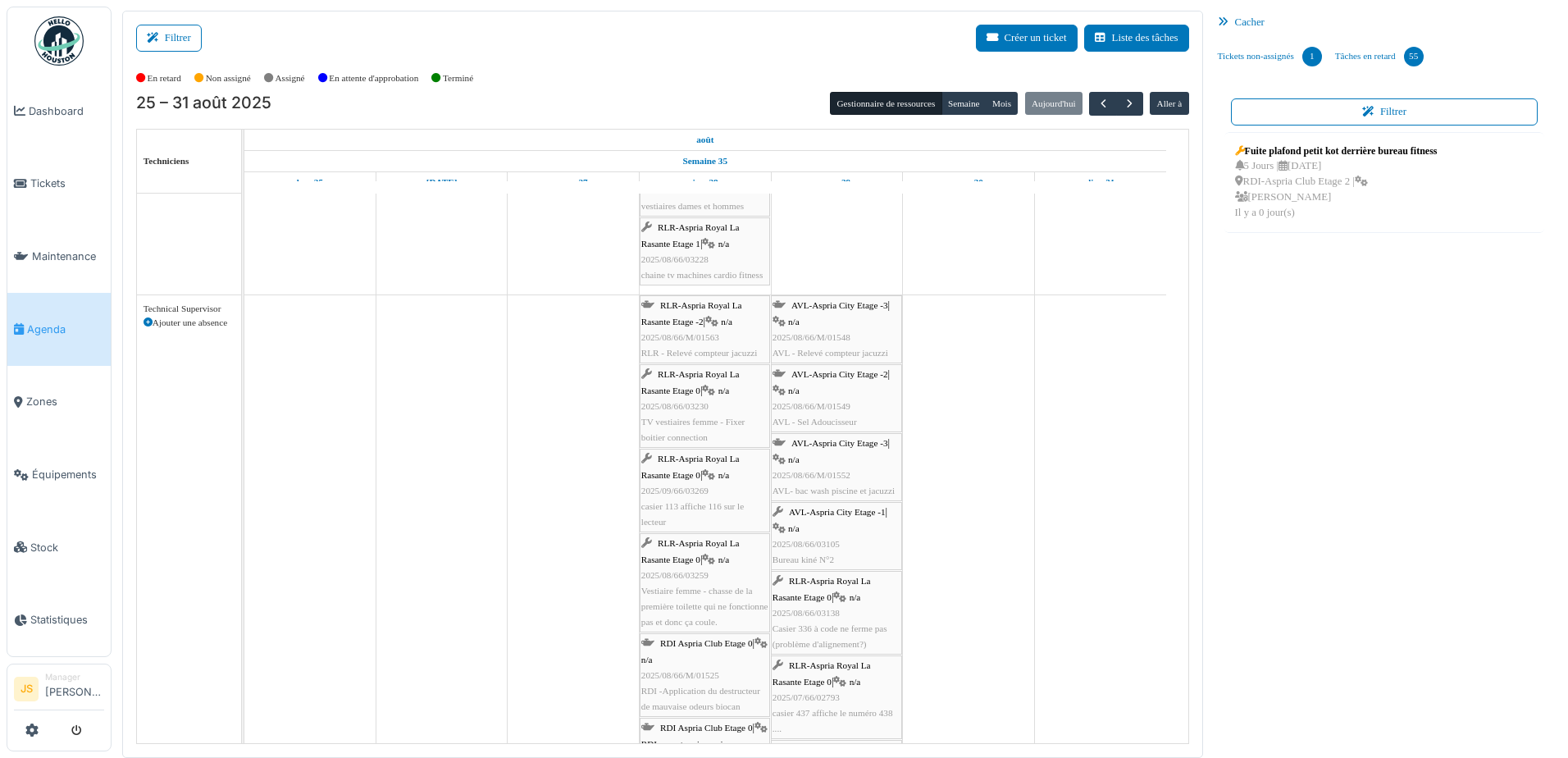
click at [699, 341] on span "2025/08/66/M/01563" at bounding box center [680, 337] width 78 height 9
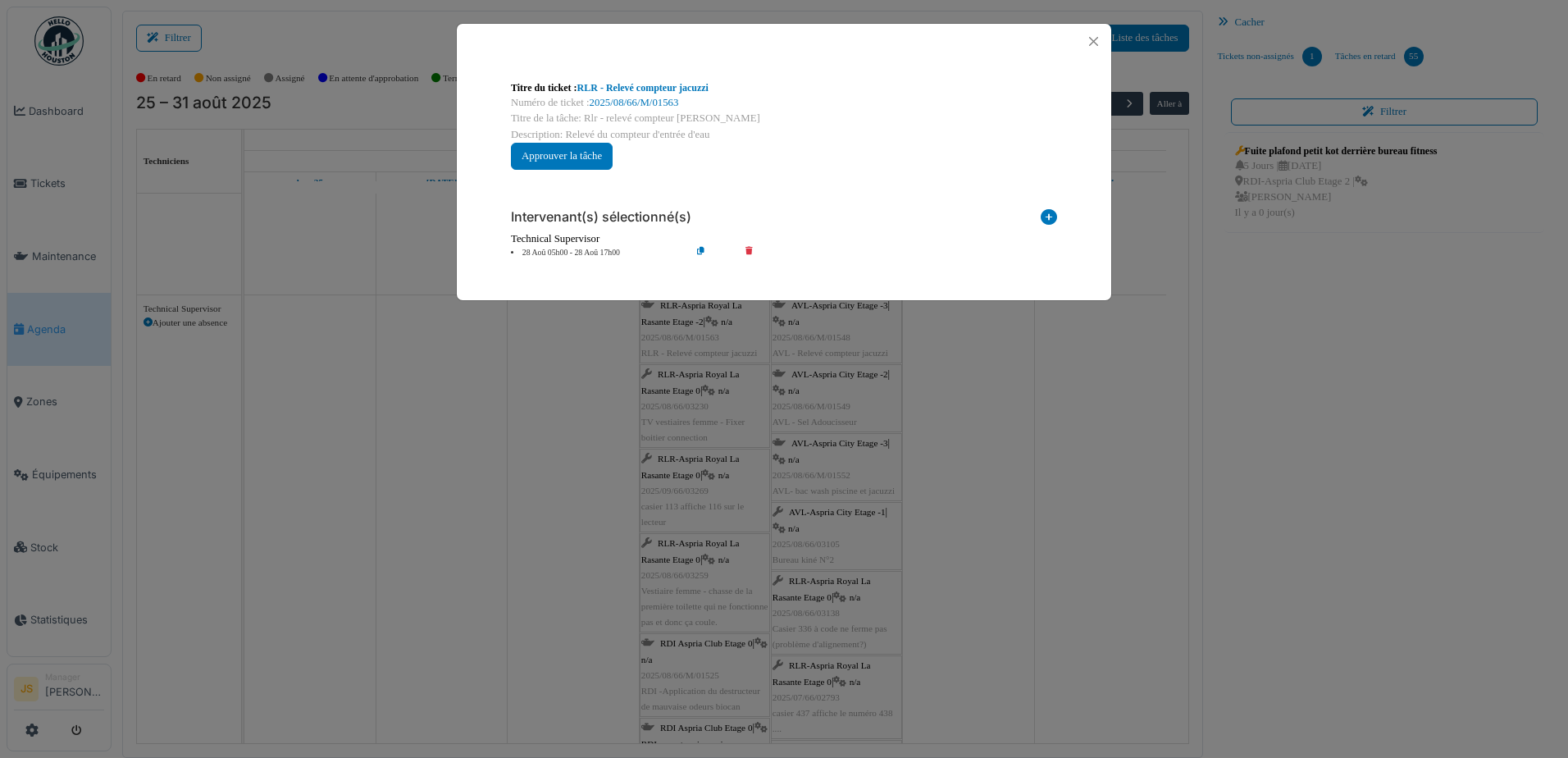
click at [575, 497] on div "**********" at bounding box center [784, 379] width 1568 height 758
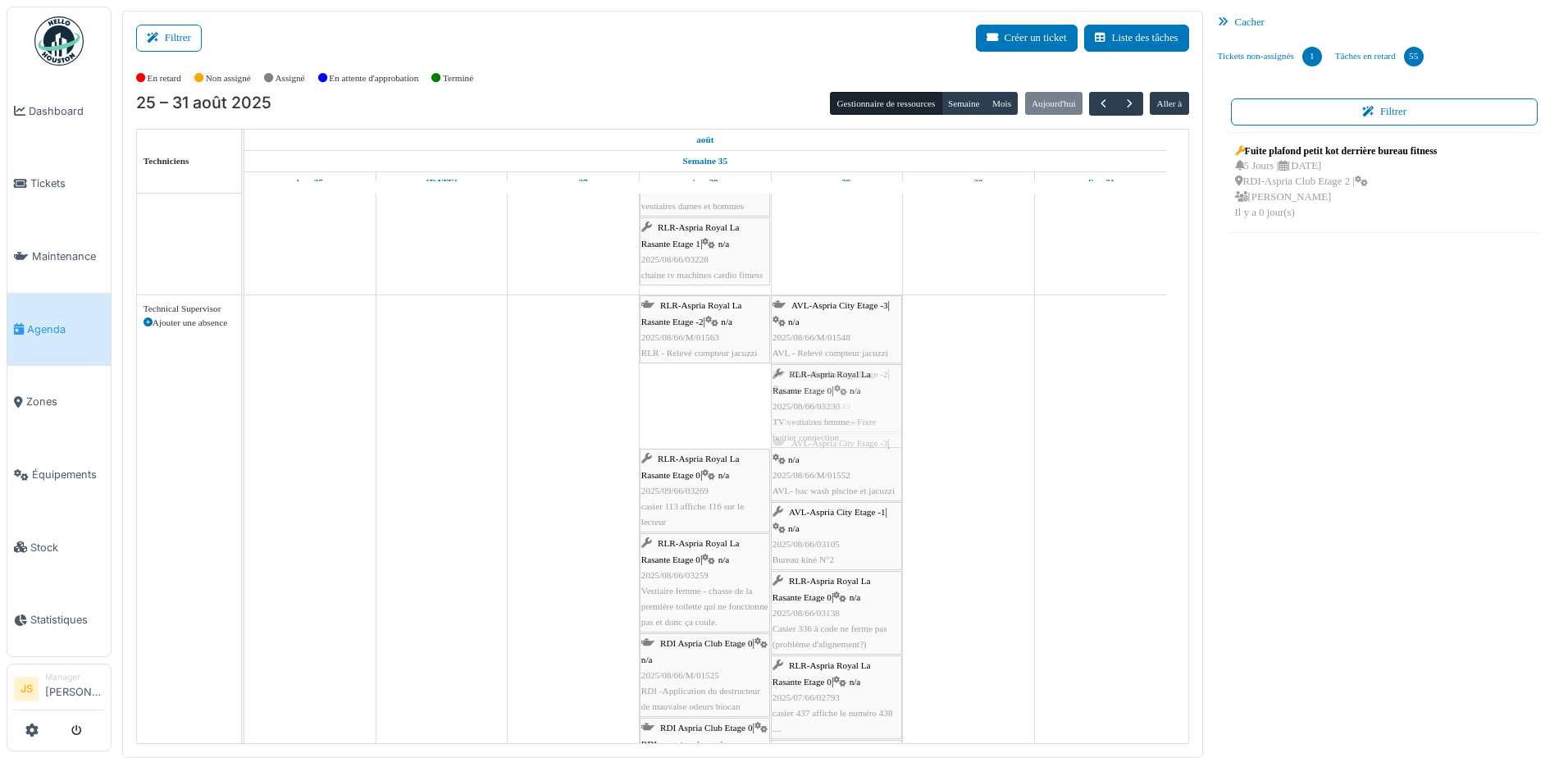
drag, startPoint x: 690, startPoint y: 419, endPoint x: 775, endPoint y: 415, distance: 85.1
drag, startPoint x: 714, startPoint y: 406, endPoint x: 783, endPoint y: 404, distance: 69.0
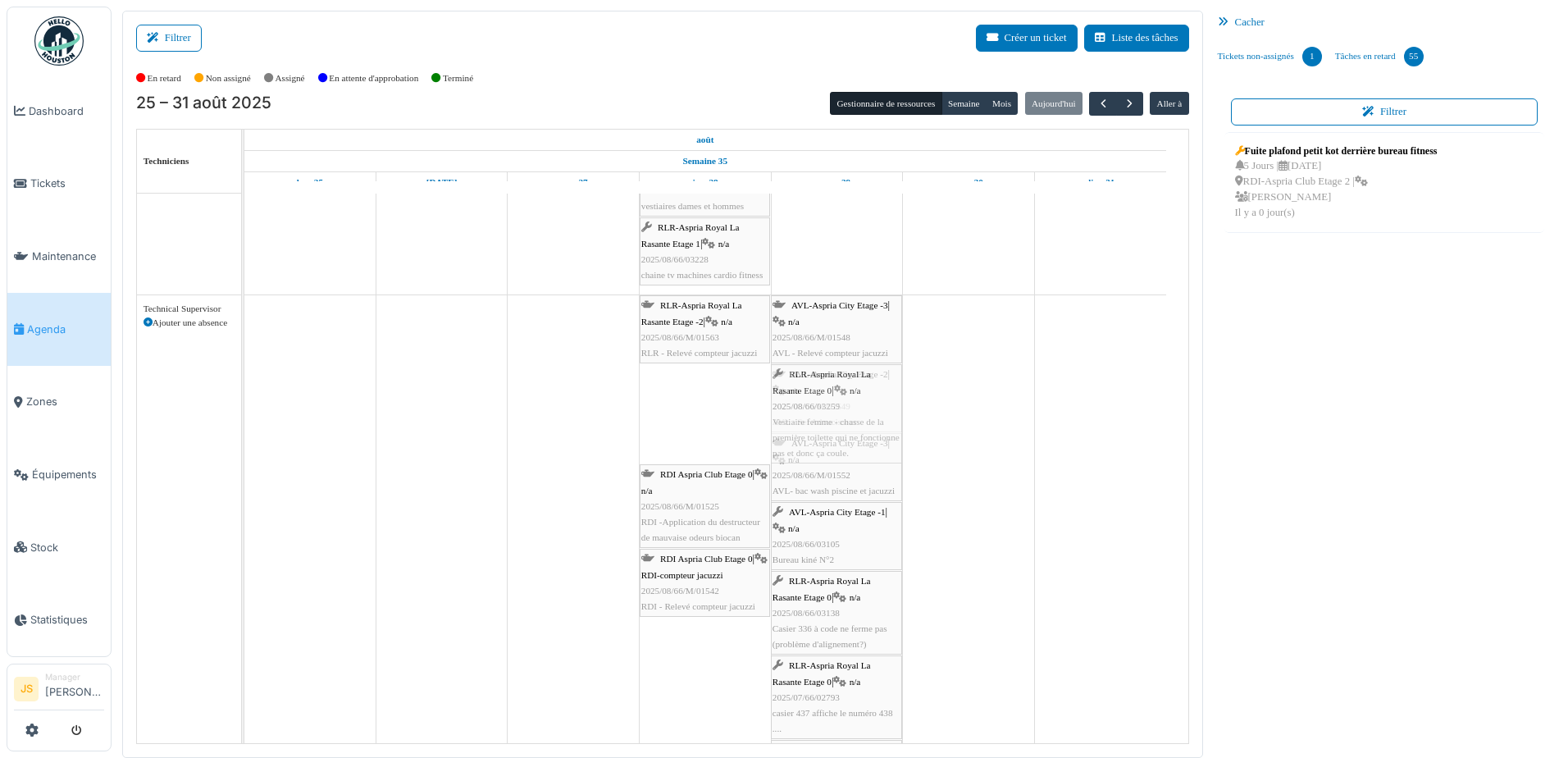
drag, startPoint x: 731, startPoint y: 425, endPoint x: 815, endPoint y: 412, distance: 85.0
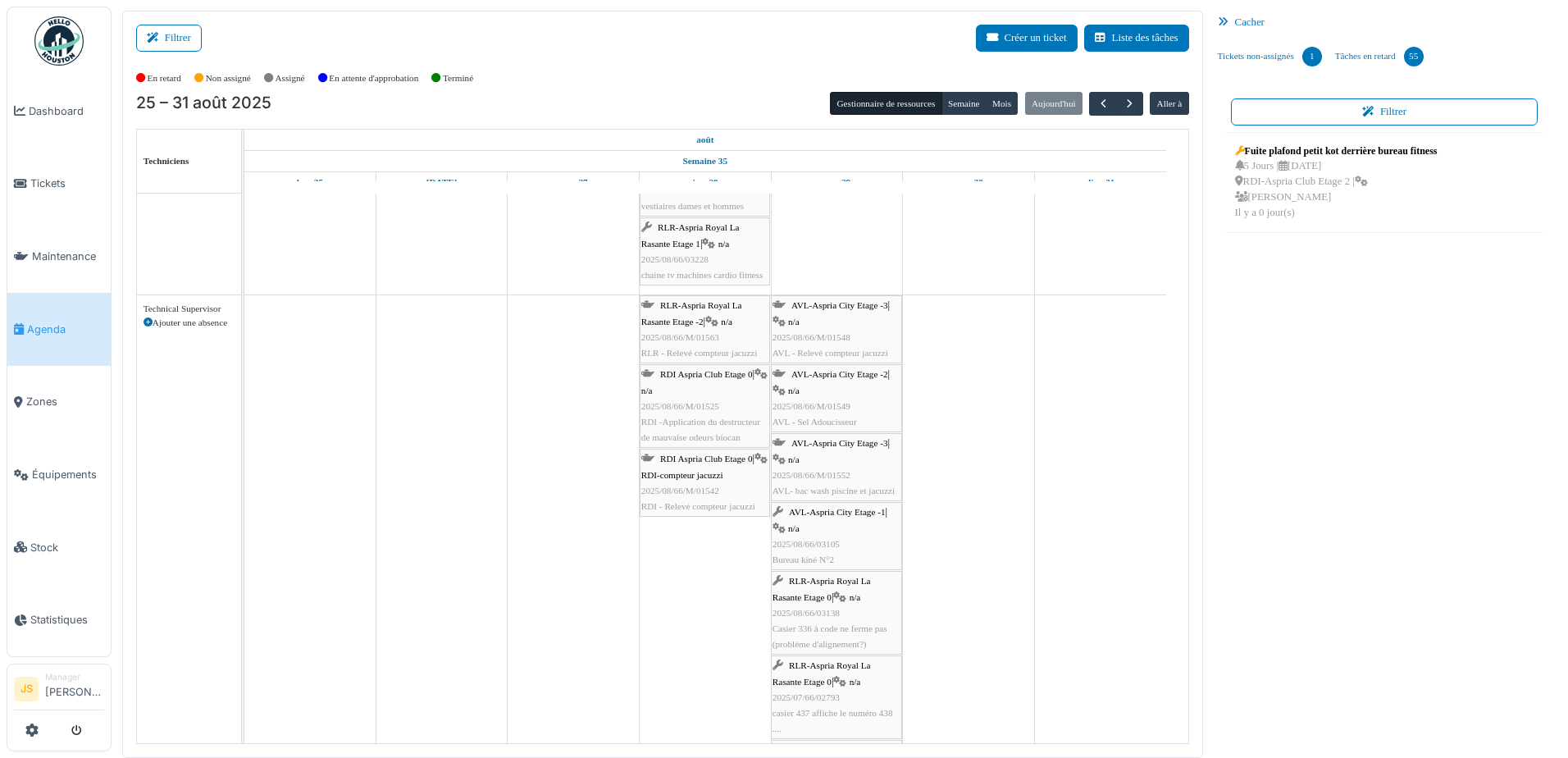
click at [712, 421] on span "RDI -Application du destructeur de mauvaise odeurs biocan" at bounding box center [700, 429] width 119 height 25
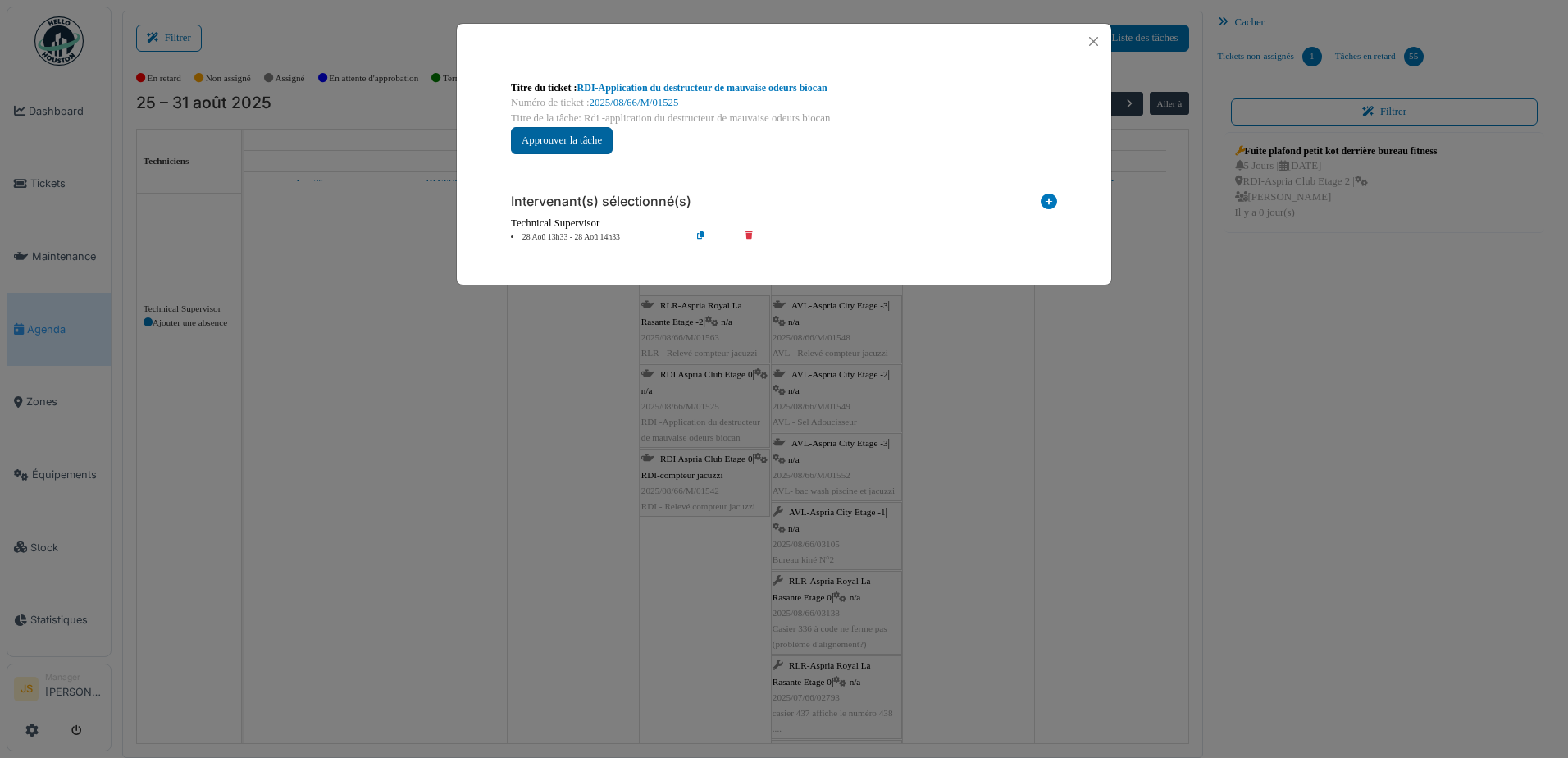
click at [596, 146] on button "Approuver la tâche" at bounding box center [561, 140] width 101 height 27
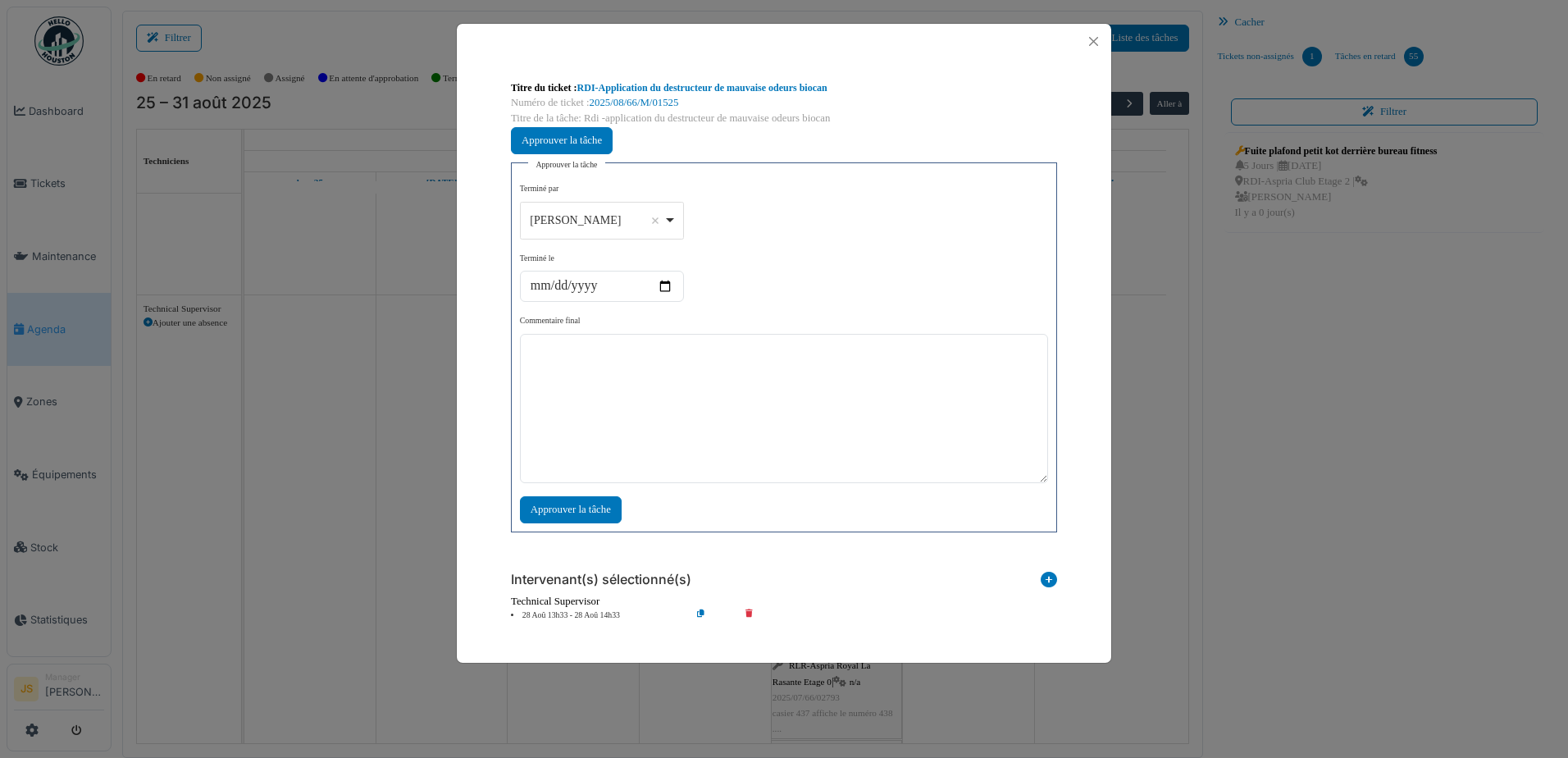
click at [672, 220] on div "[PERSON_NAME] Remove item" at bounding box center [602, 220] width 150 height 23
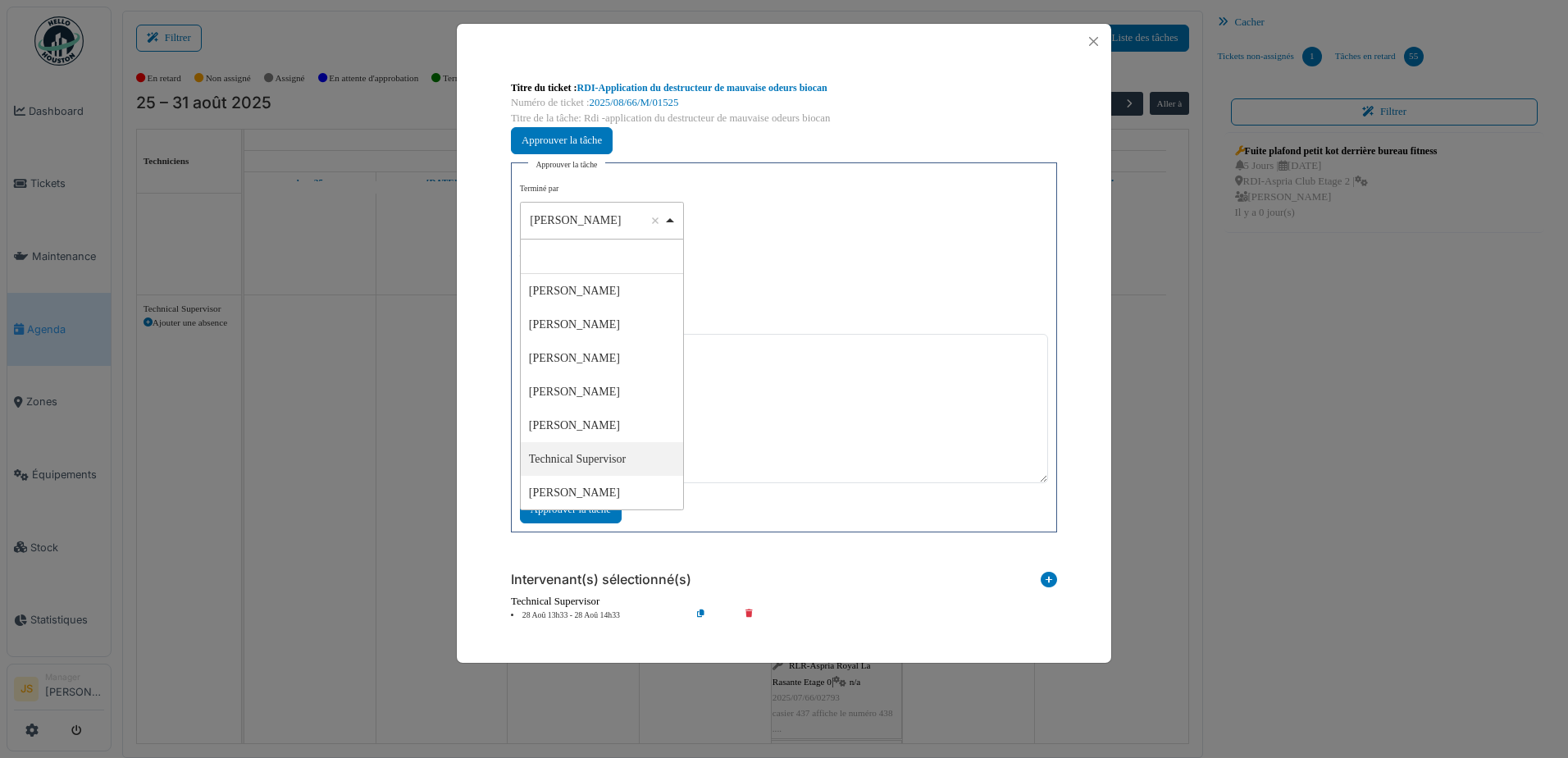
select select "****"
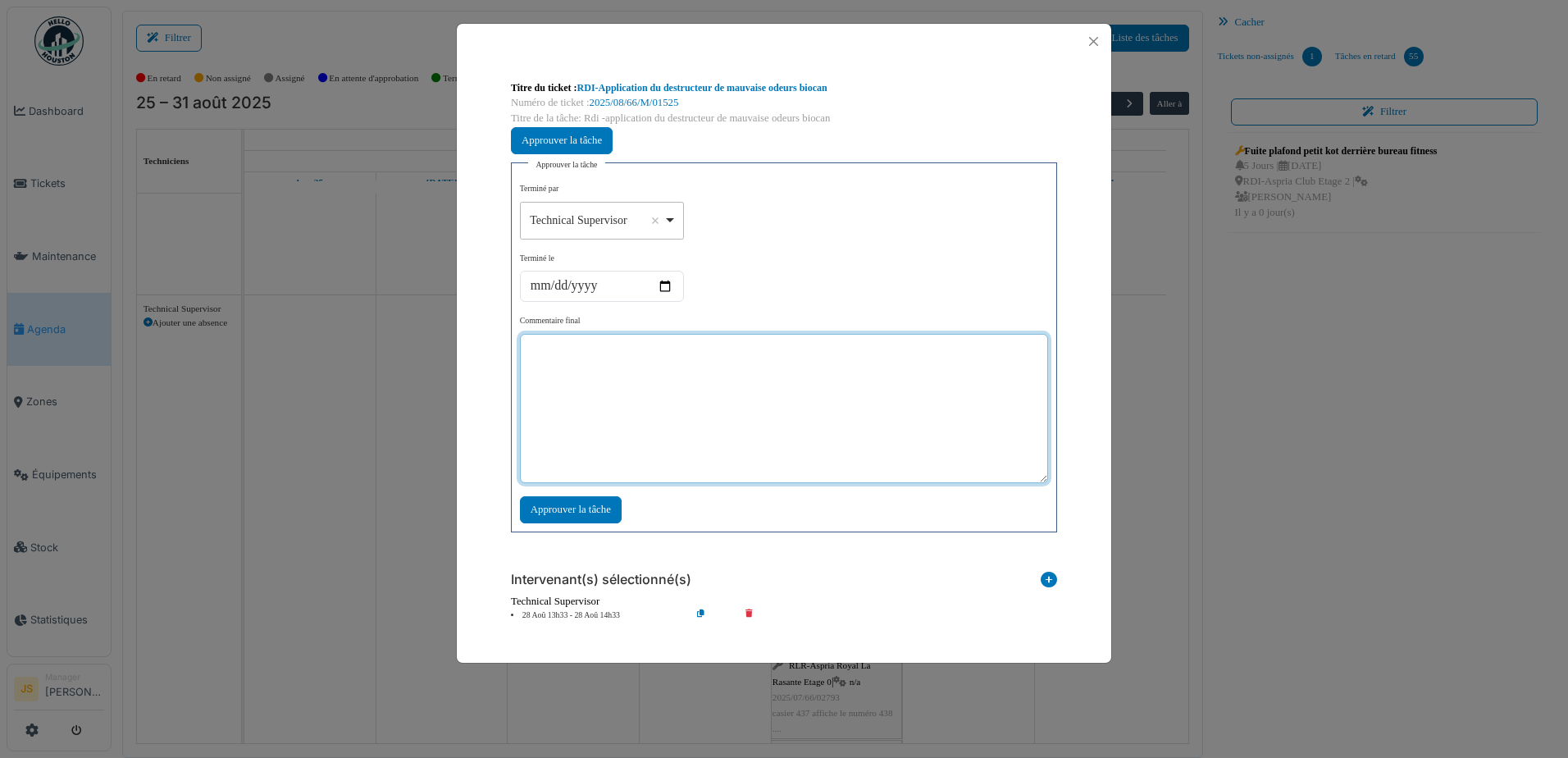
click at [631, 447] on textarea at bounding box center [784, 409] width 529 height 149
type textarea "***"
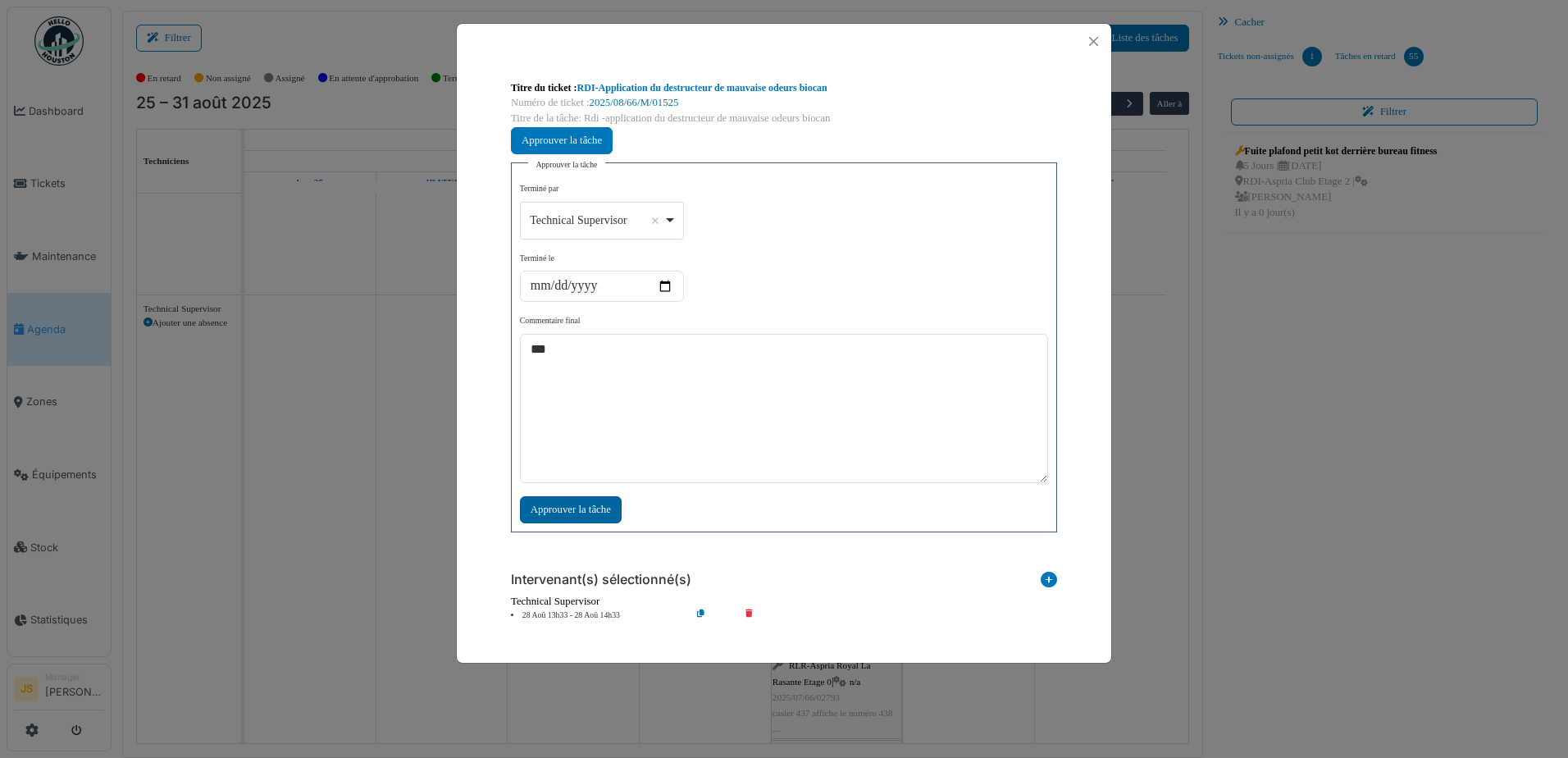
click at [583, 504] on div "Approuver la tâche" at bounding box center [571, 510] width 101 height 27
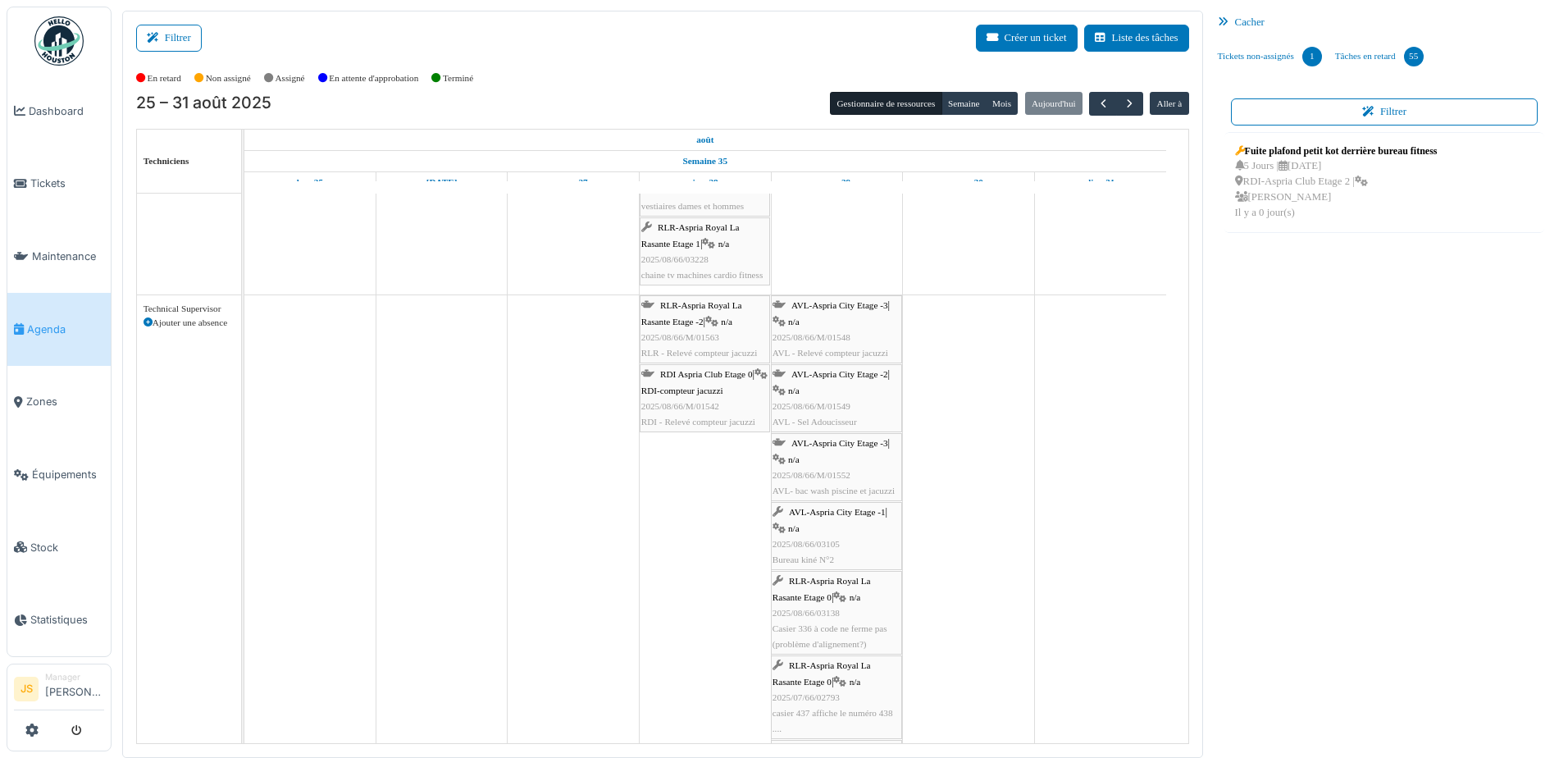
click at [710, 401] on span "2025/08/66/M/01542" at bounding box center [680, 406] width 78 height 9
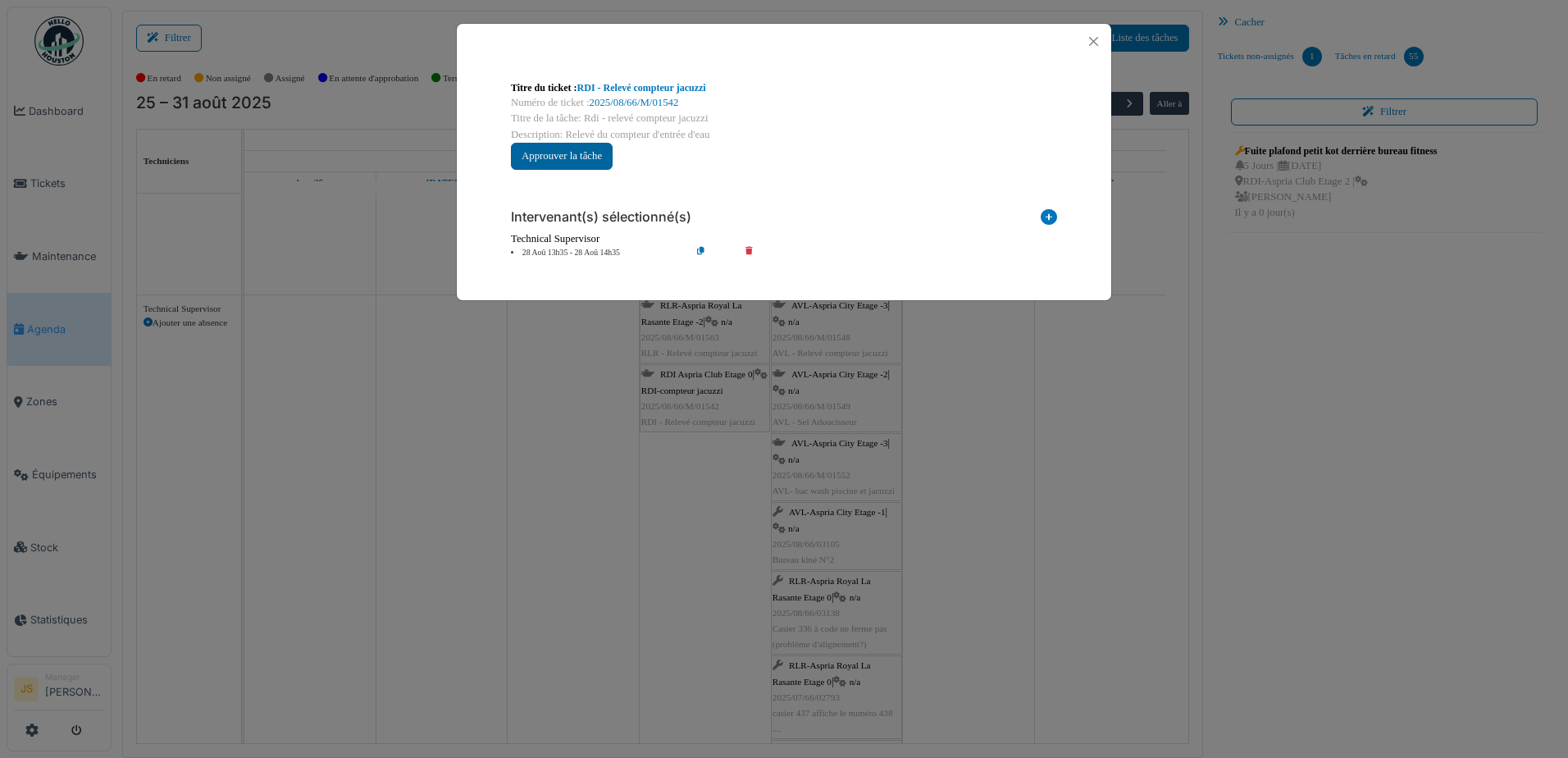
click at [568, 152] on button "Approuver la tâche" at bounding box center [561, 156] width 101 height 27
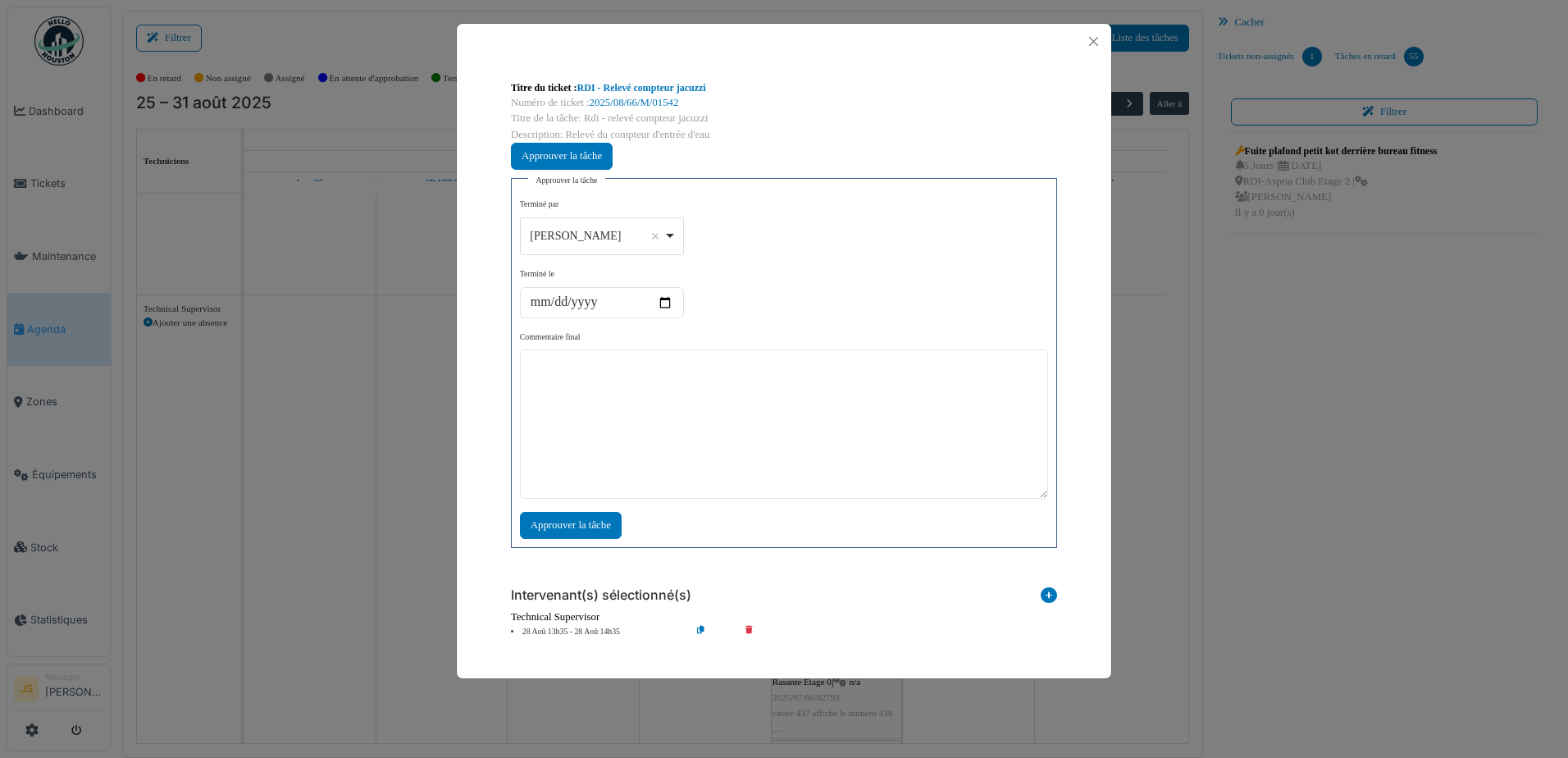
click at [671, 238] on div "[PERSON_NAME] Remove item" at bounding box center [602, 235] width 150 height 23
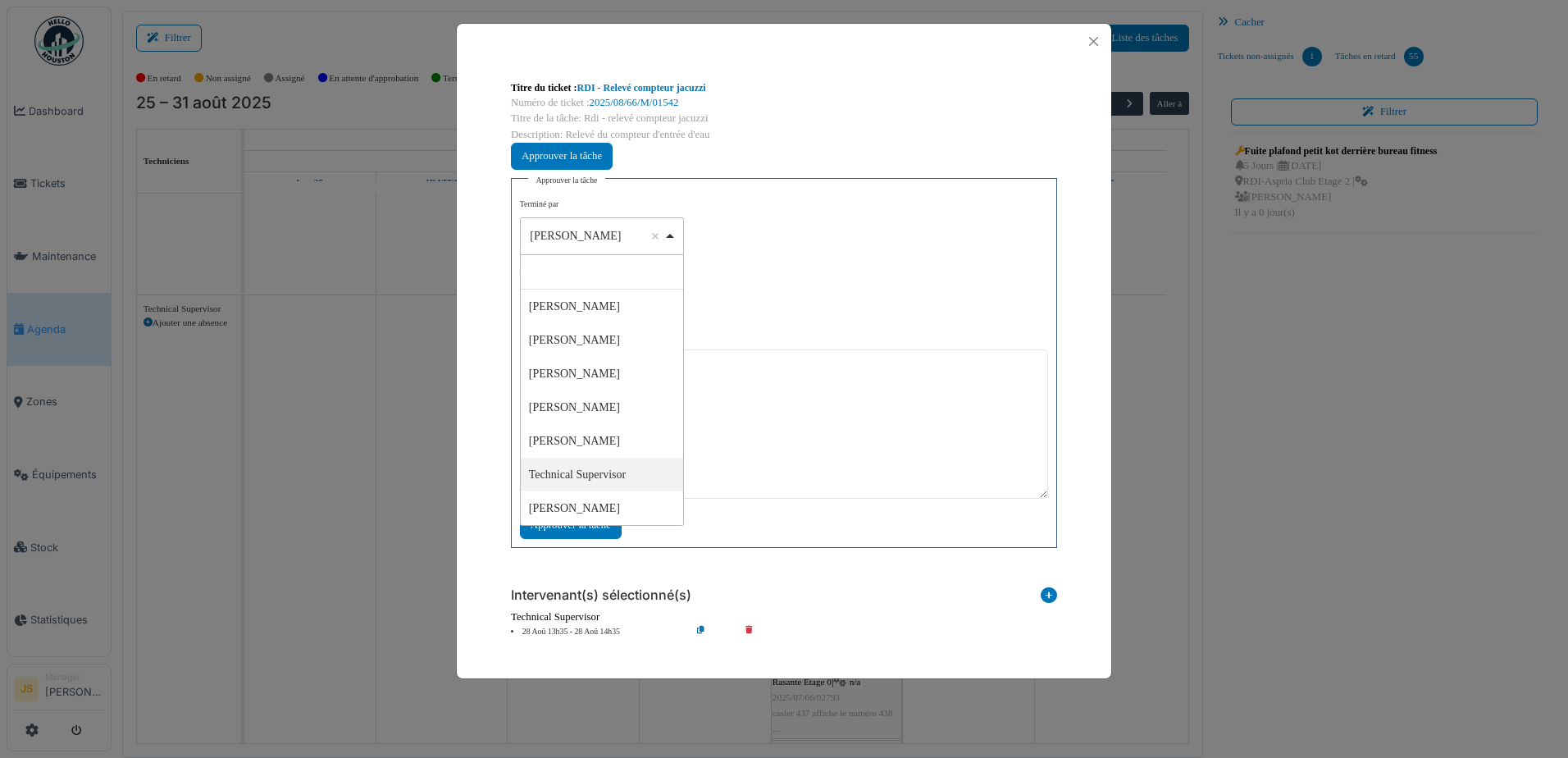
select select "****"
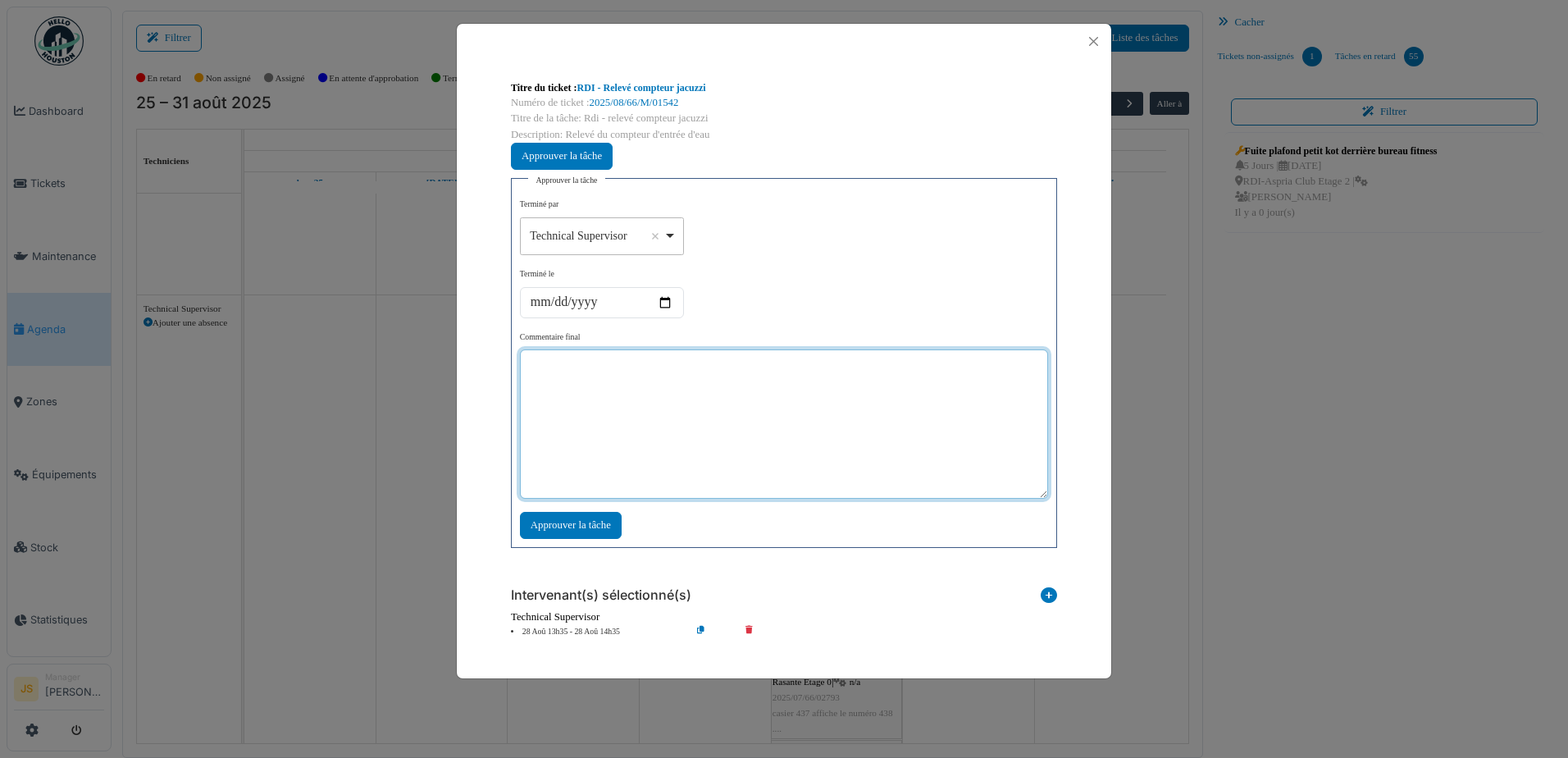
click at [620, 445] on textarea at bounding box center [784, 424] width 529 height 149
type textarea "***"
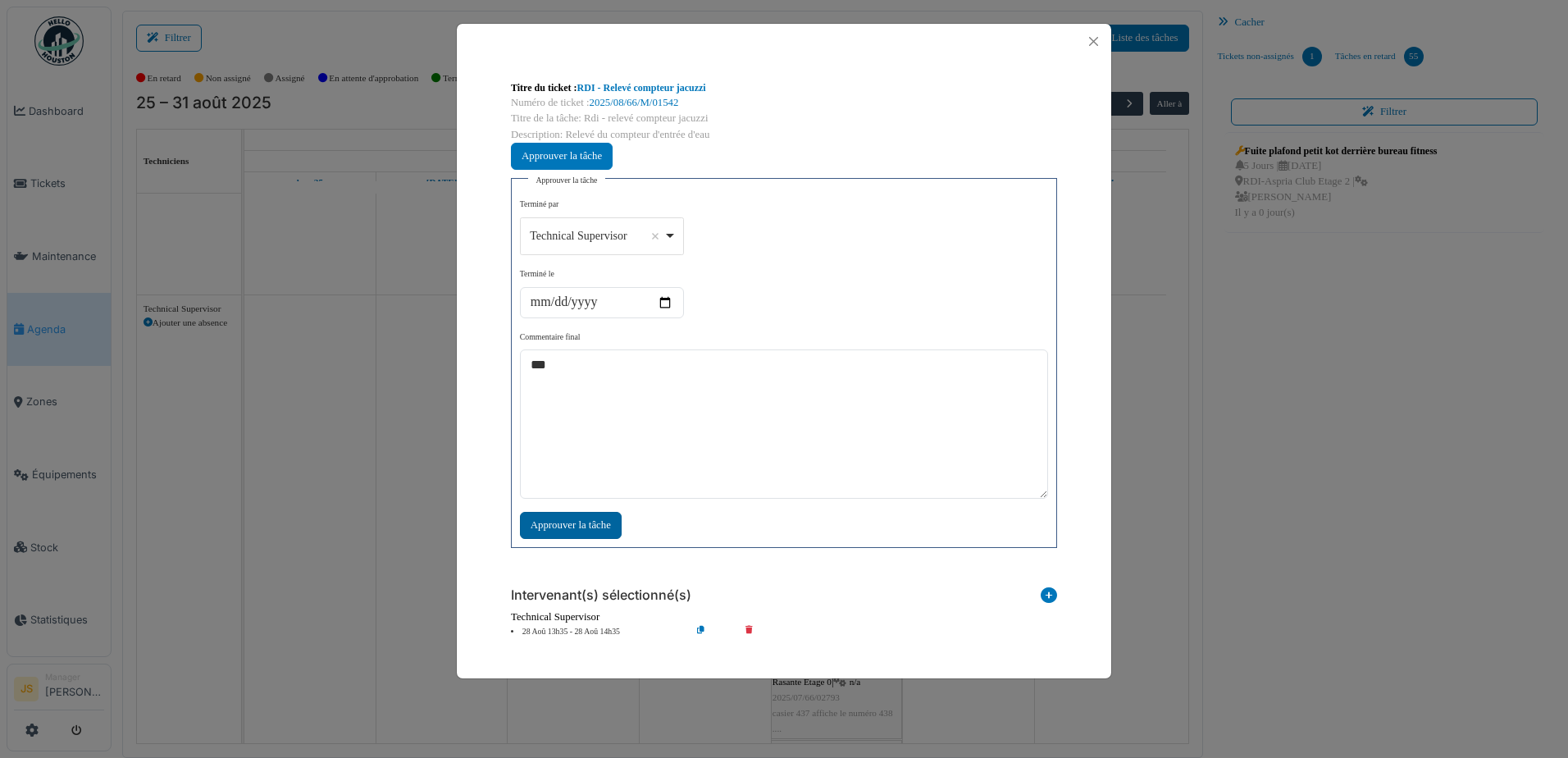
click at [592, 524] on div "Approuver la tâche" at bounding box center [571, 525] width 101 height 27
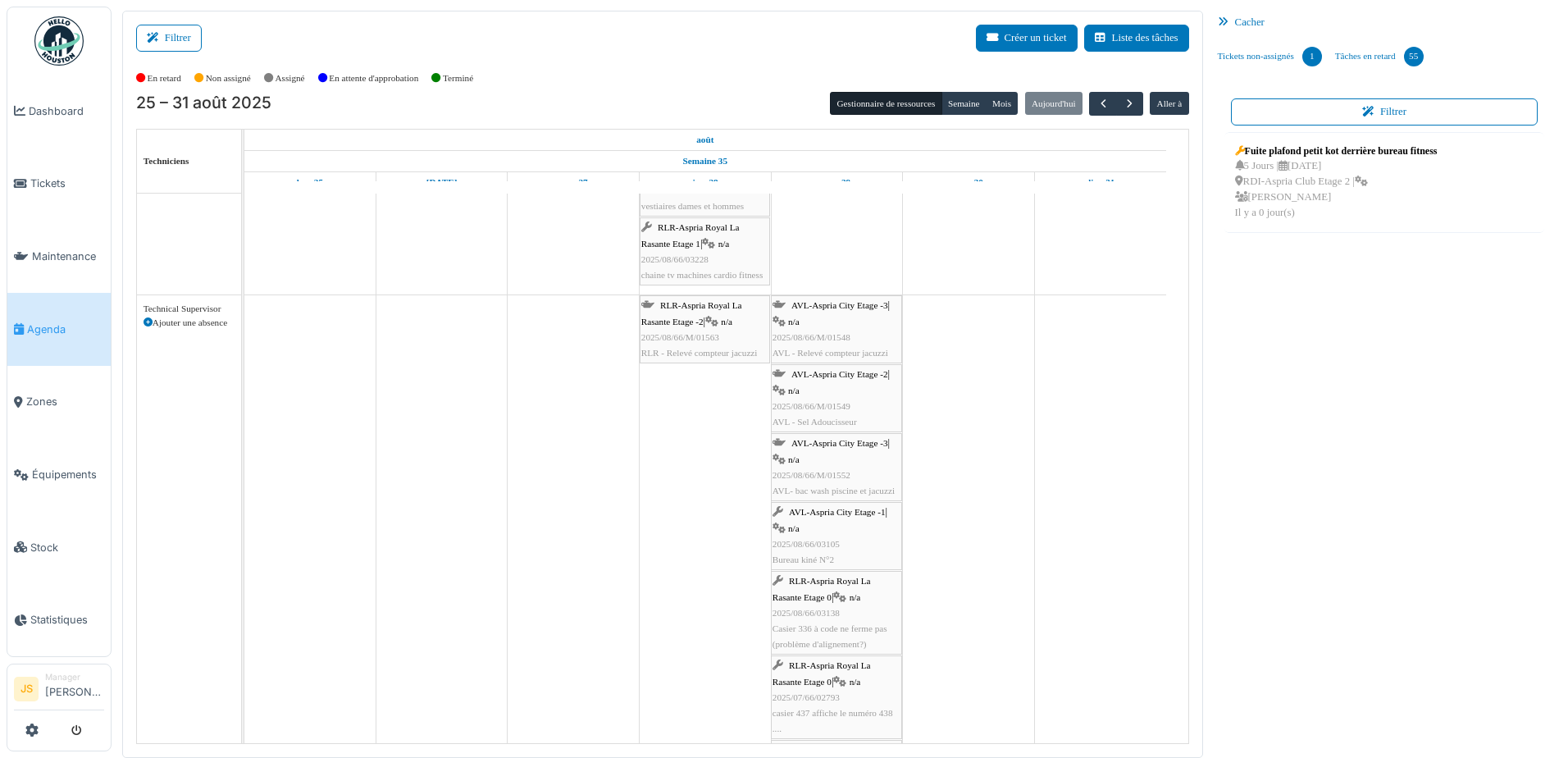
click at [718, 502] on td at bounding box center [705, 503] width 132 height 4885
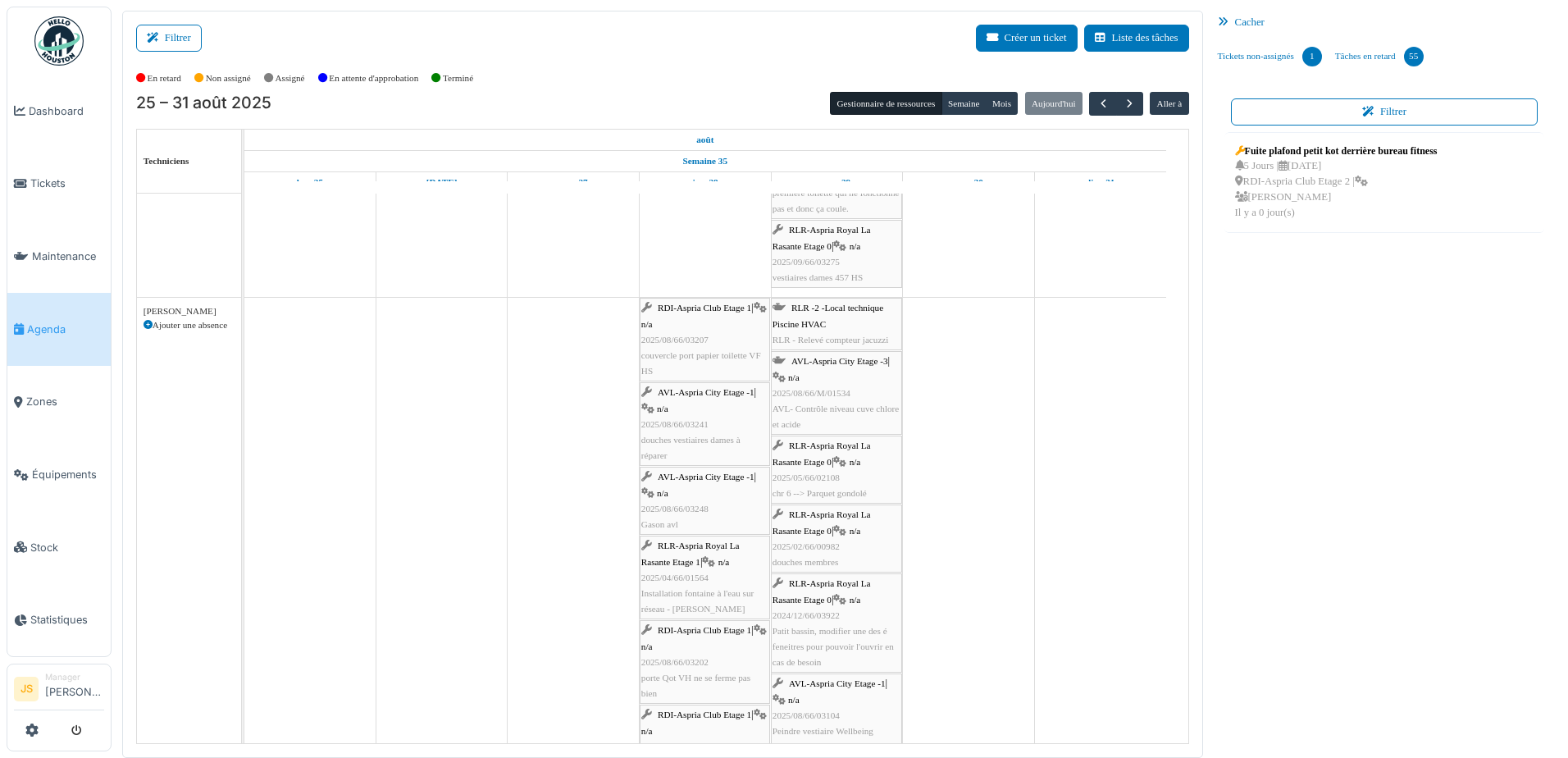
scroll to position [4007, 0]
click at [826, 328] on div "RLR -2 -Local technique Piscine HVAC RLR - Relevé compteur jacuzzi" at bounding box center [837, 319] width 128 height 48
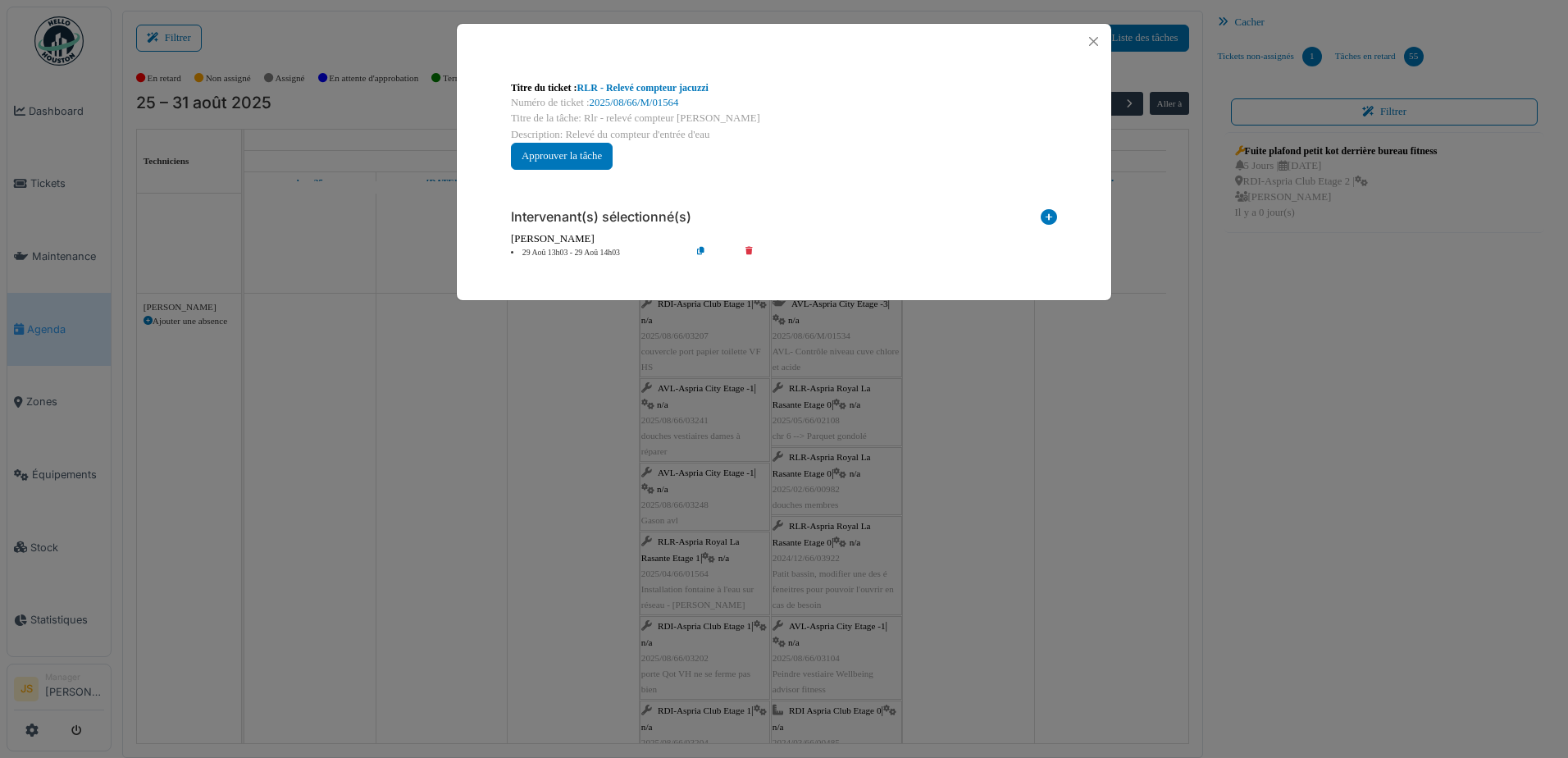
click at [749, 250] on icon at bounding box center [761, 253] width 47 height 12
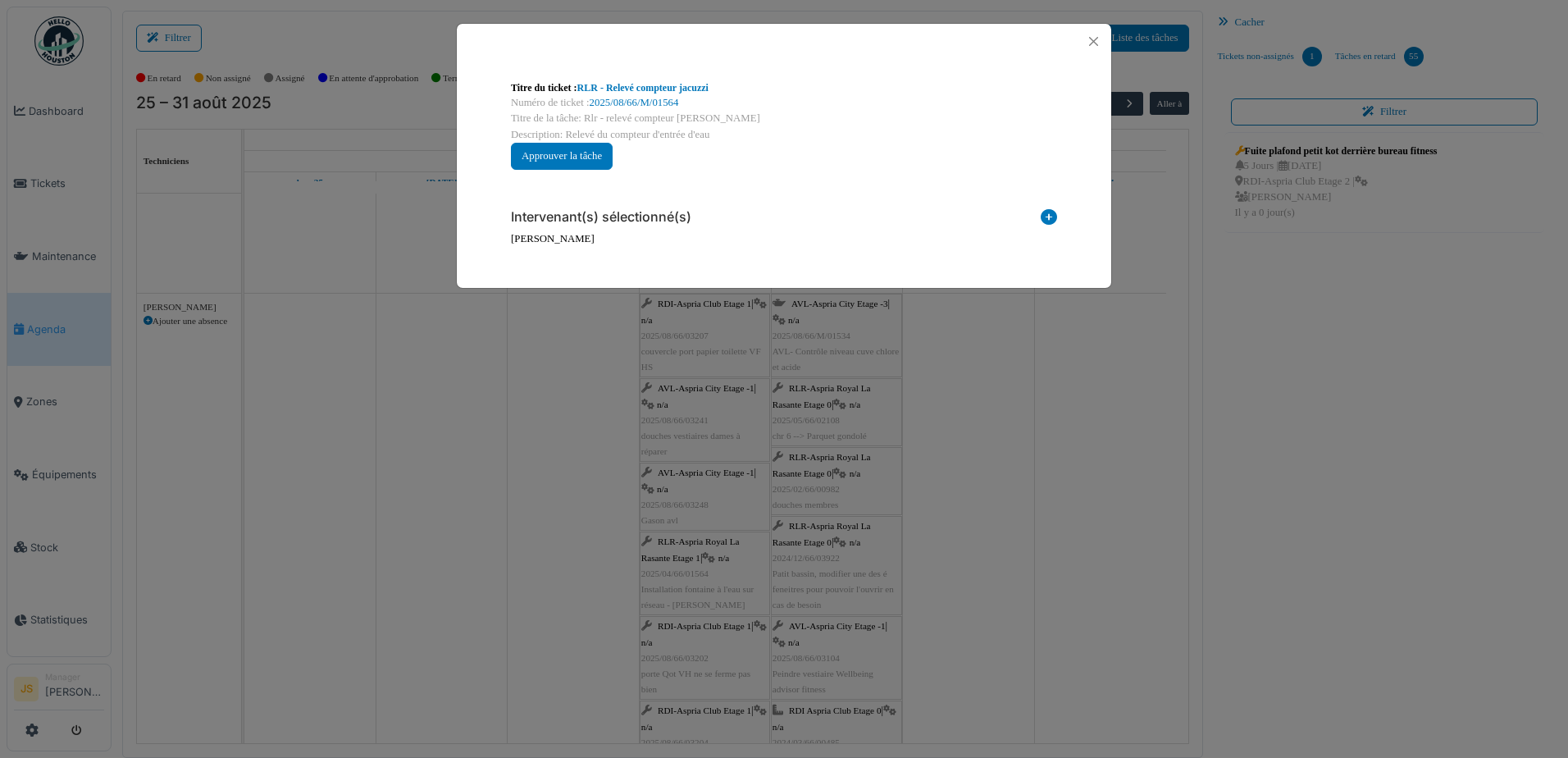
click at [1053, 212] on icon at bounding box center [1049, 221] width 16 height 23
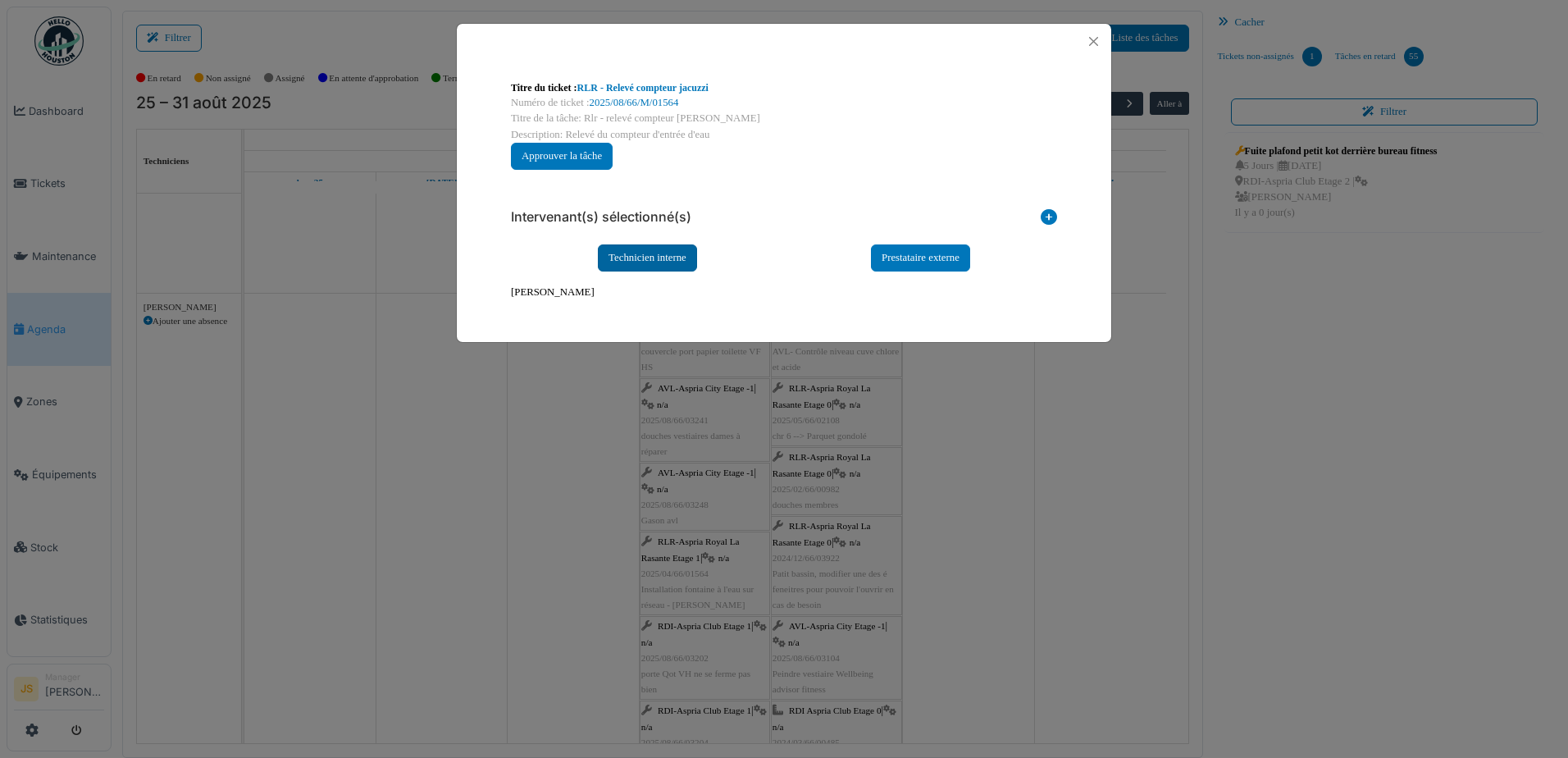
click at [645, 250] on div "Technicien interne" at bounding box center [648, 257] width 100 height 27
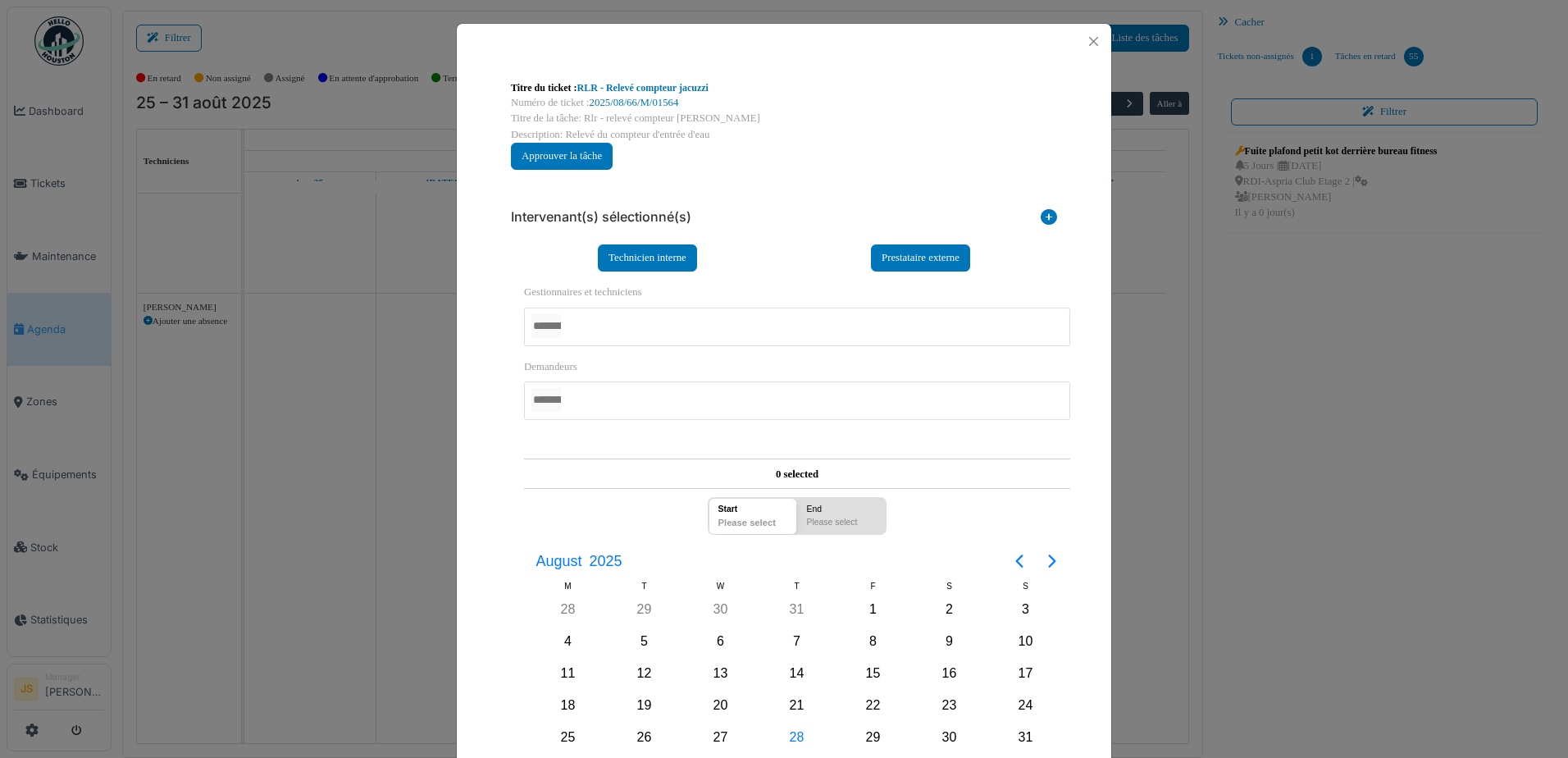
click at [625, 326] on div at bounding box center [797, 327] width 546 height 39
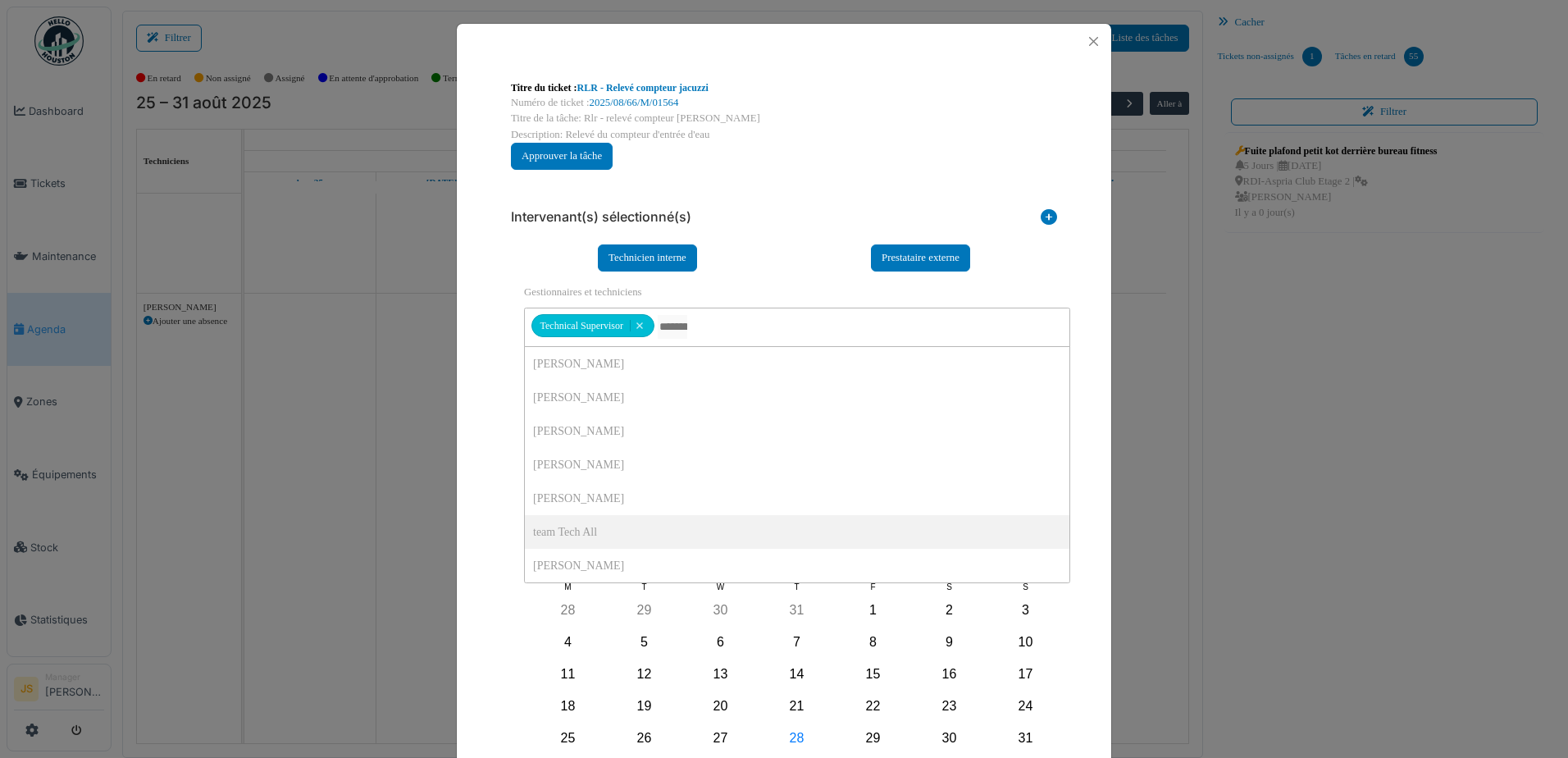
click at [487, 515] on div "**********" at bounding box center [784, 471] width 654 height 824
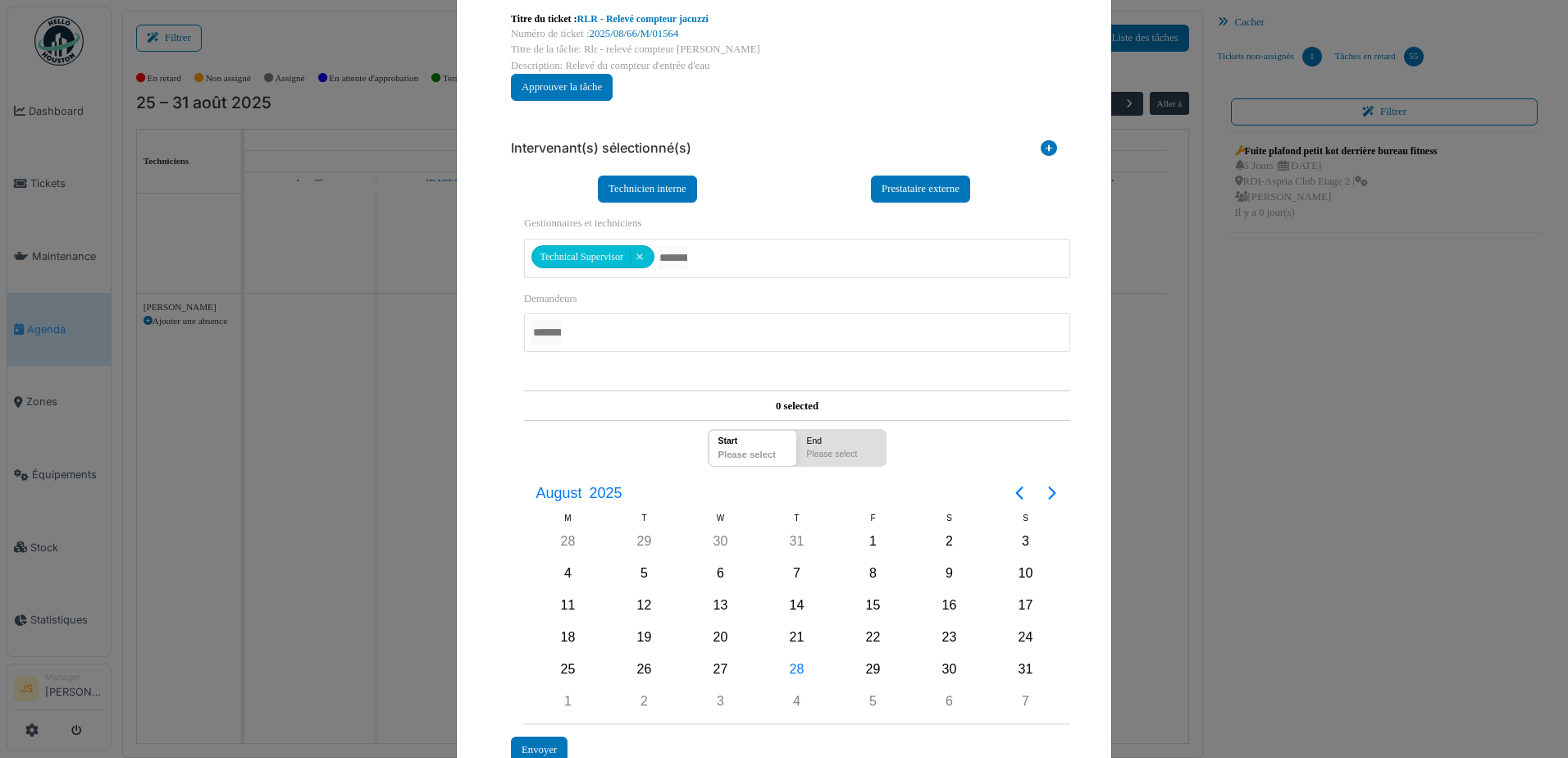
scroll to position [164, 0]
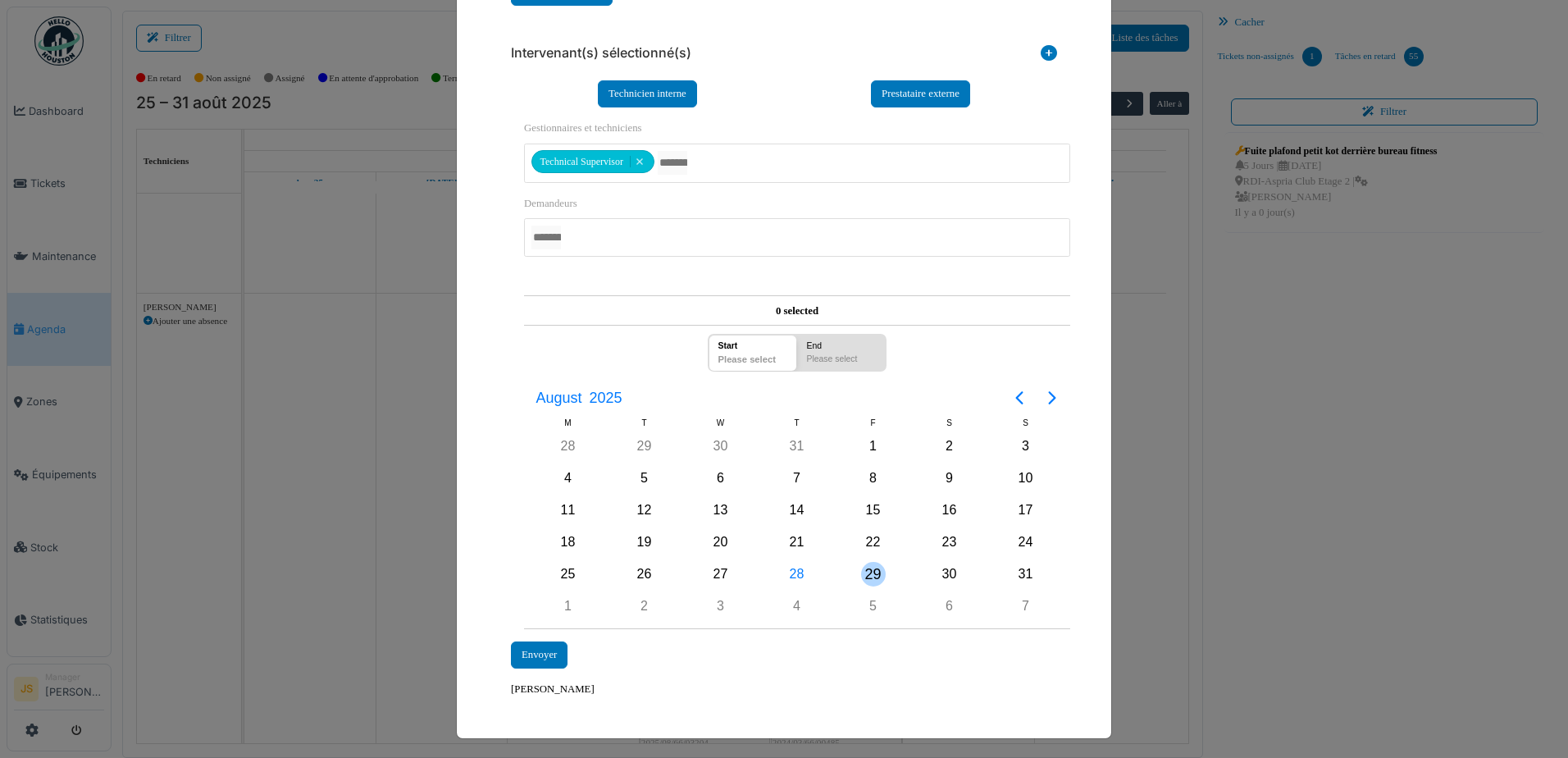
click at [862, 580] on div "29" at bounding box center [873, 574] width 24 height 24
click at [863, 576] on div "29" at bounding box center [873, 574] width 24 height 24
click at [517, 655] on div "Envoyer" at bounding box center [539, 655] width 56 height 27
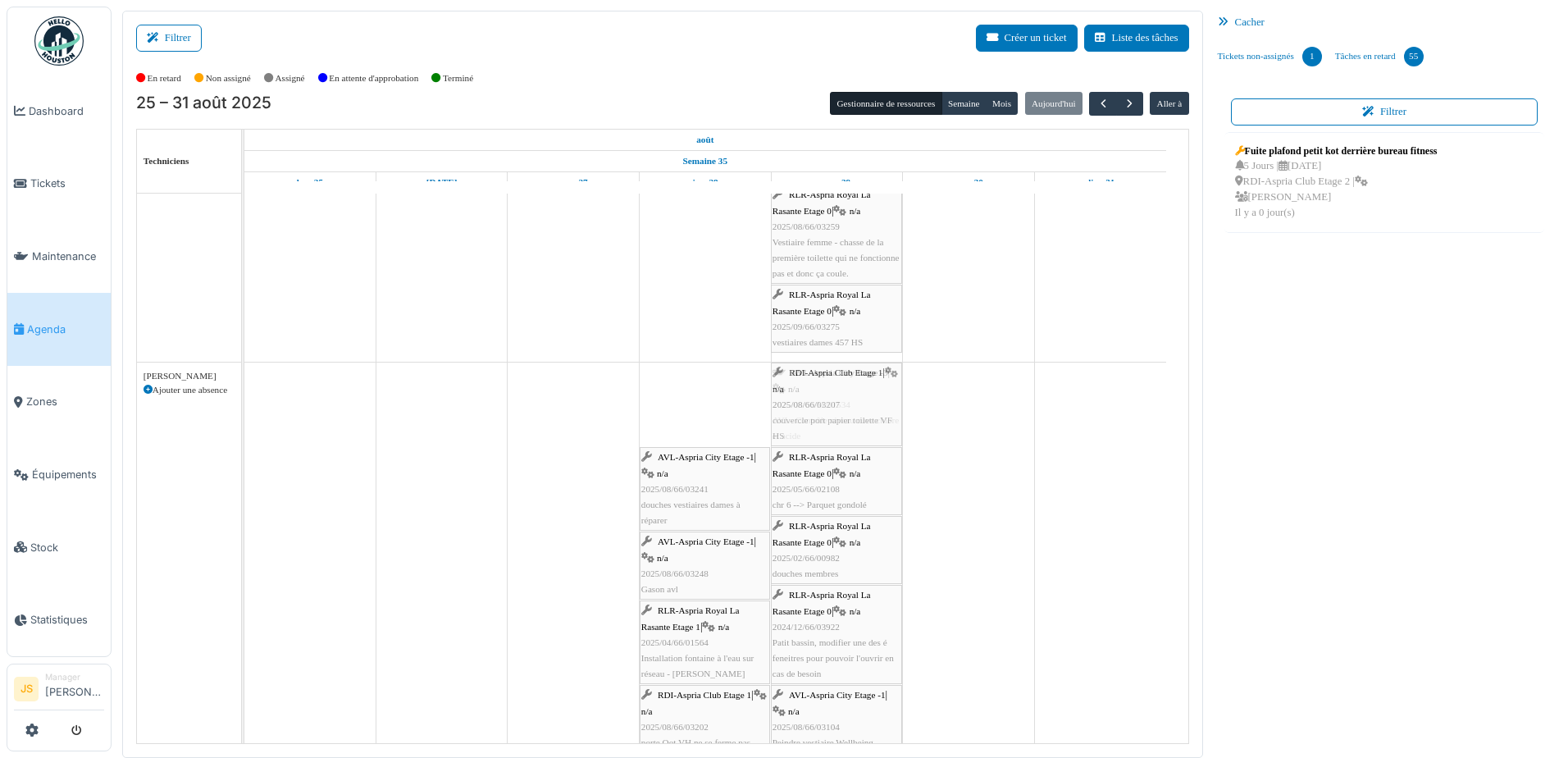
drag, startPoint x: 708, startPoint y: 413, endPoint x: 835, endPoint y: 414, distance: 127.0
click at [244, 414] on div "RDI-Aspria Club Etage 1 | n/a 2025/08/66/03207 couvercle port papier toilette V…" at bounding box center [244, 723] width 0 height 722
drag, startPoint x: 698, startPoint y: 410, endPoint x: 853, endPoint y: 413, distance: 155.0
click at [244, 413] on div "AVL-Aspria City Etage -1 | n/a 2025/08/66/03241 douches vestiaires dames à répa…" at bounding box center [244, 731] width 0 height 737
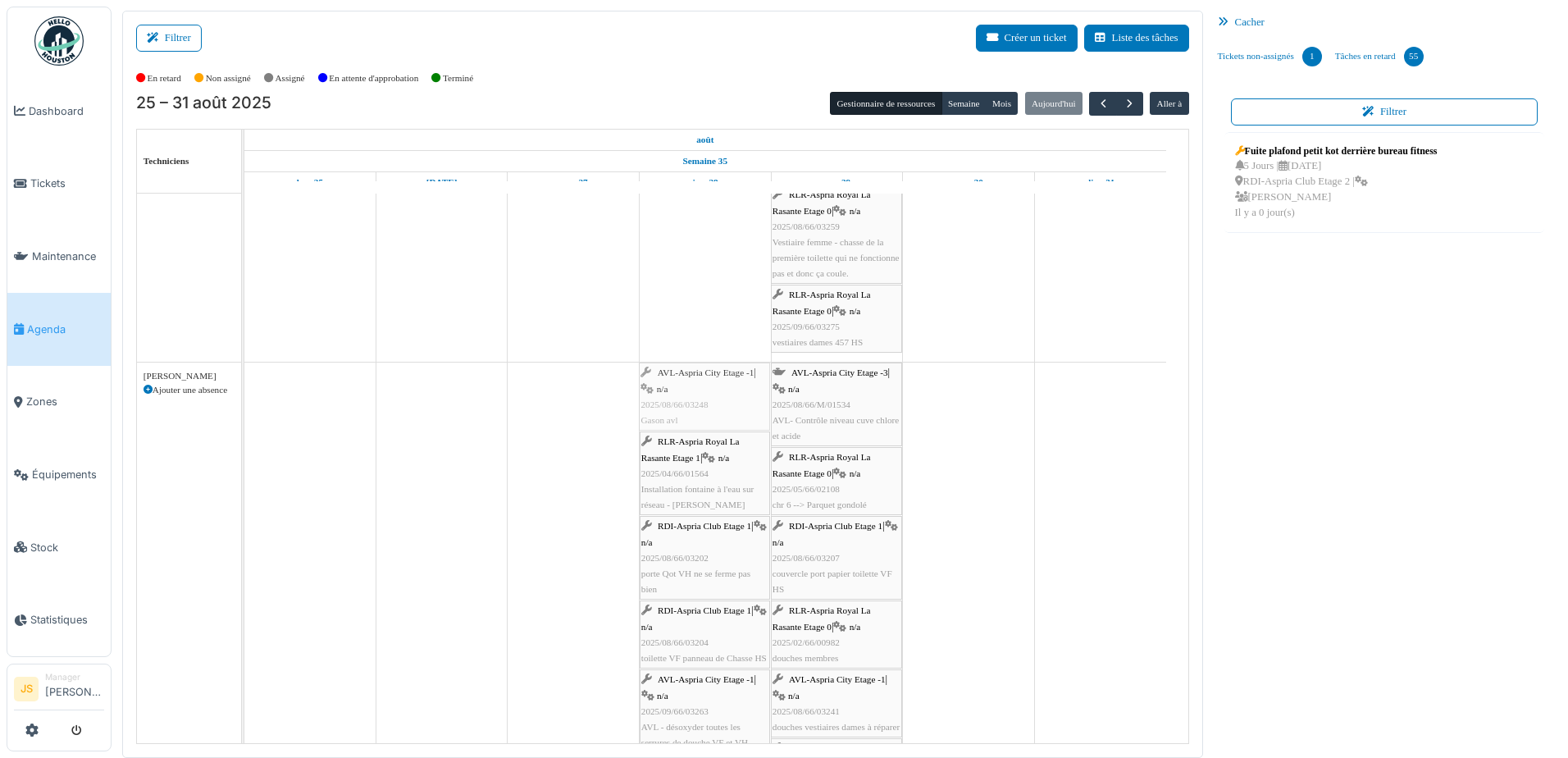
drag, startPoint x: 701, startPoint y: 412, endPoint x: 715, endPoint y: 410, distance: 14.1
click at [244, 410] on div "AVL-Aspria City Etage -1 | n/a 2025/08/66/03248 Gason avl AVL-Aspria City Etage…" at bounding box center [244, 766] width 0 height 807
